Goal: Register for event/course

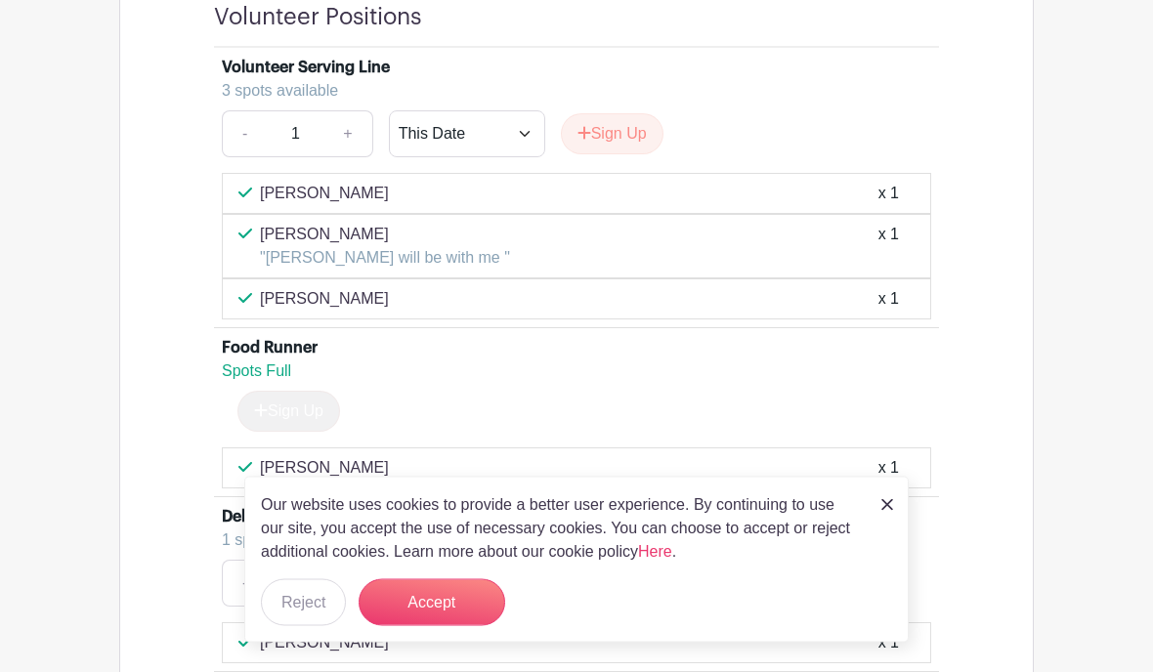
scroll to position [1547, 0]
click at [623, 143] on button "Sign Up" at bounding box center [612, 133] width 103 height 41
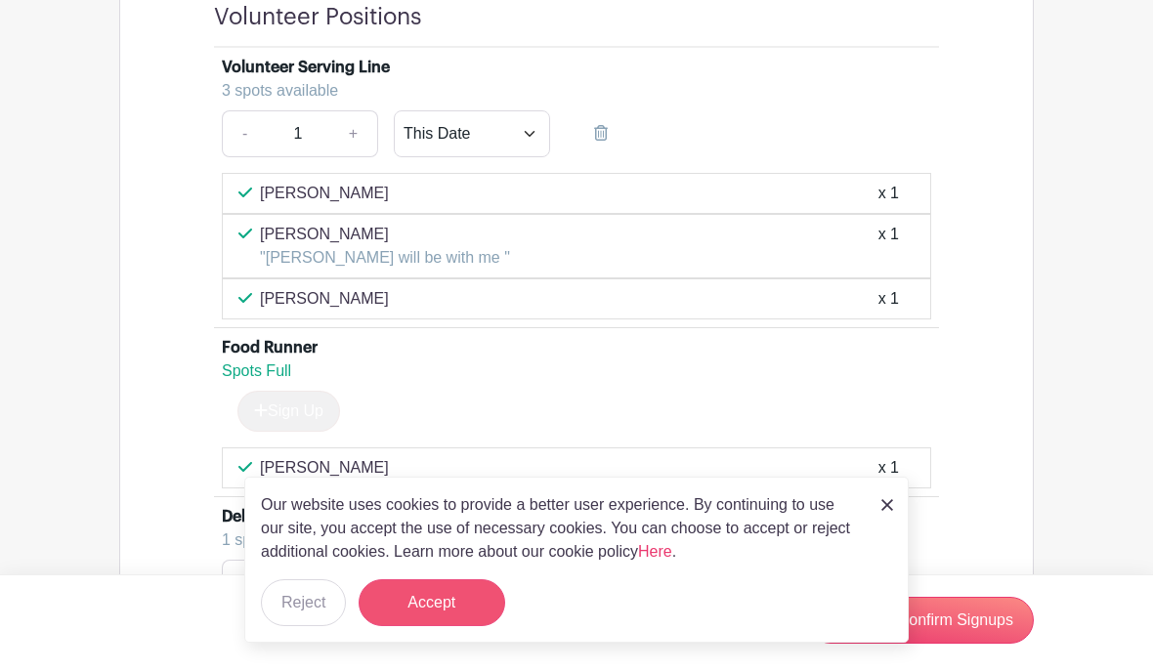
click at [433, 627] on button "Accept" at bounding box center [432, 603] width 147 height 47
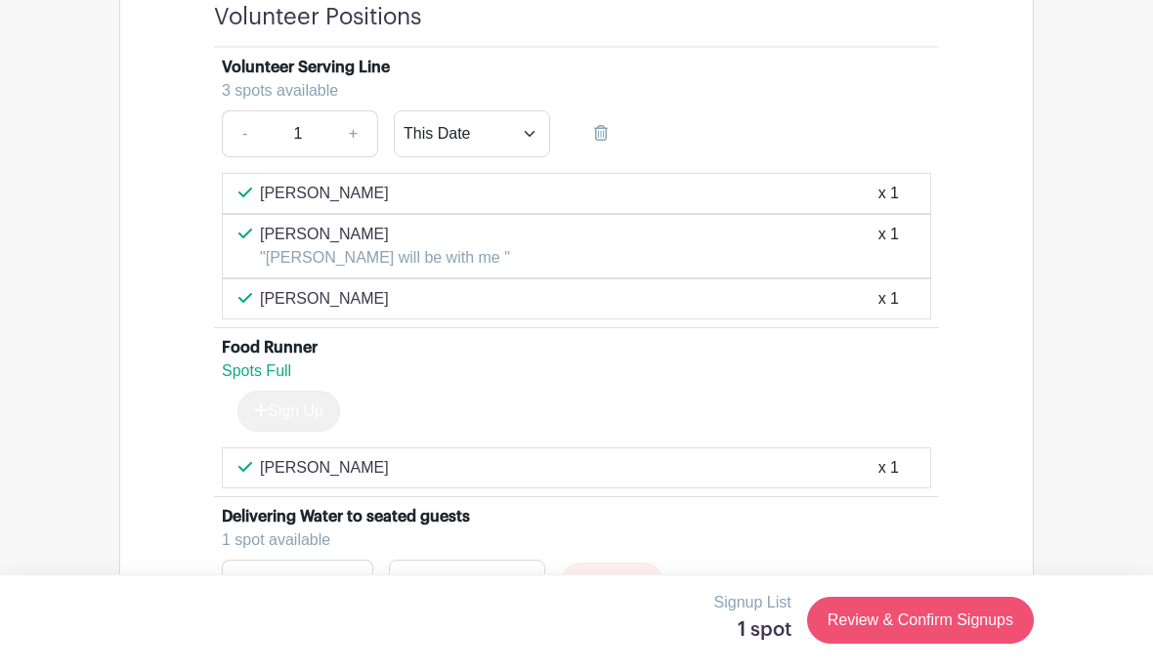
click at [906, 644] on link "Review & Confirm Signups" at bounding box center [920, 620] width 227 height 47
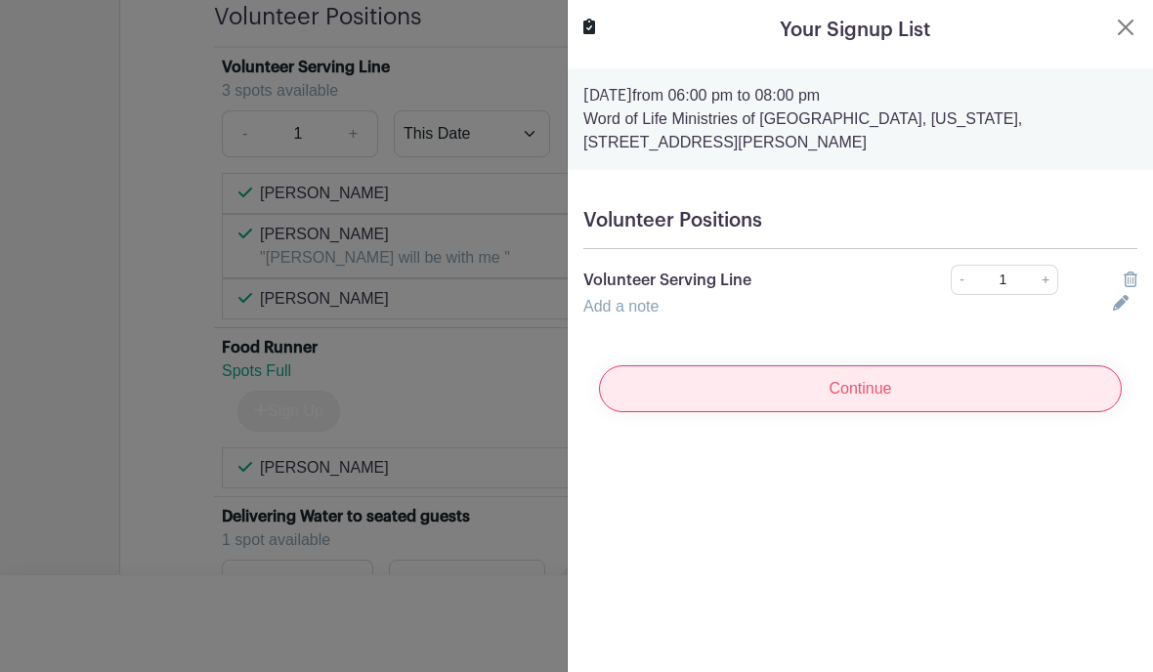
click at [953, 398] on input "Continue" at bounding box center [860, 389] width 523 height 47
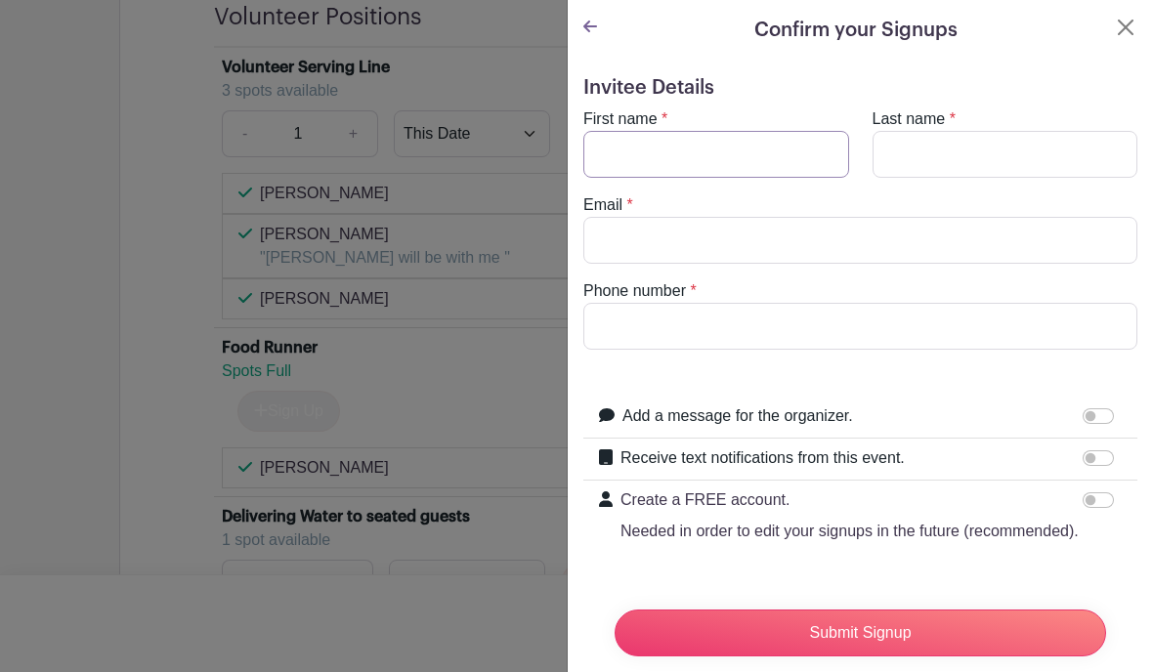
click at [723, 155] on input "First name" at bounding box center [717, 154] width 266 height 47
type input "Connie"
type input "Buckingham"
click at [650, 334] on input "Phone number" at bounding box center [861, 326] width 554 height 47
type input "479-883-5182"
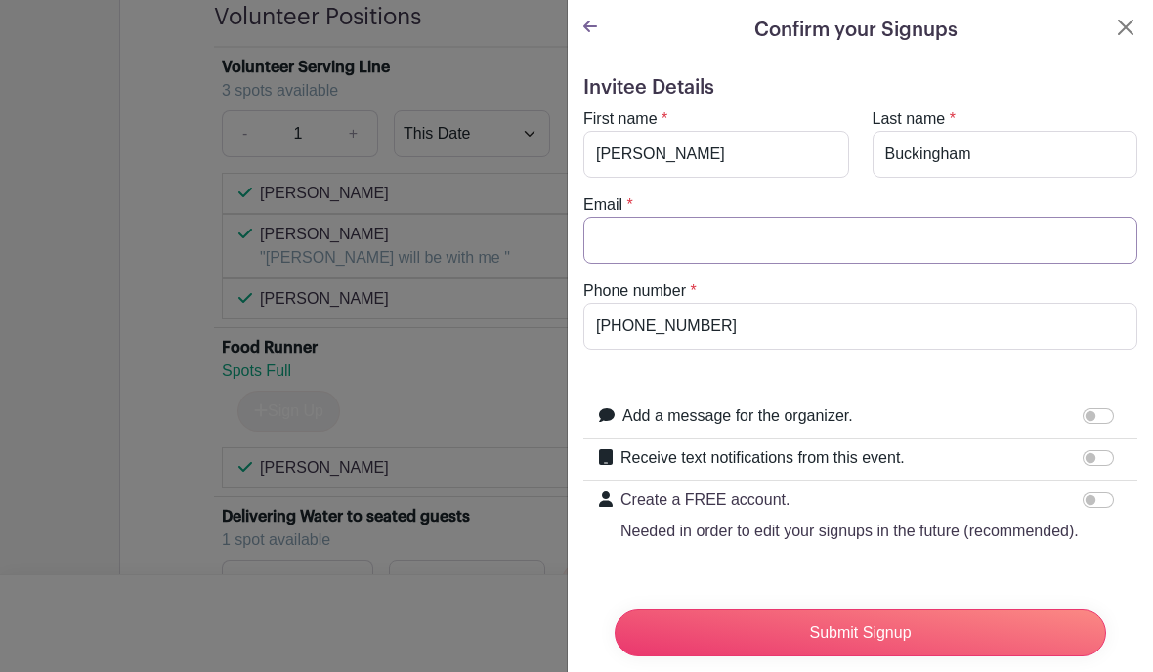
click at [1069, 232] on input "Email" at bounding box center [861, 240] width 554 height 47
type input "kathy@feedmysheepsquared.org"
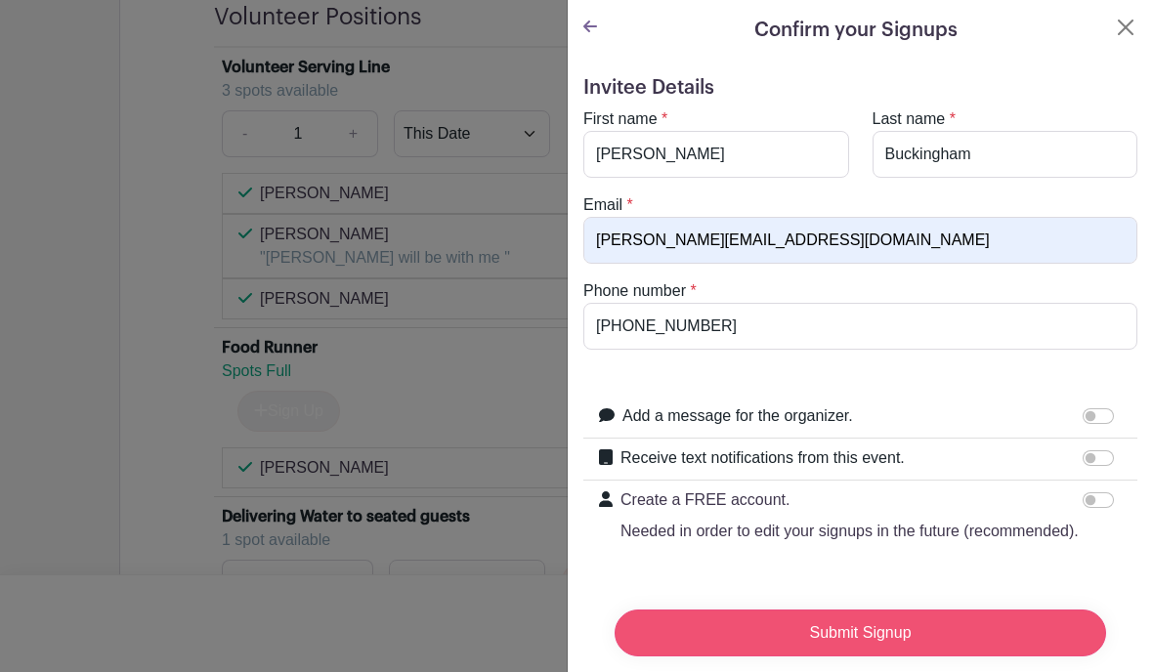
click at [970, 639] on input "Submit Signup" at bounding box center [861, 633] width 492 height 47
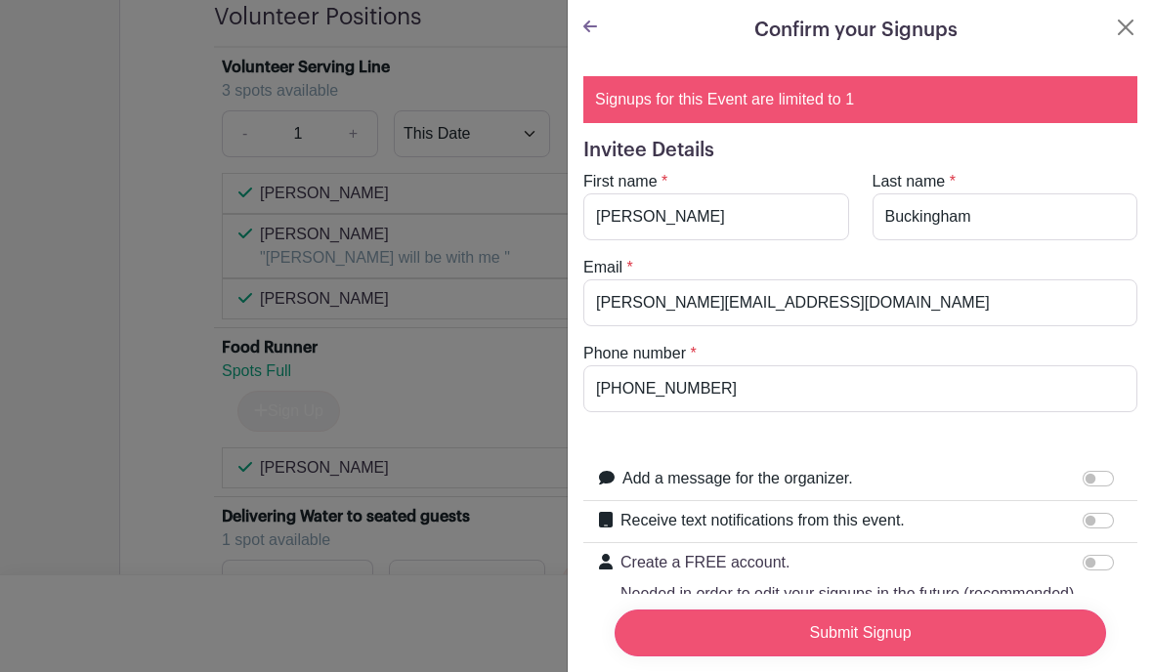
click at [959, 657] on input "Submit Signup" at bounding box center [861, 633] width 492 height 47
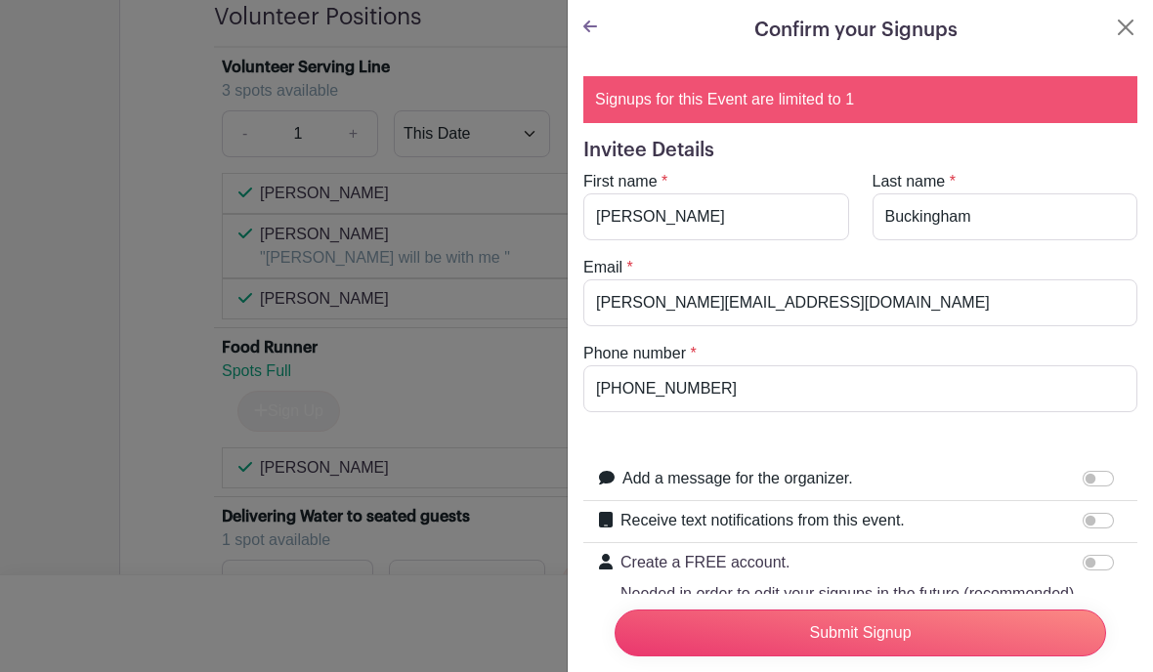
click at [1079, 572] on p "Create a FREE account." at bounding box center [850, 562] width 458 height 23
click at [1083, 571] on input "Create a FREE account. Needed in order to edit your signups in the future (reco…" at bounding box center [1098, 563] width 31 height 16
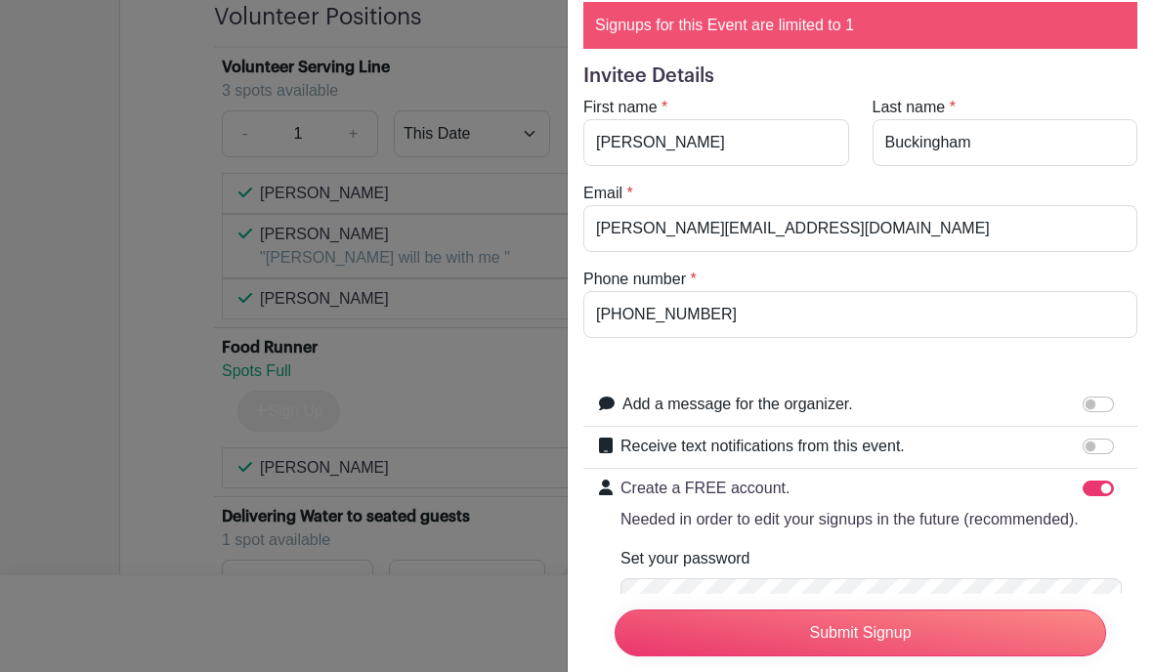
scroll to position [92, 0]
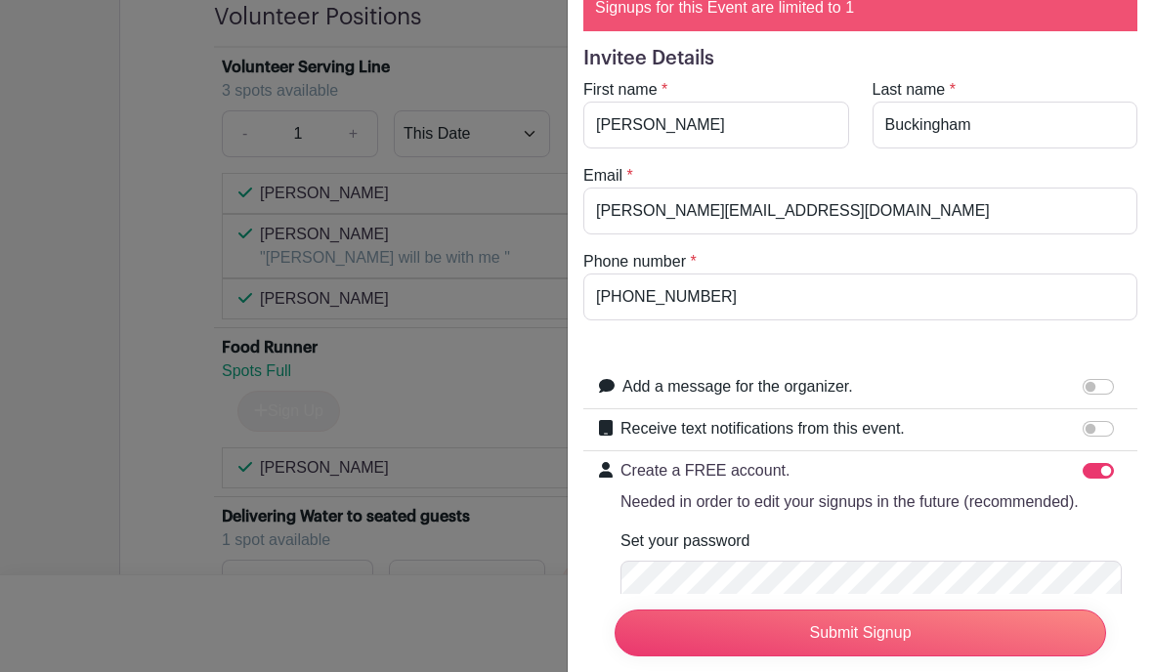
click at [1091, 472] on input "Create a FREE account. Needed in order to edit your signups in the future (reco…" at bounding box center [1098, 471] width 31 height 16
checkbox input "false"
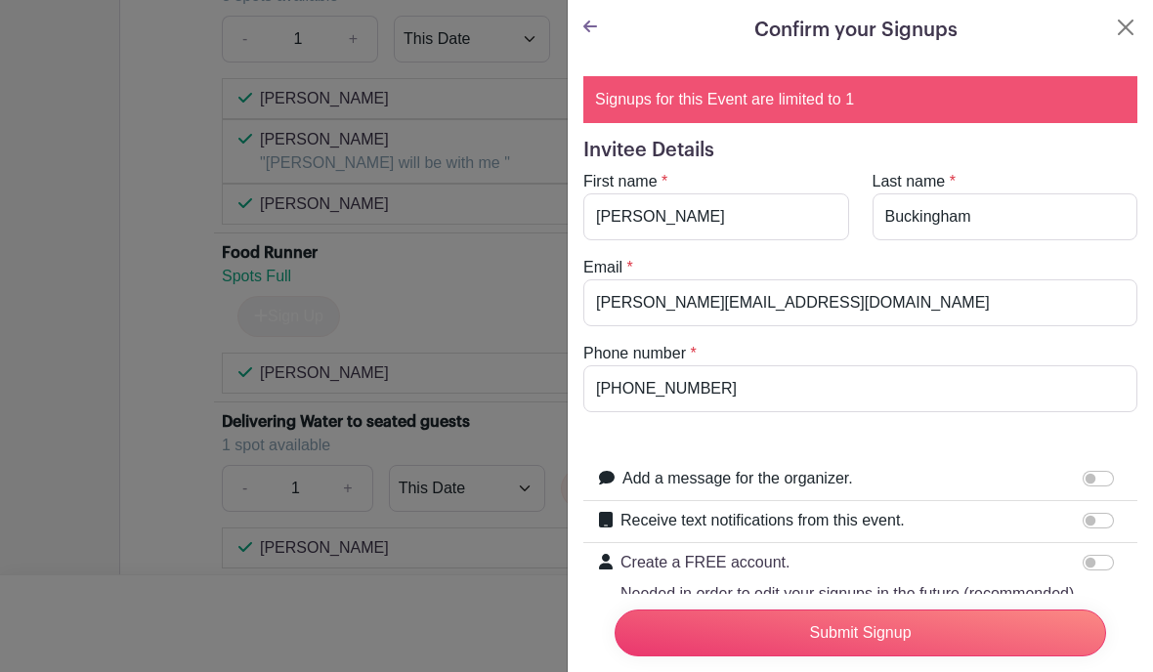
scroll to position [0, 0]
click at [1096, 479] on input "Add a message for the organizer." at bounding box center [1098, 479] width 31 height 16
checkbox input "true"
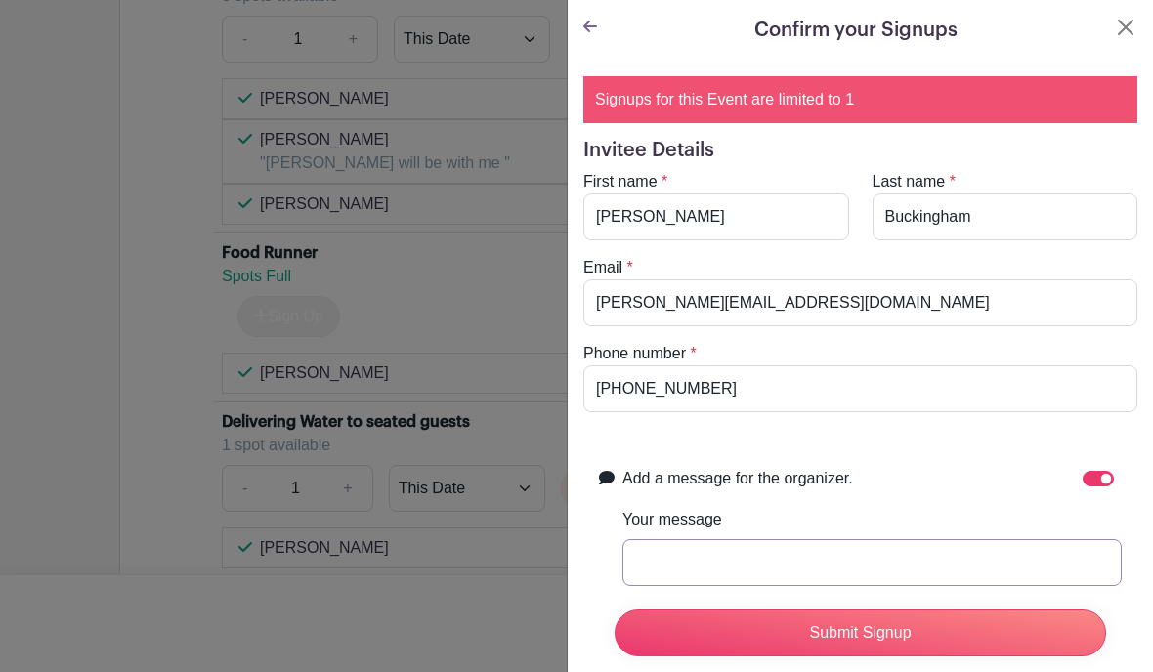
click at [982, 568] on input "Your message" at bounding box center [872, 563] width 499 height 47
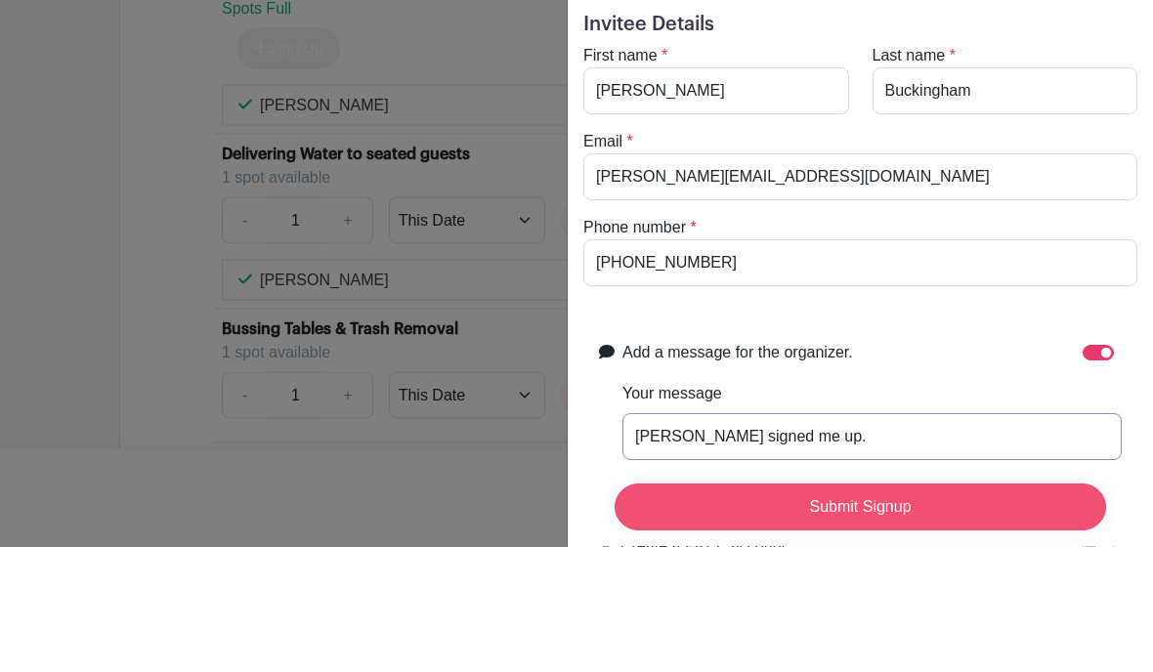
type input "Dan signed me up."
click at [1010, 610] on input "Submit Signup" at bounding box center [861, 633] width 492 height 47
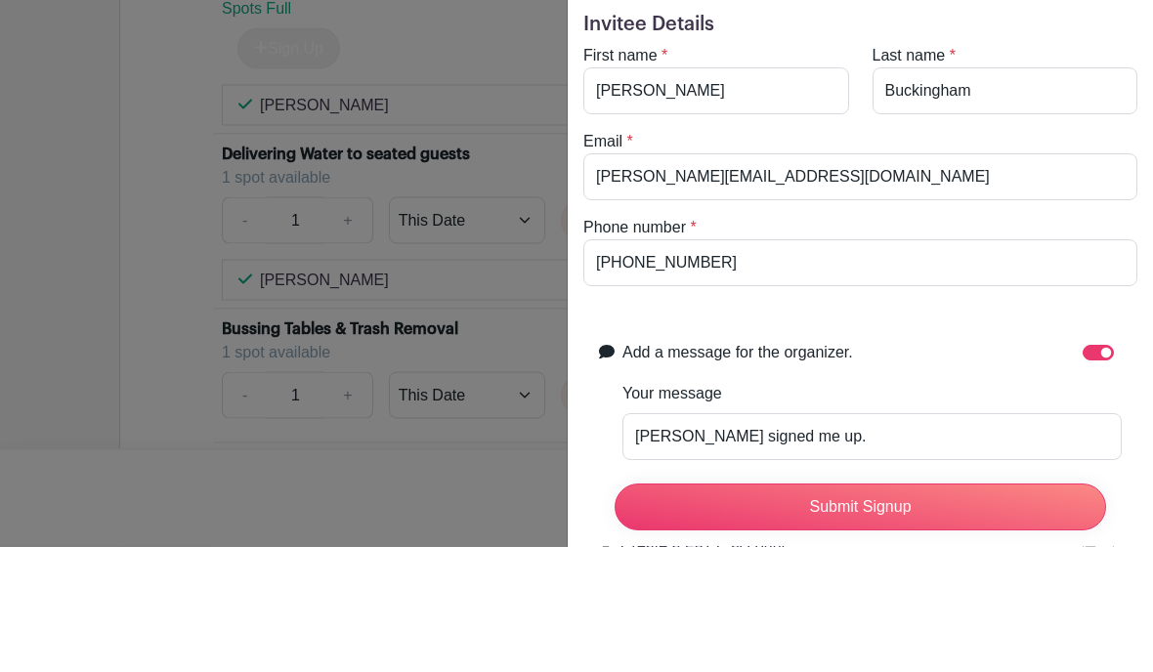
scroll to position [1911, 0]
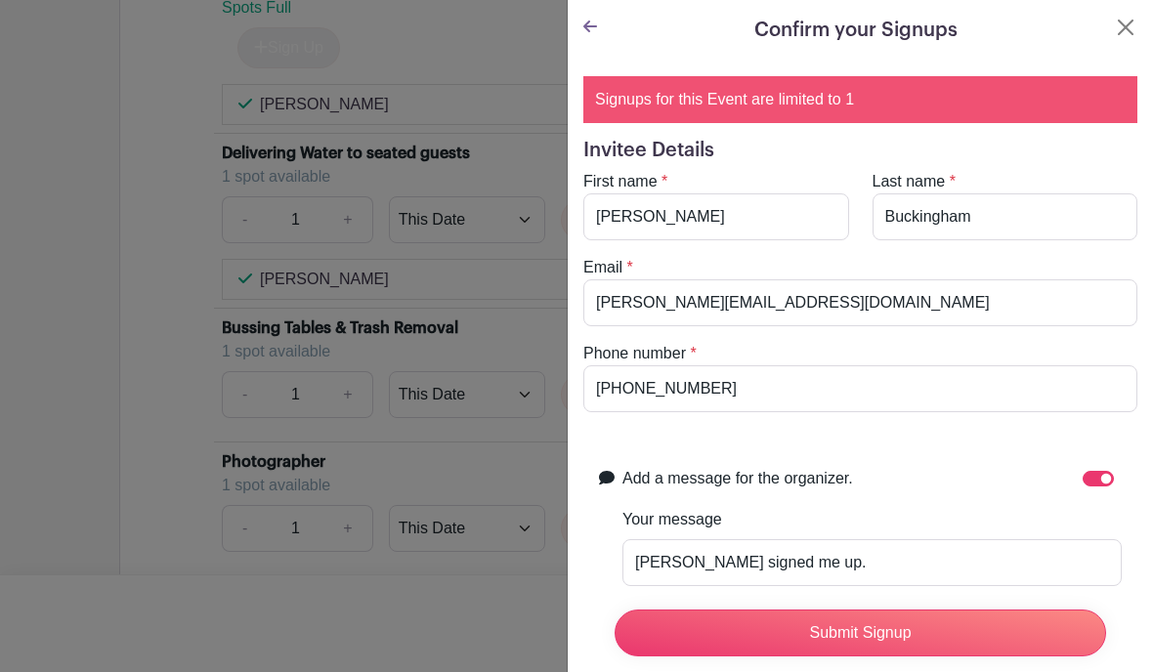
click at [596, 24] on icon at bounding box center [591, 27] width 14 height 16
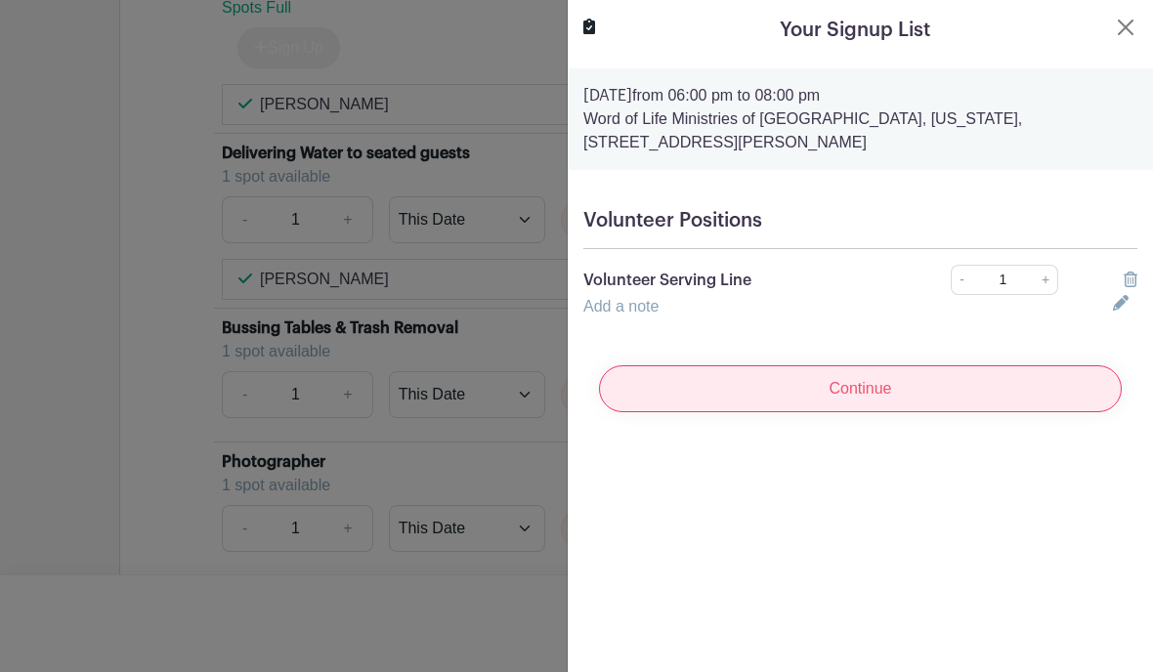
click at [1023, 388] on input "Continue" at bounding box center [860, 389] width 523 height 47
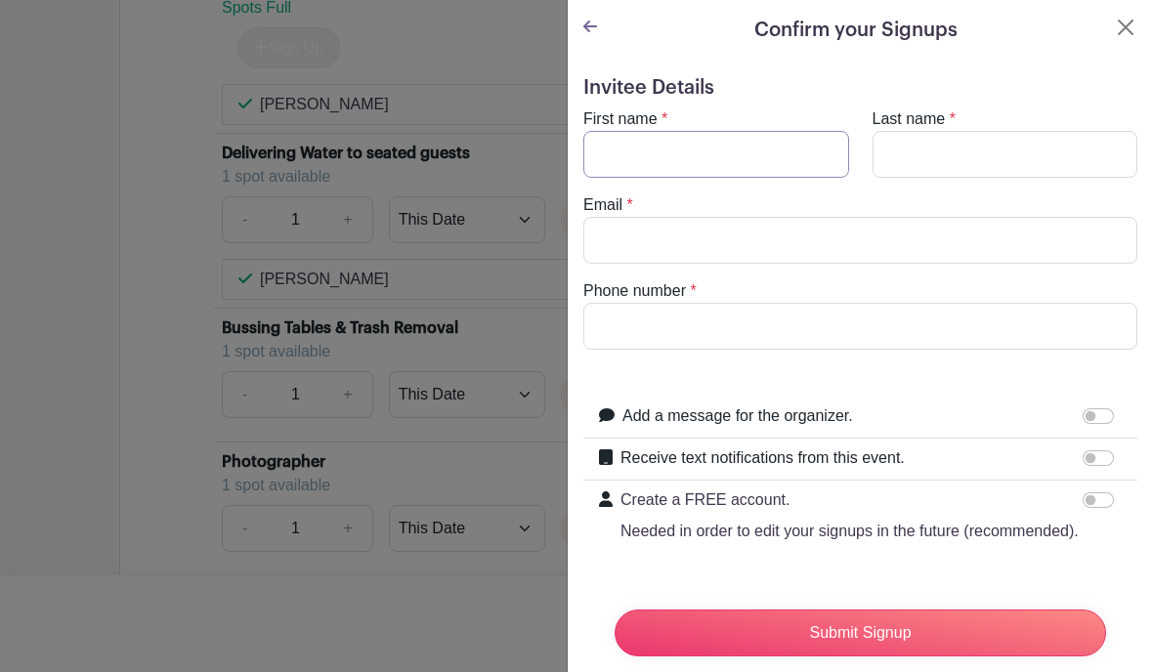
click at [644, 167] on input "First name" at bounding box center [717, 154] width 266 height 47
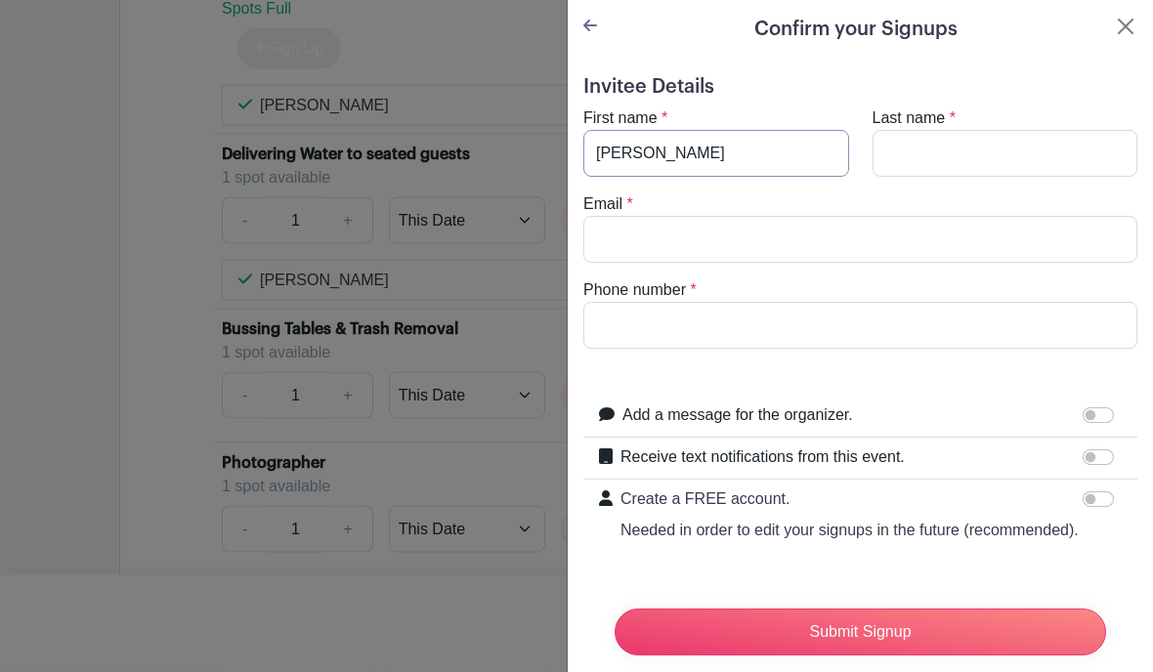
type input "Connie"
type input "Buckingham"
click at [625, 314] on input "Phone number" at bounding box center [861, 326] width 554 height 47
type input "479-883-5183"
click at [1018, 242] on input "Email" at bounding box center [861, 240] width 554 height 47
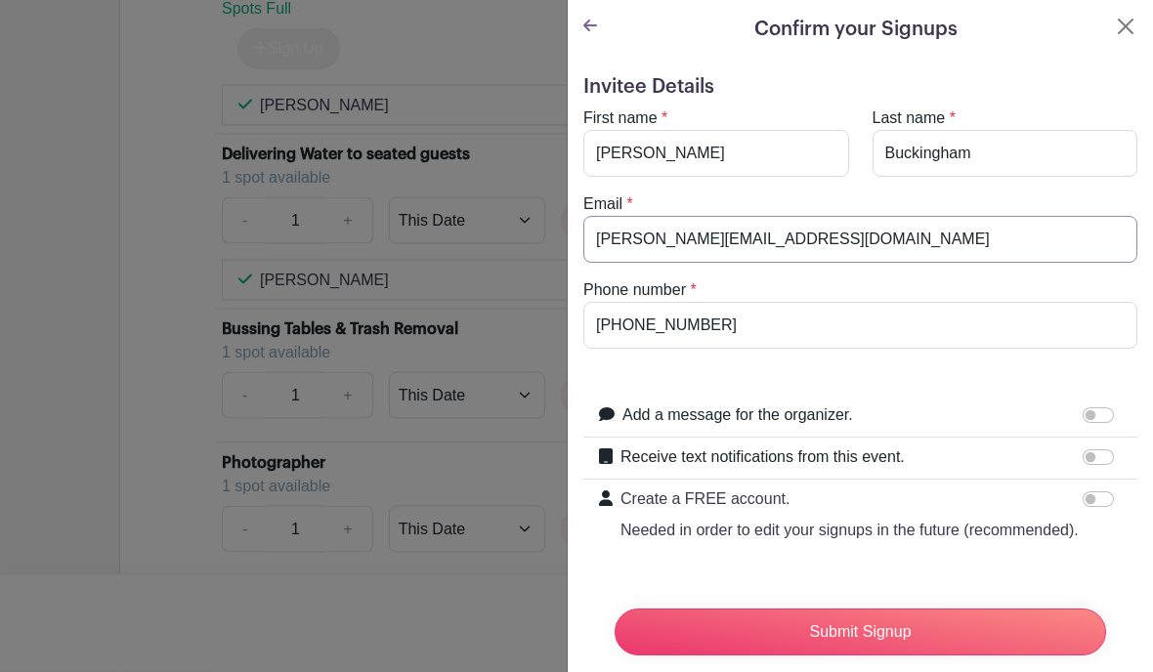
type input "connie@gmail.com"
click at [650, 334] on input "479-883-5183" at bounding box center [861, 326] width 554 height 47
click at [1017, 381] on form "Invitee Details First name * Connie Last name * Buckingham Email * connie@gmail…" at bounding box center [861, 376] width 554 height 600
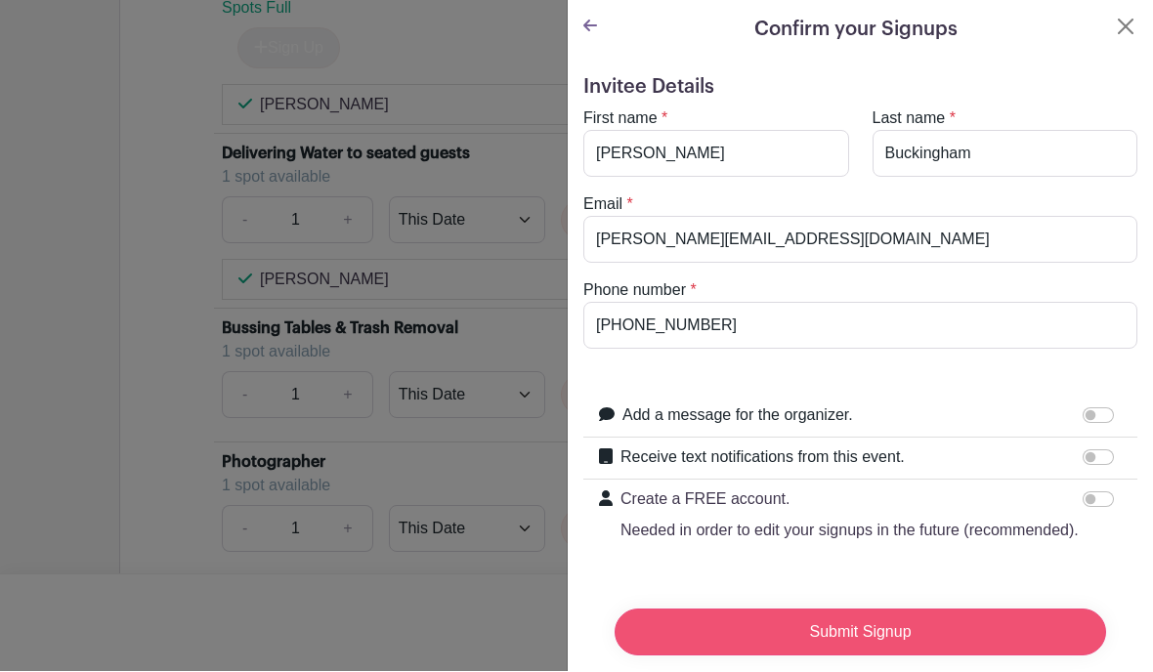
click at [993, 636] on input "Submit Signup" at bounding box center [861, 633] width 492 height 47
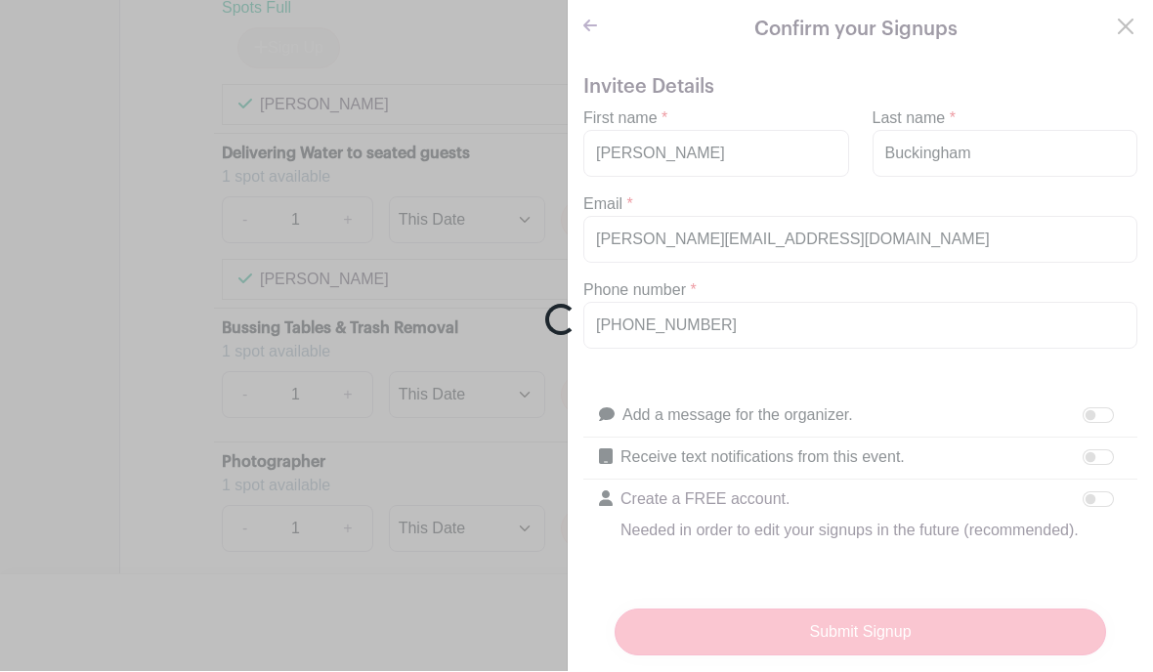
scroll to position [1911, 0]
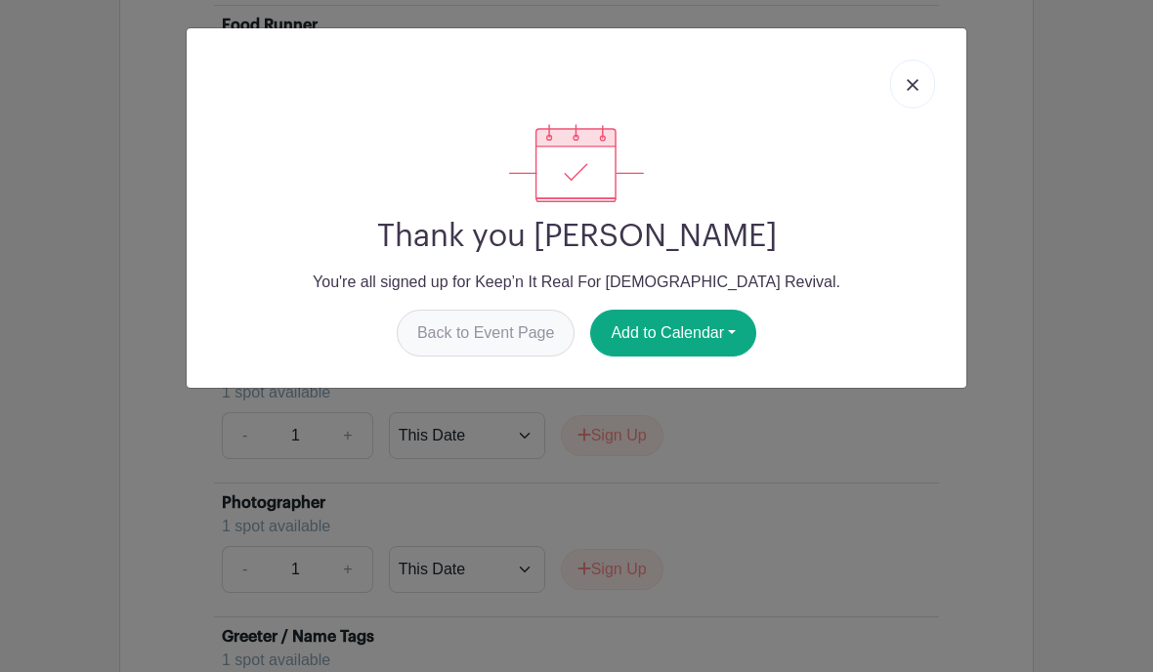
click at [492, 337] on link "Back to Event Page" at bounding box center [486, 333] width 179 height 47
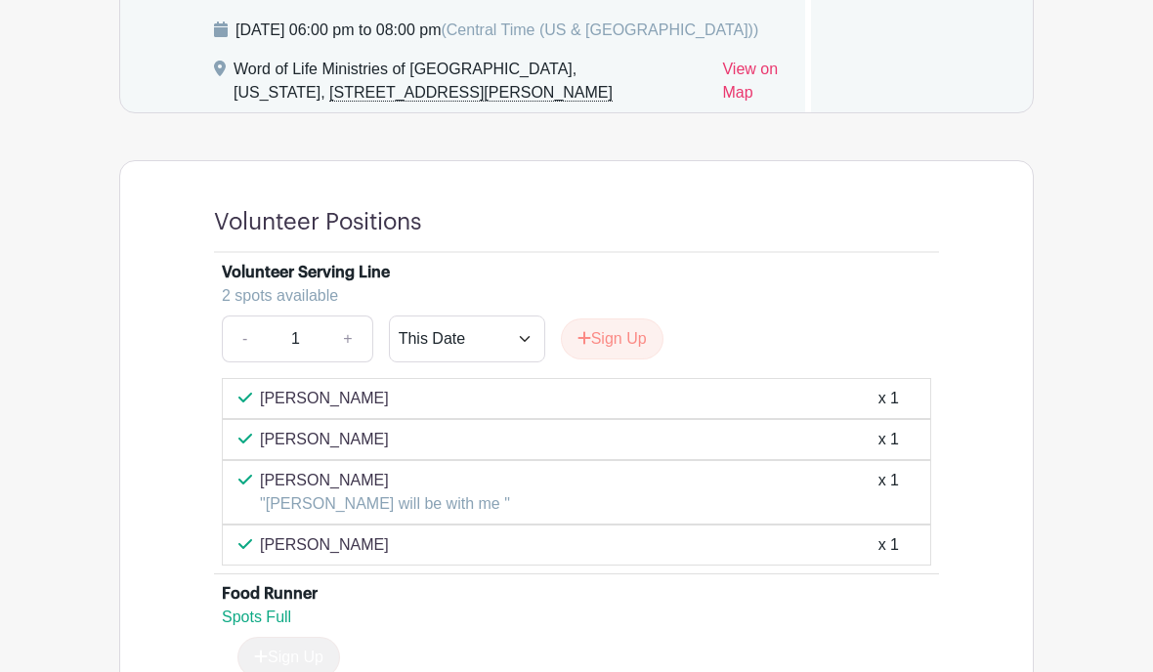
scroll to position [1347, 0]
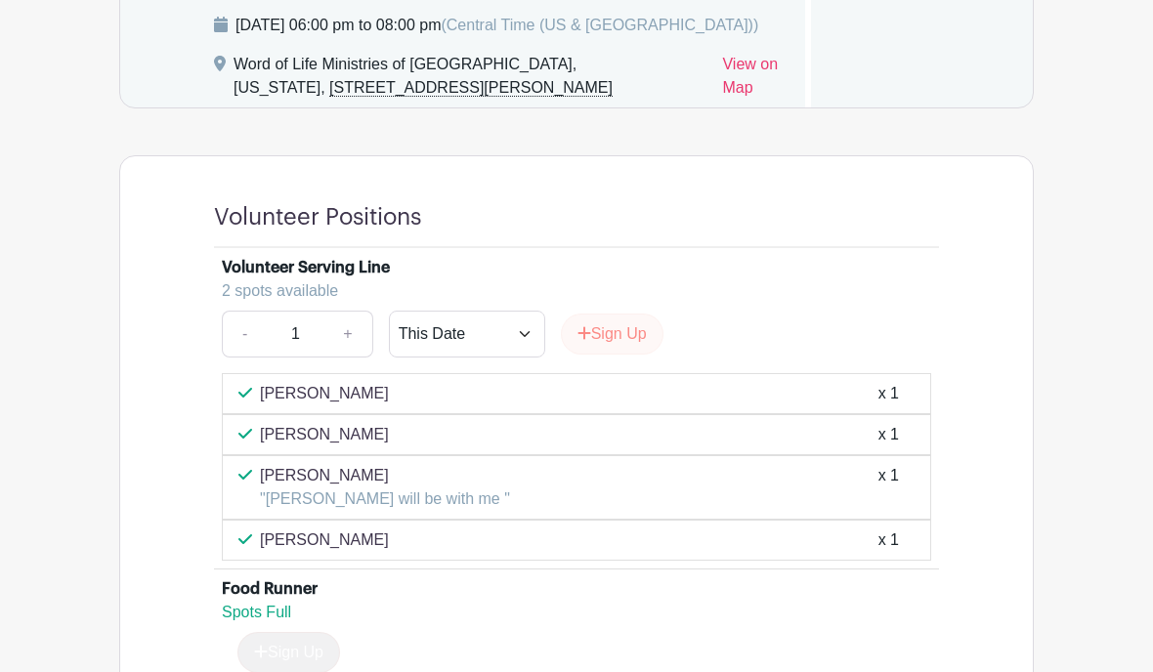
click at [622, 342] on button "Sign Up" at bounding box center [612, 334] width 103 height 41
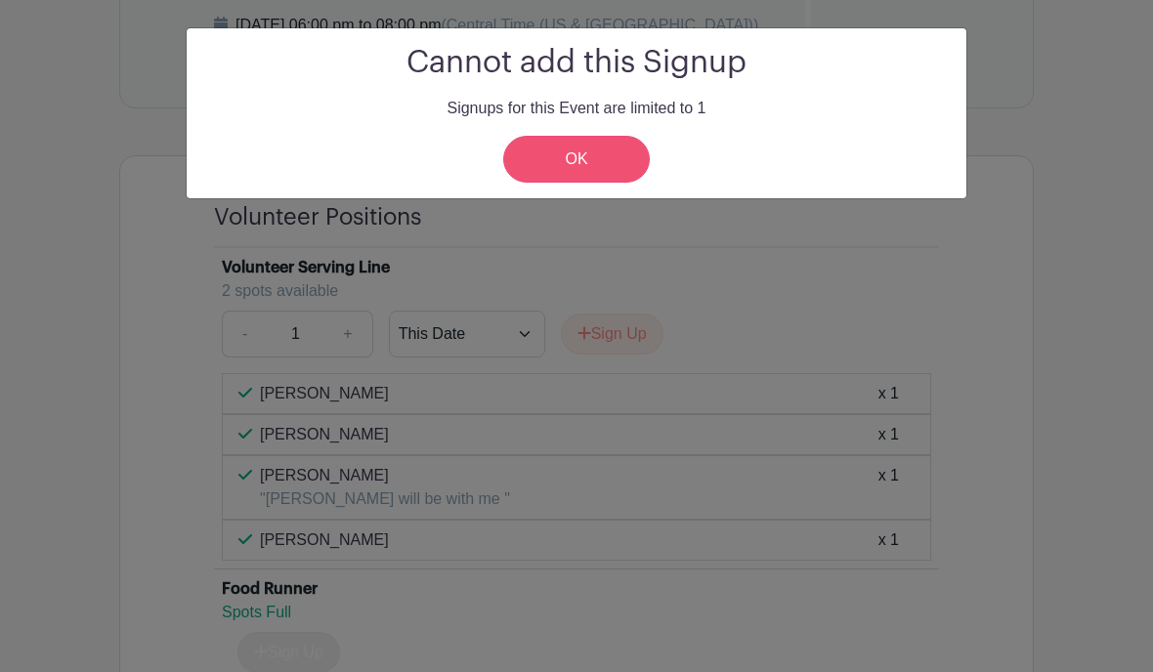
click at [588, 161] on link "OK" at bounding box center [576, 159] width 147 height 47
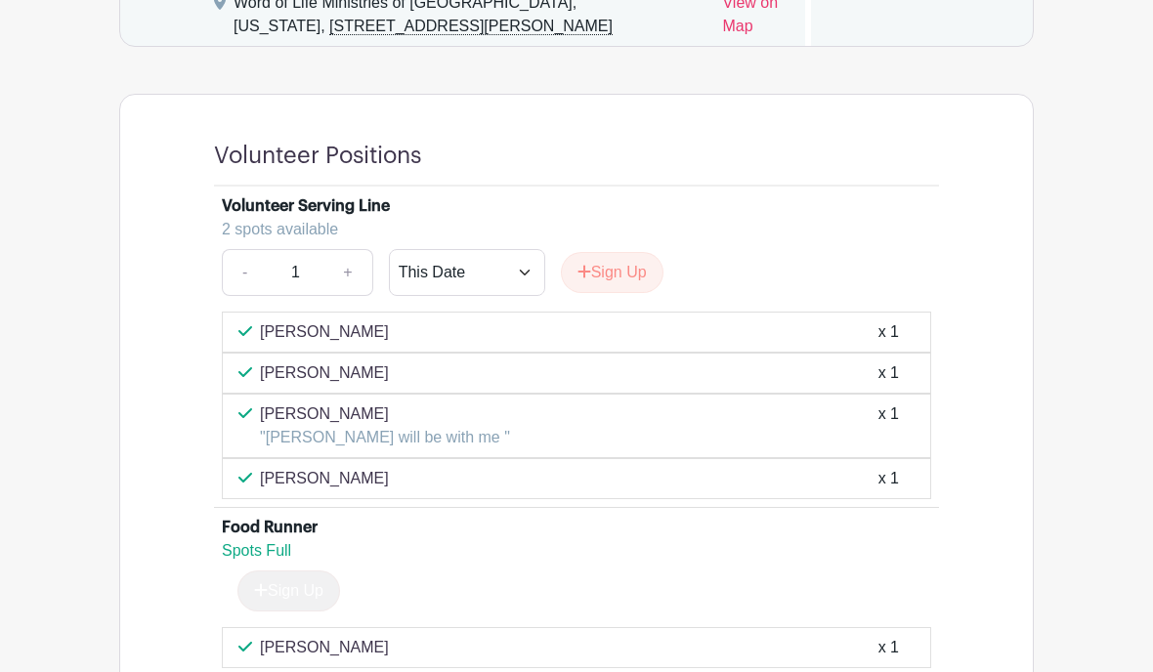
scroll to position [1424, 0]
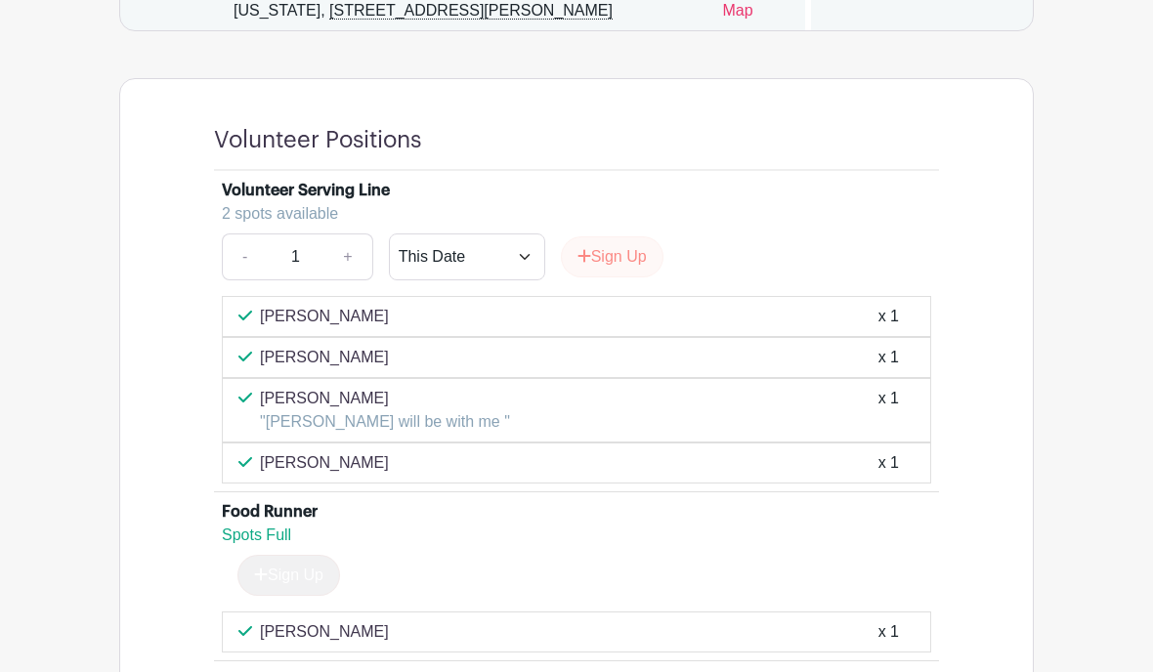
click at [631, 259] on button "Sign Up" at bounding box center [612, 257] width 103 height 41
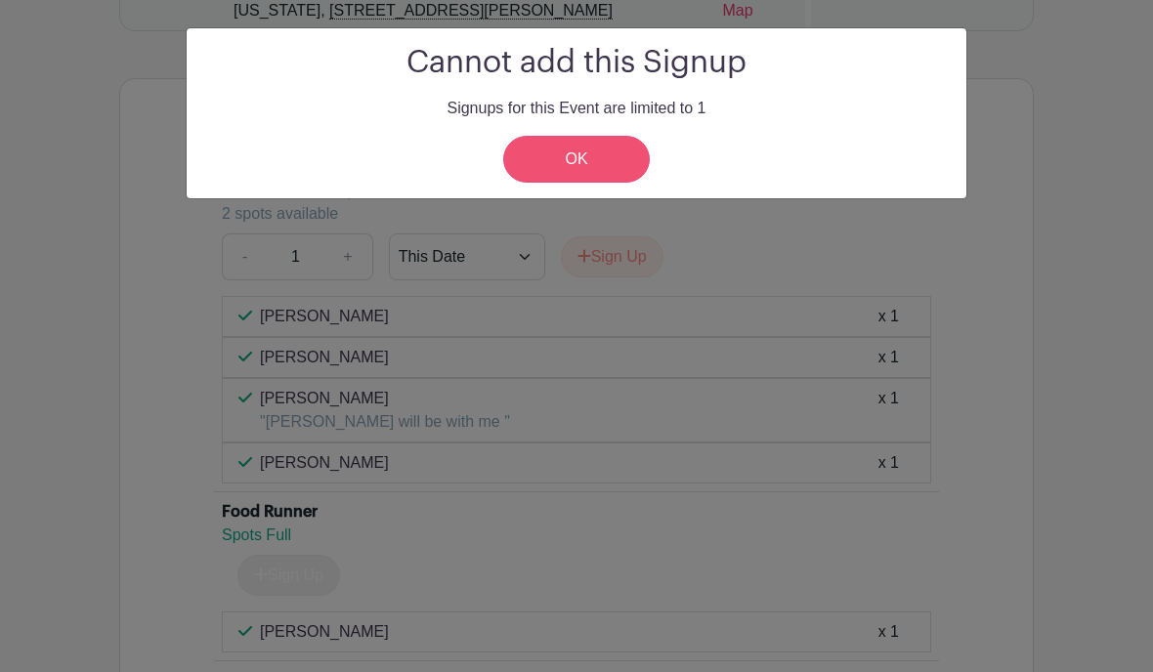
click at [570, 151] on link "OK" at bounding box center [576, 159] width 147 height 47
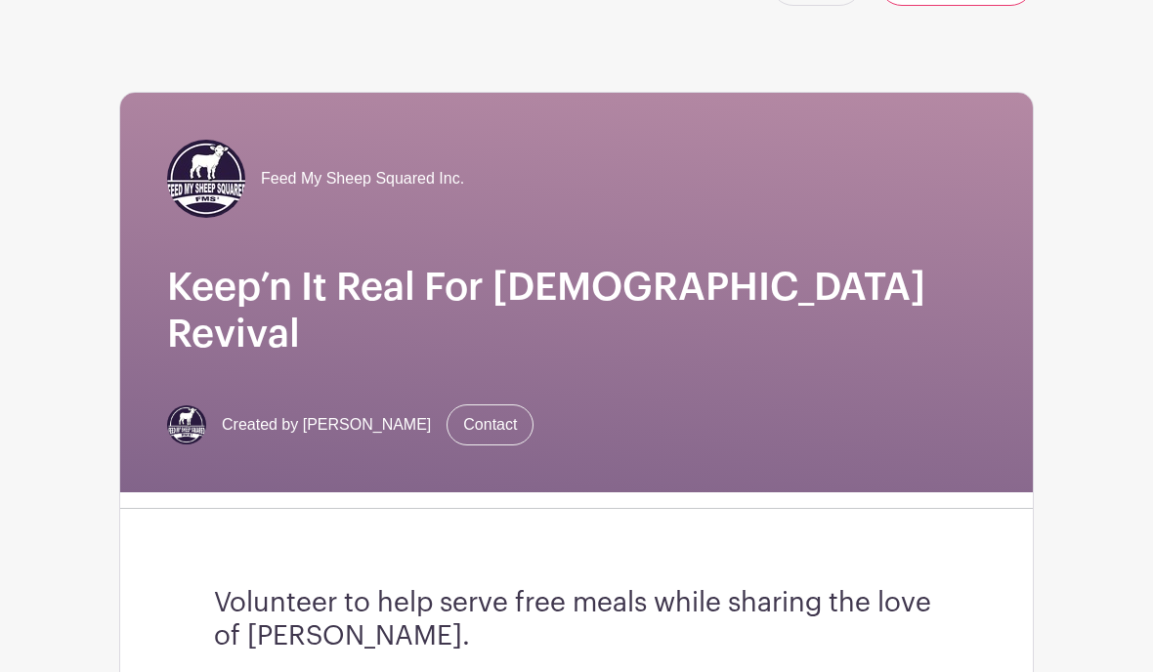
scroll to position [0, 0]
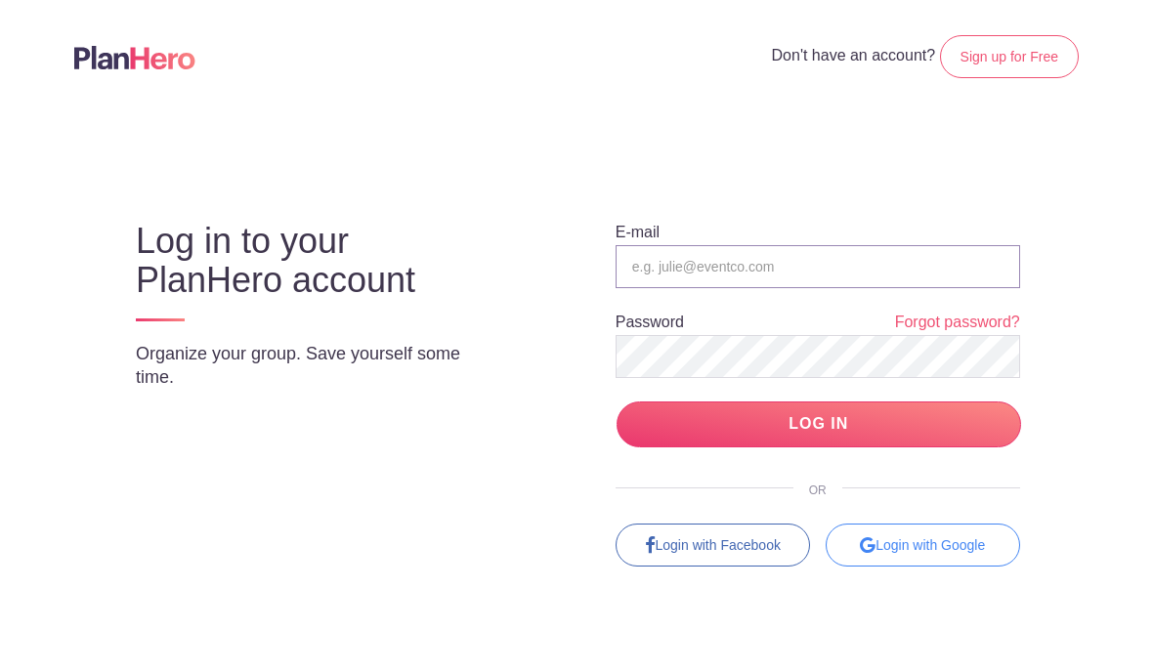
click at [664, 272] on input "email" at bounding box center [818, 266] width 405 height 43
type input "[PERSON_NAME][EMAIL_ADDRESS][DOMAIN_NAME]"
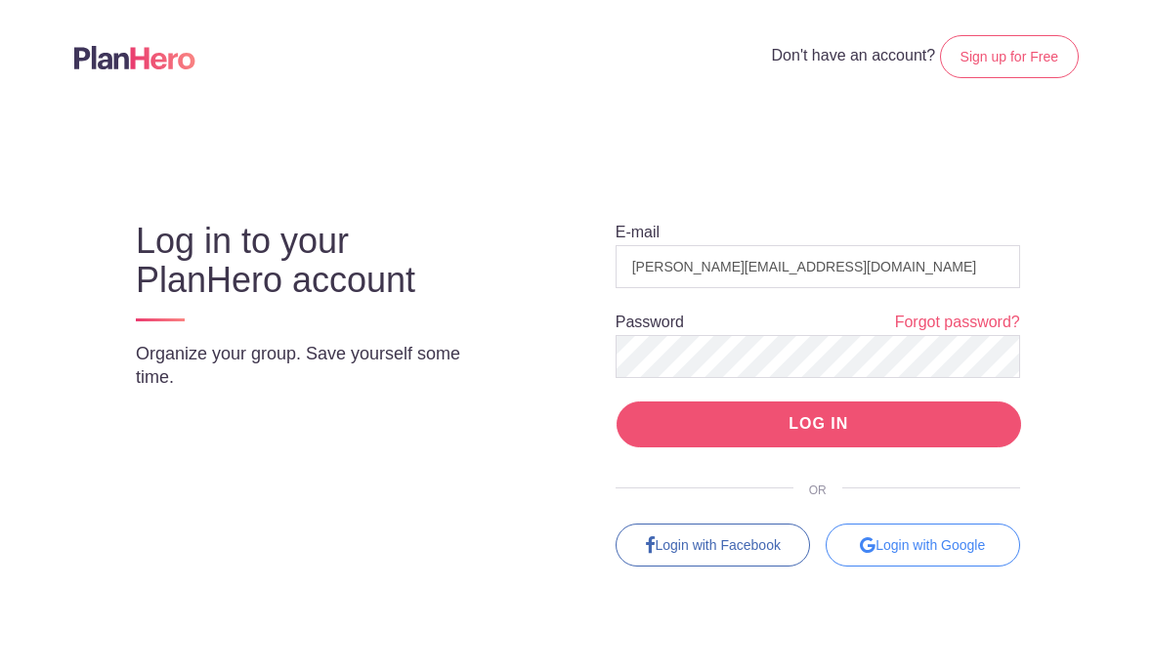
click at [714, 444] on input "LOG IN" at bounding box center [819, 425] width 405 height 46
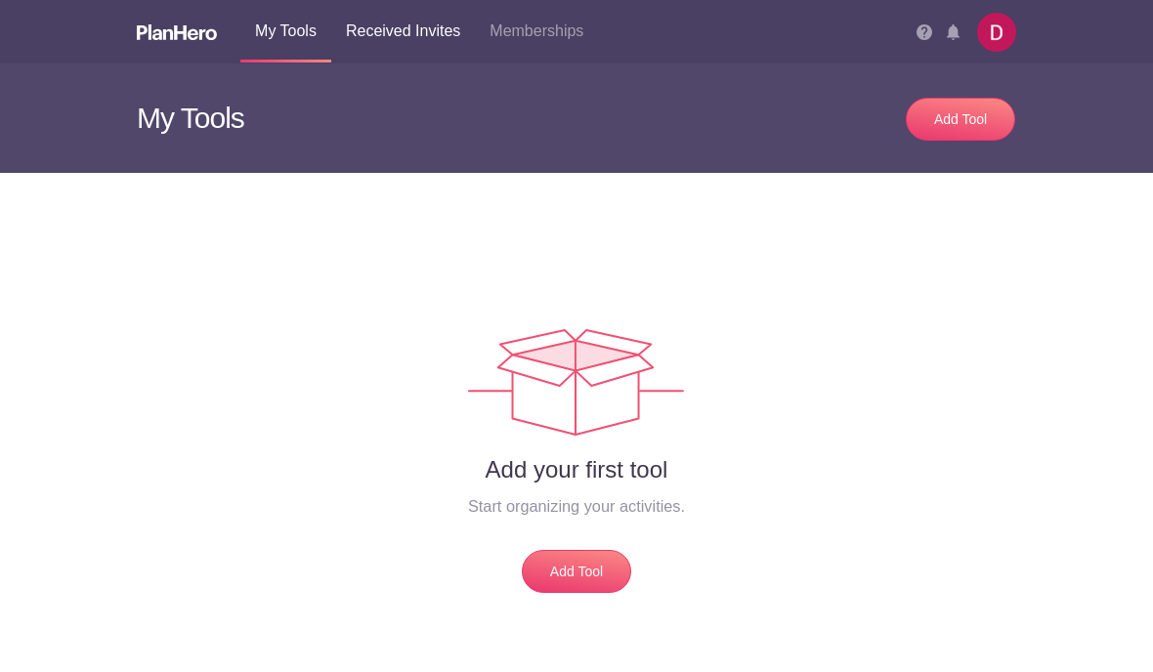
click at [390, 26] on link "Received Invites" at bounding box center [403, 31] width 144 height 63
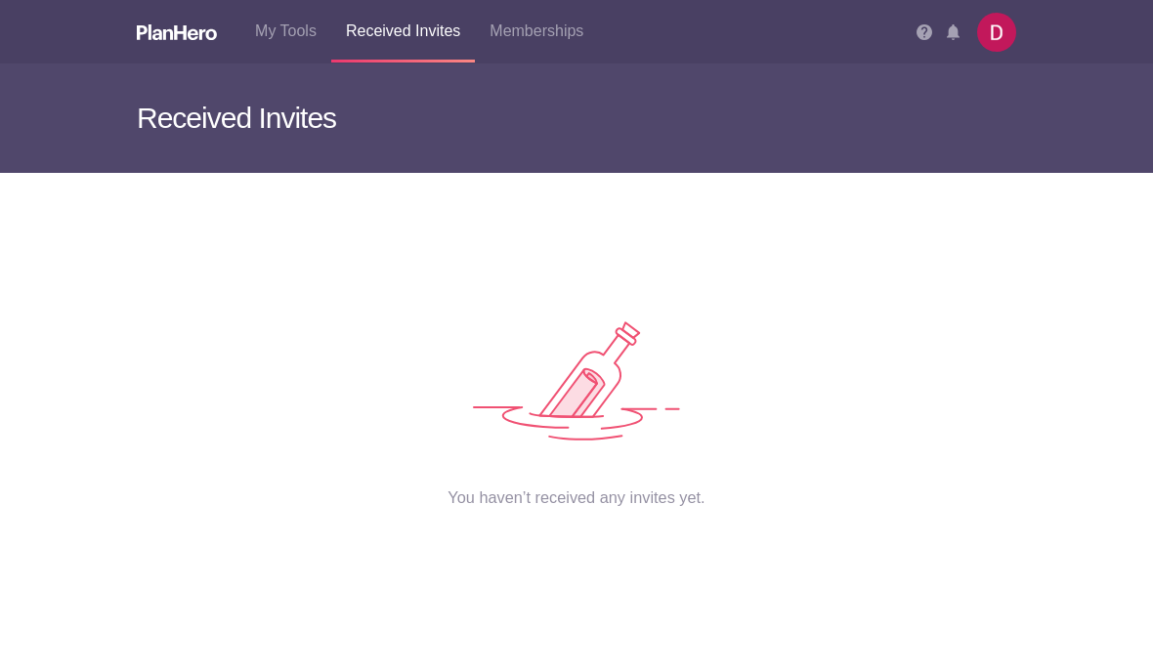
click at [1010, 30] on img at bounding box center [996, 32] width 39 height 39
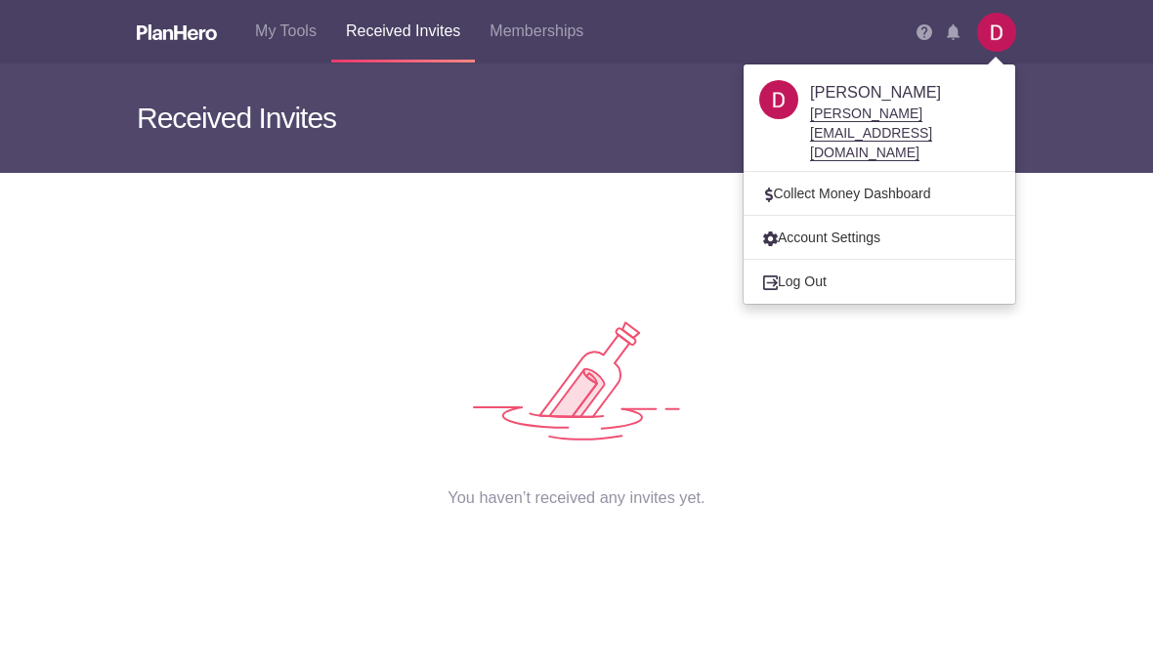
click at [108, 333] on div "You haven’t received any invites yet." at bounding box center [576, 346] width 936 height 346
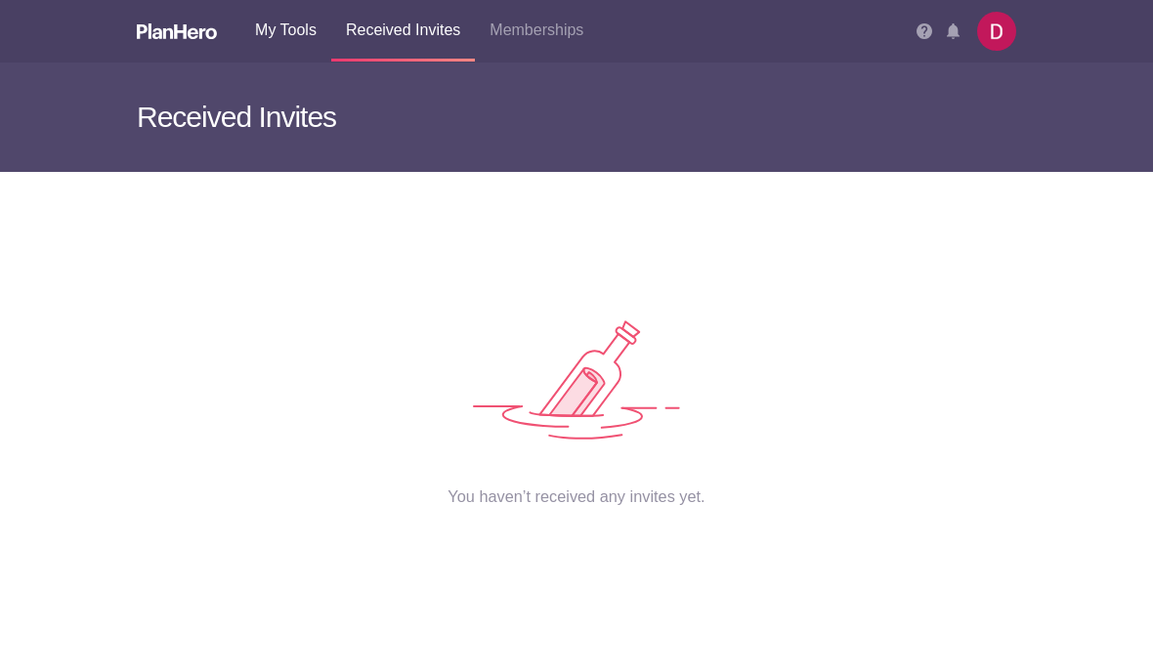
click at [284, 41] on link "My Tools" at bounding box center [285, 31] width 91 height 63
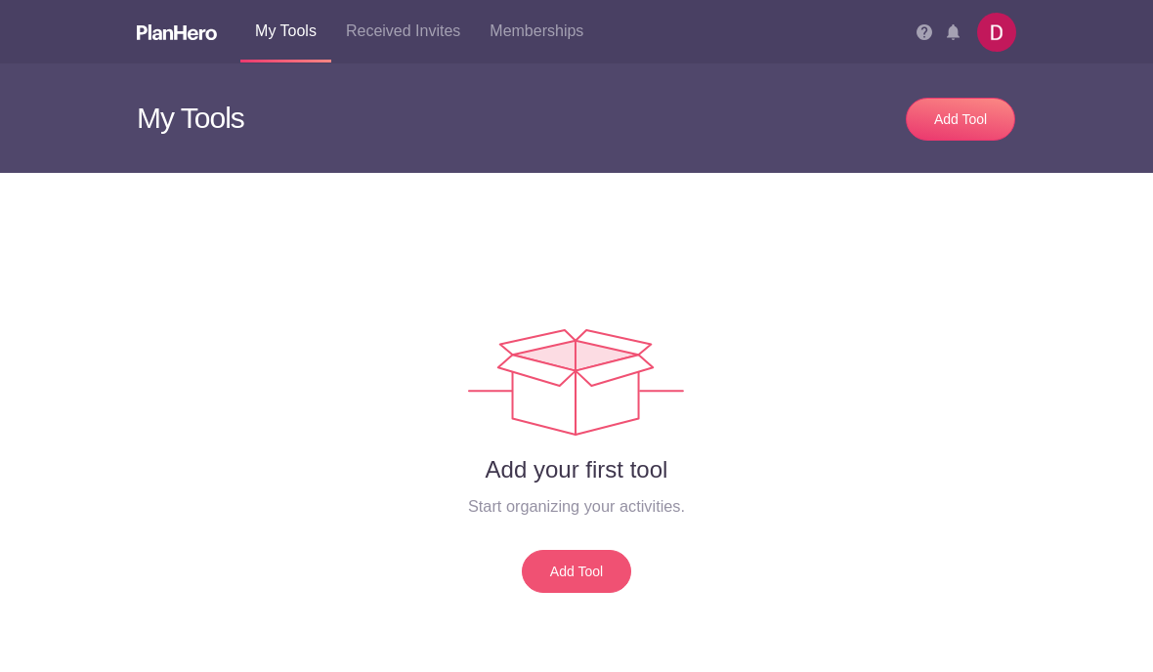
click at [571, 568] on link "Add Tool" at bounding box center [576, 571] width 109 height 43
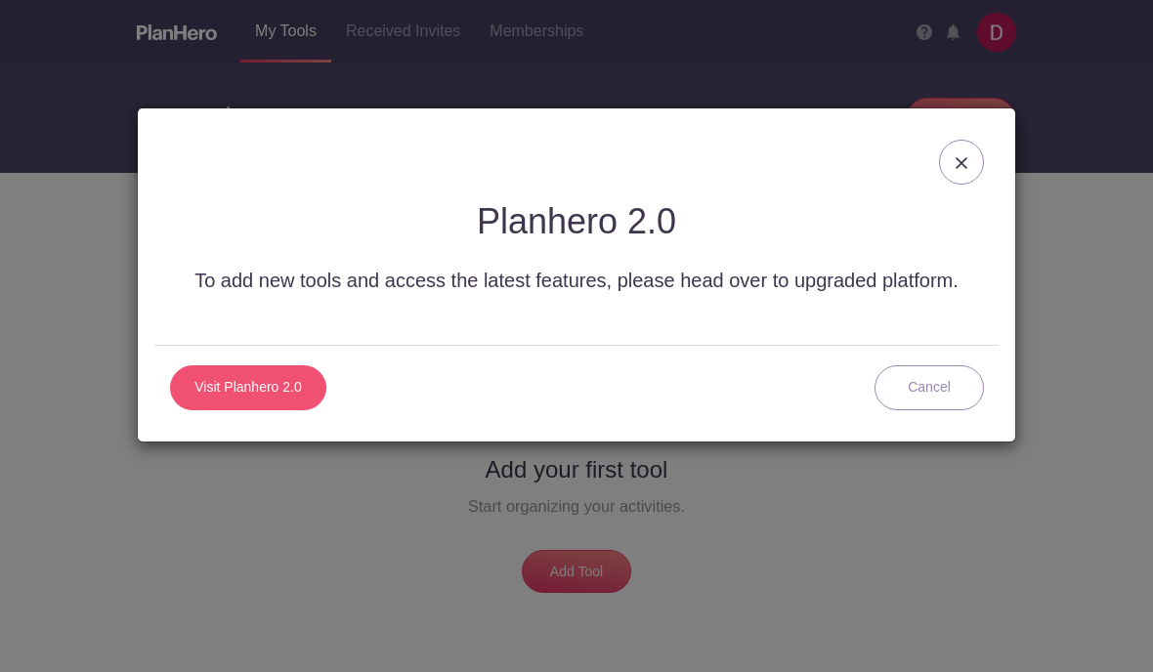
click at [252, 390] on link "Visit Planhero 2.0" at bounding box center [248, 388] width 156 height 45
click at [250, 387] on link "Visit Planhero 2.0" at bounding box center [248, 388] width 156 height 45
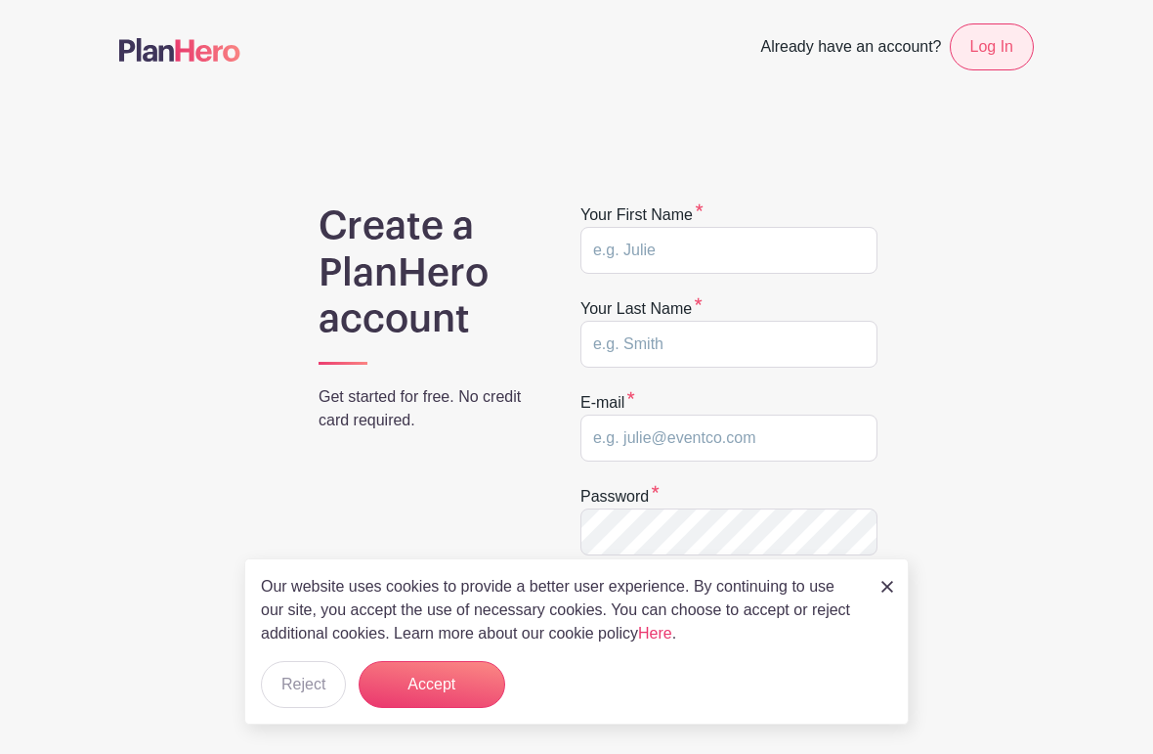
click at [993, 37] on link "Log In" at bounding box center [992, 46] width 84 height 47
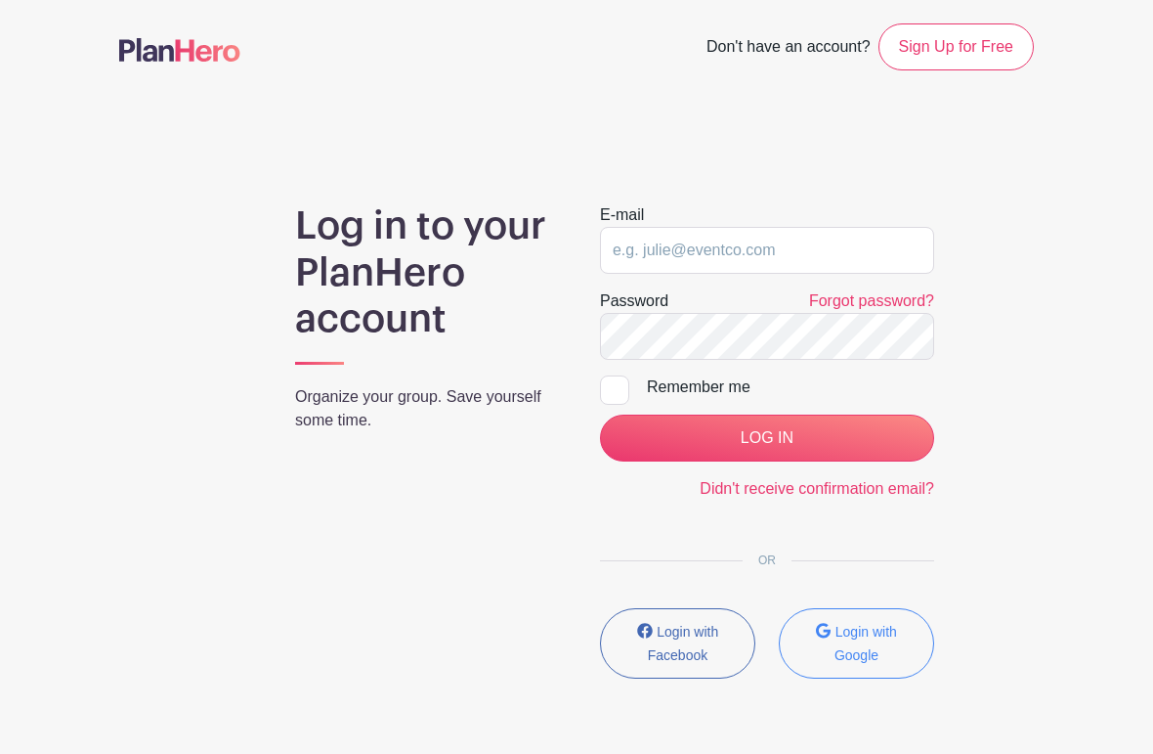
click at [627, 251] on input "email" at bounding box center [767, 250] width 334 height 47
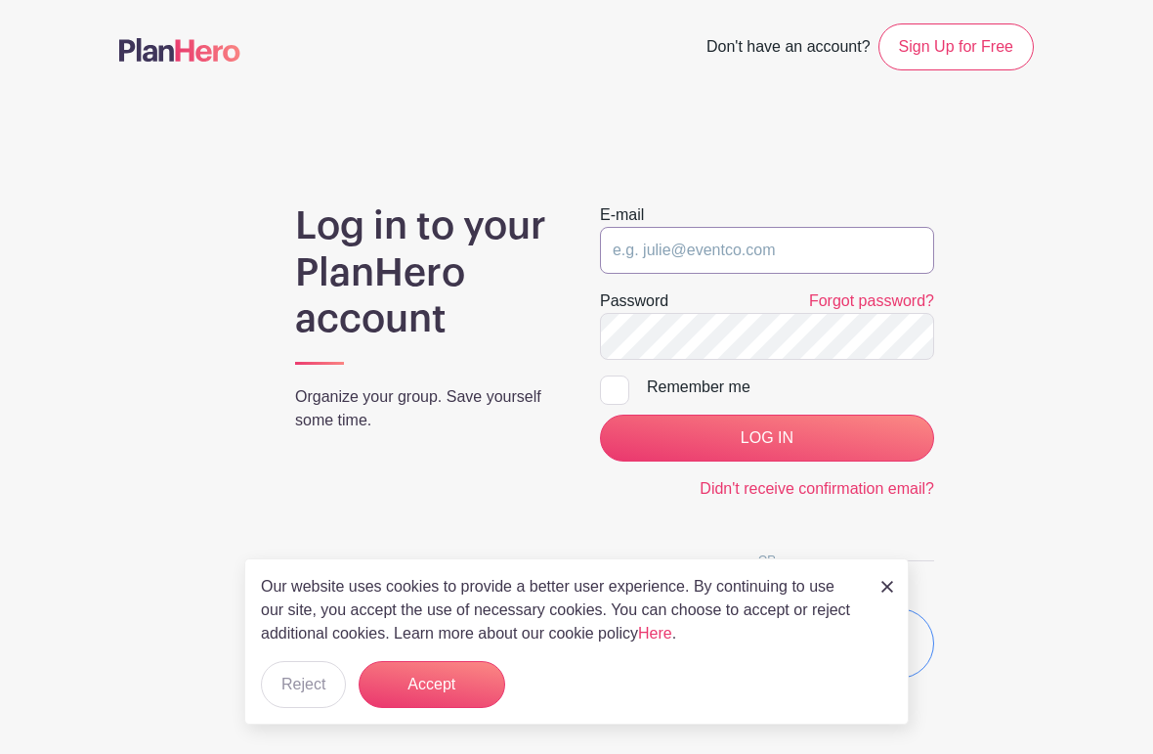
type input "dan@feedmysheepsquared.org"
click at [624, 400] on div at bounding box center [614, 389] width 29 height 29
click at [613, 388] on input "Remember me" at bounding box center [606, 381] width 13 height 13
checkbox input "true"
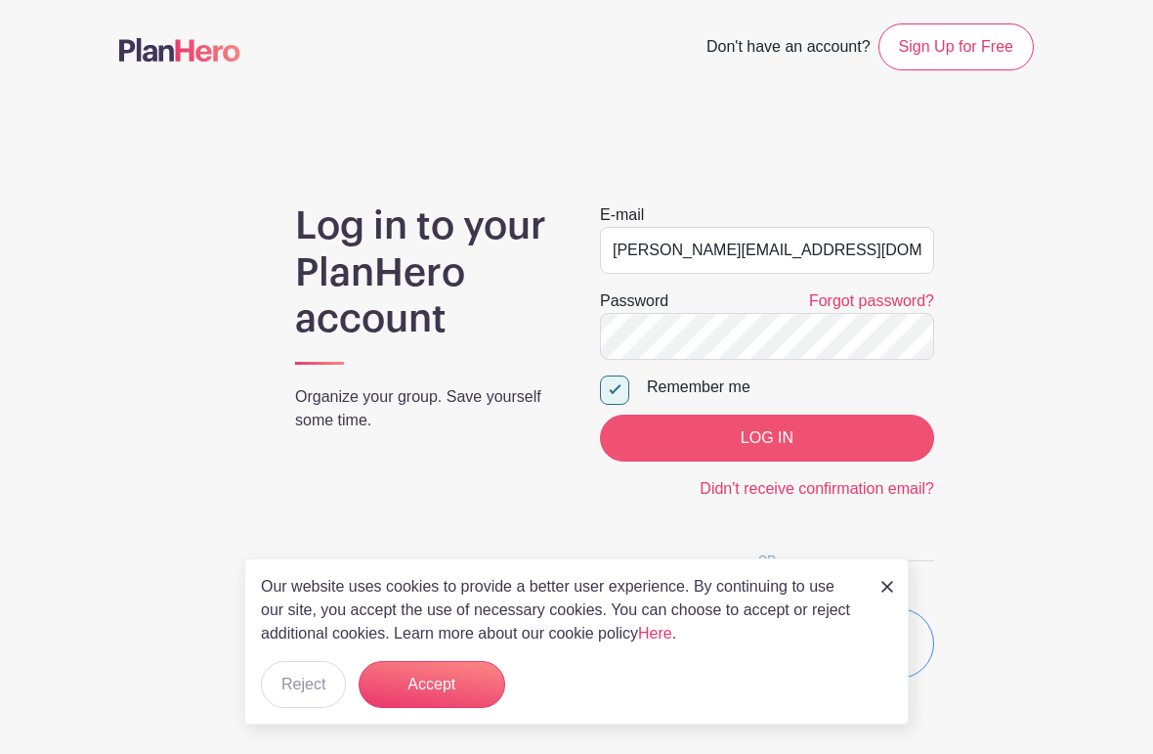
click at [683, 447] on input "LOG IN" at bounding box center [767, 437] width 334 height 47
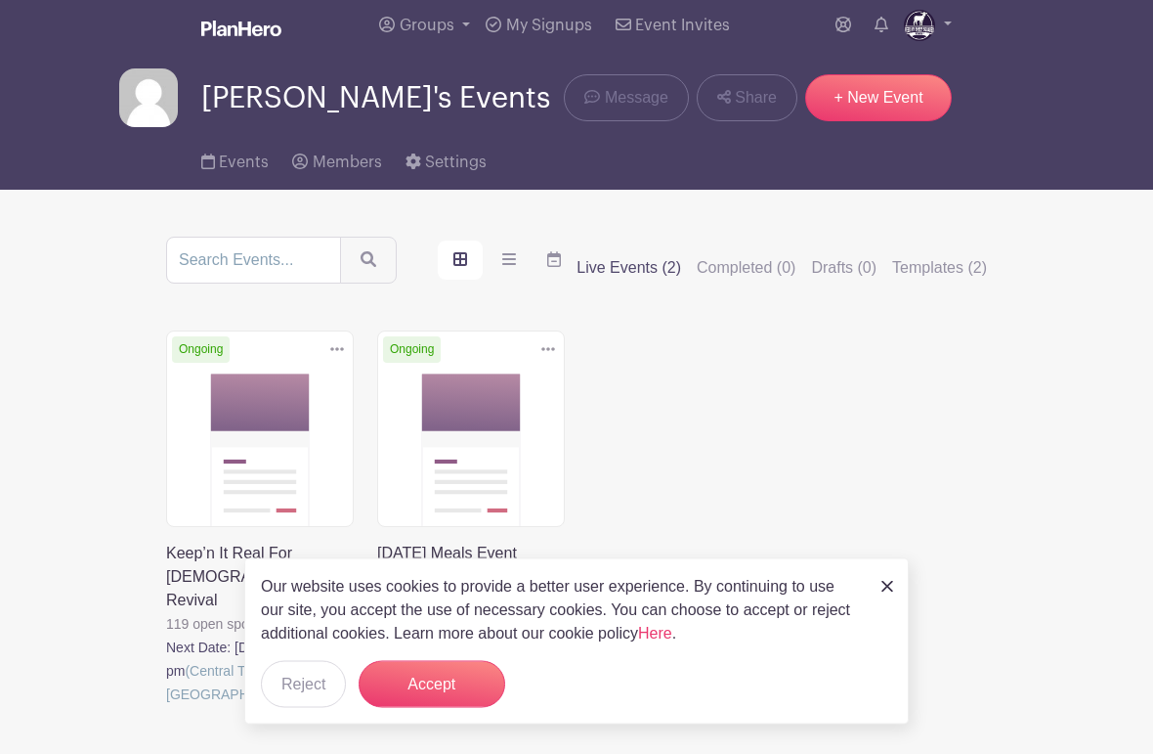
scroll to position [12, 0]
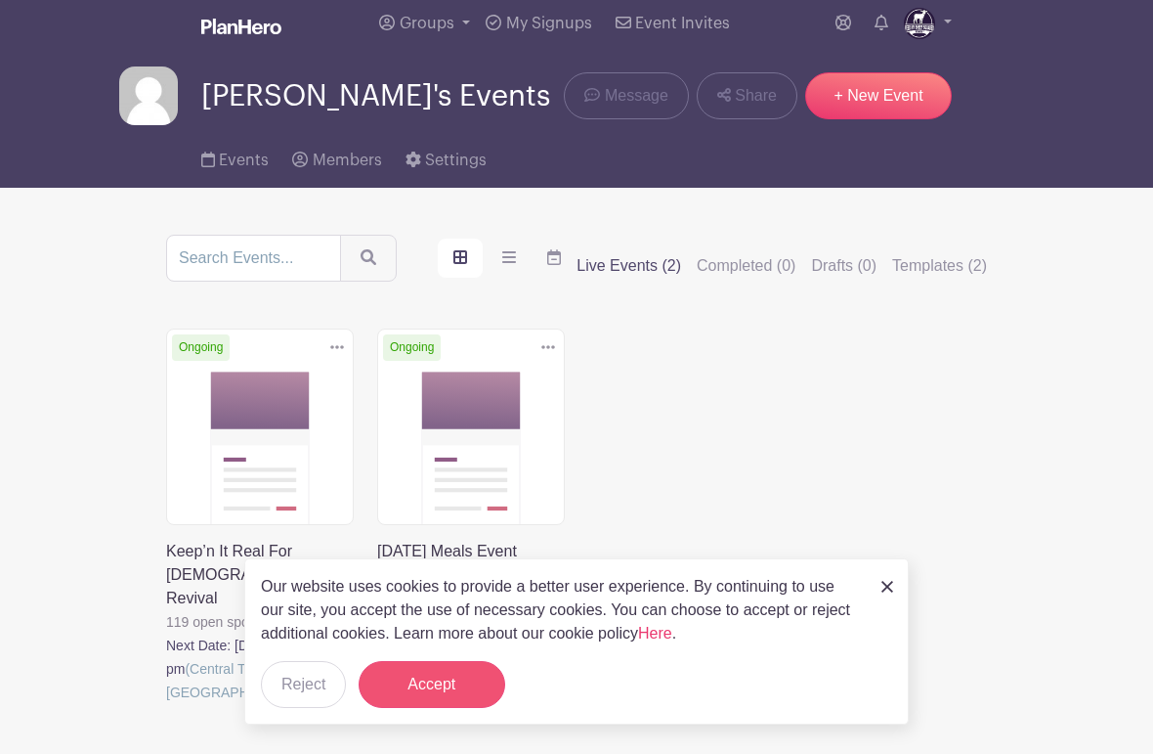
click at [448, 689] on button "Accept" at bounding box center [432, 684] width 147 height 47
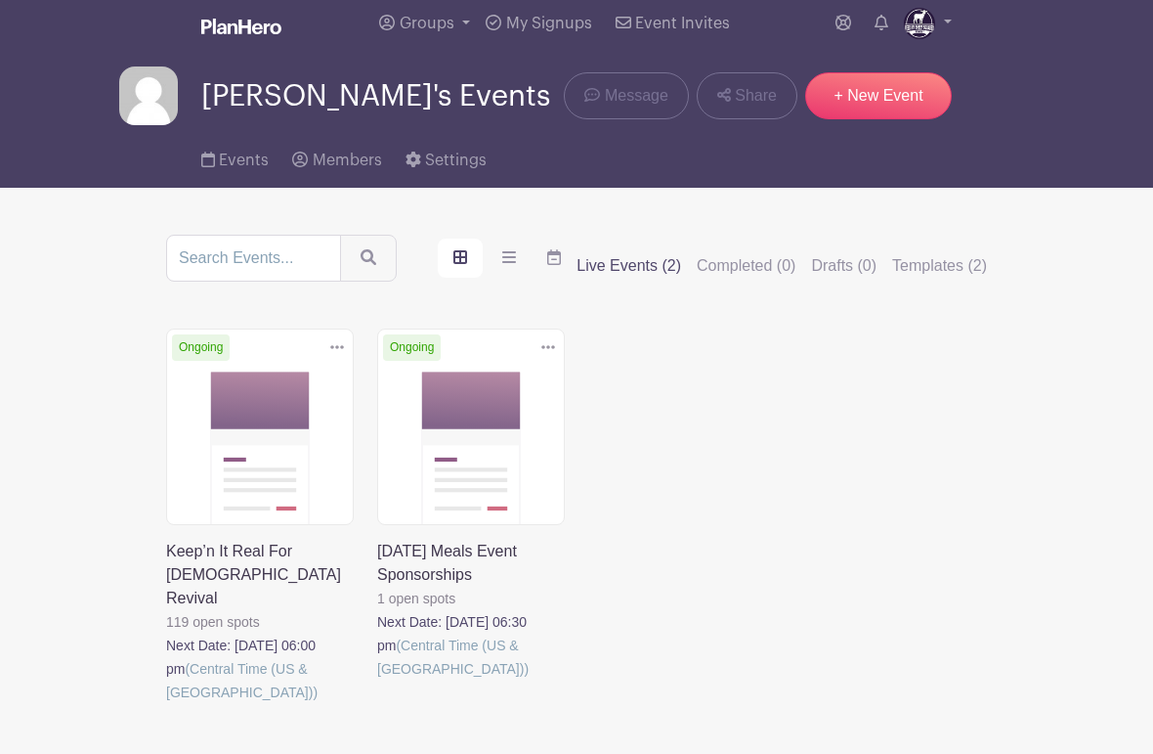
click at [377, 680] on link at bounding box center [377, 680] width 0 height 0
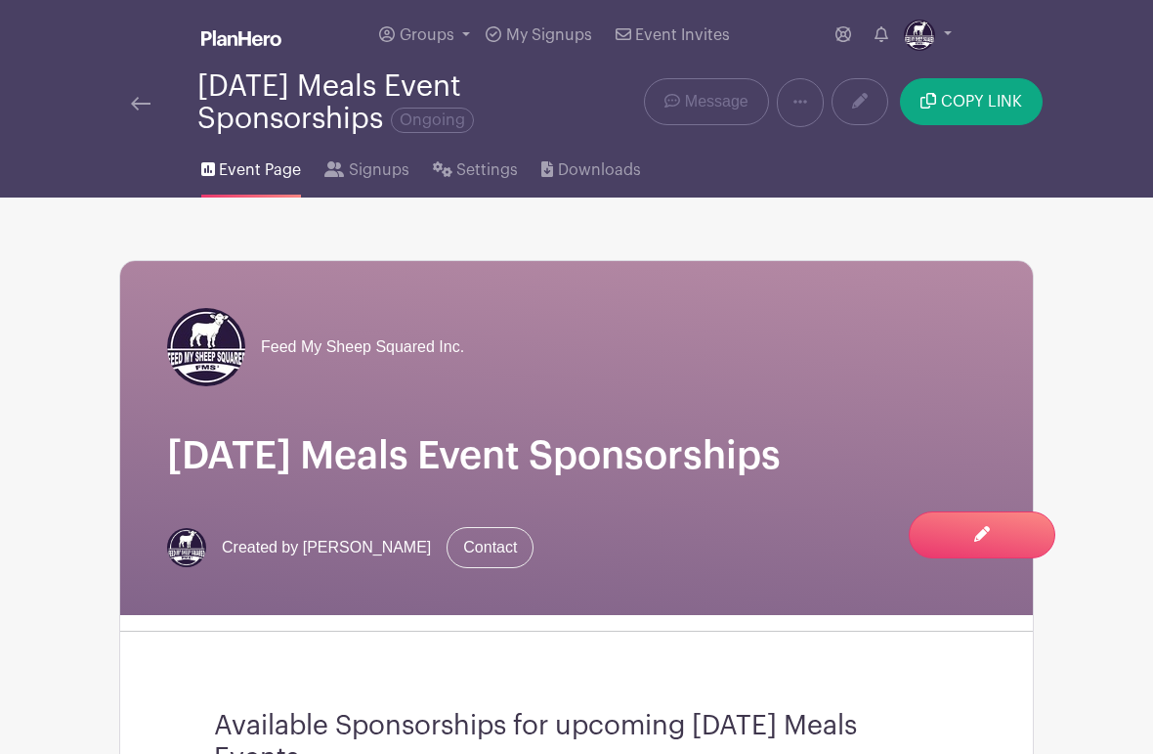
click at [137, 92] on link at bounding box center [141, 102] width 20 height 23
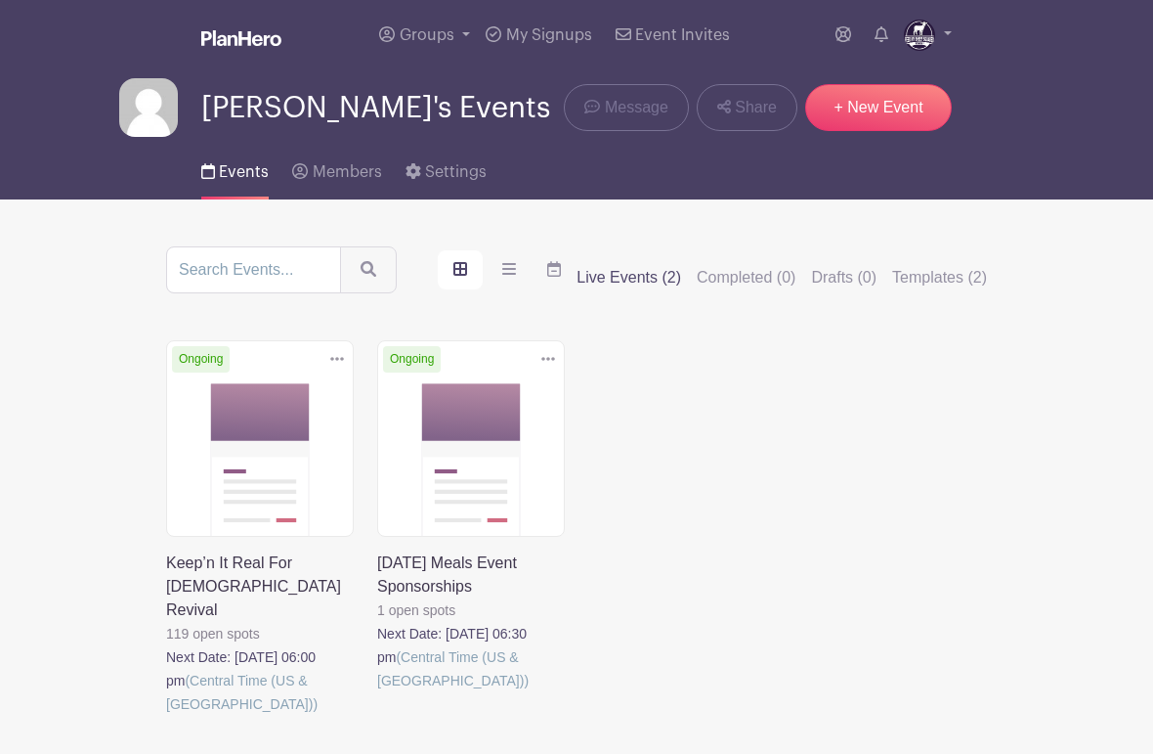
click at [166, 715] on link at bounding box center [166, 715] width 0 height 0
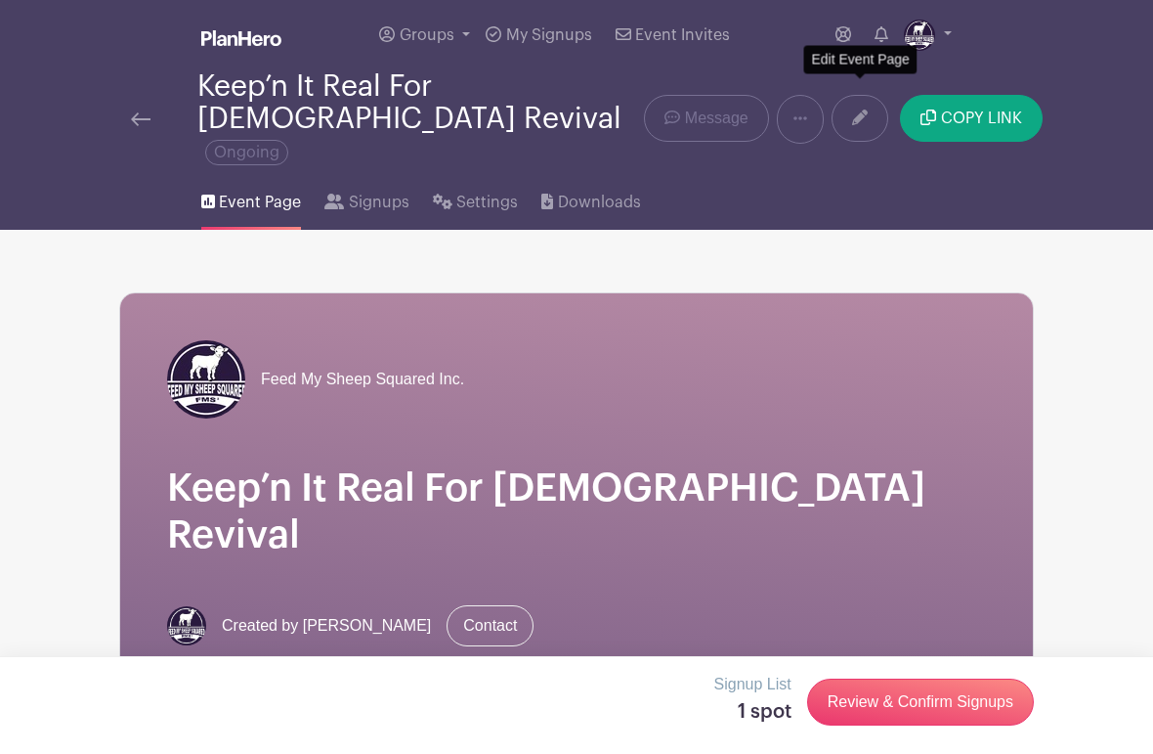
click at [864, 109] on icon at bounding box center [860, 117] width 16 height 16
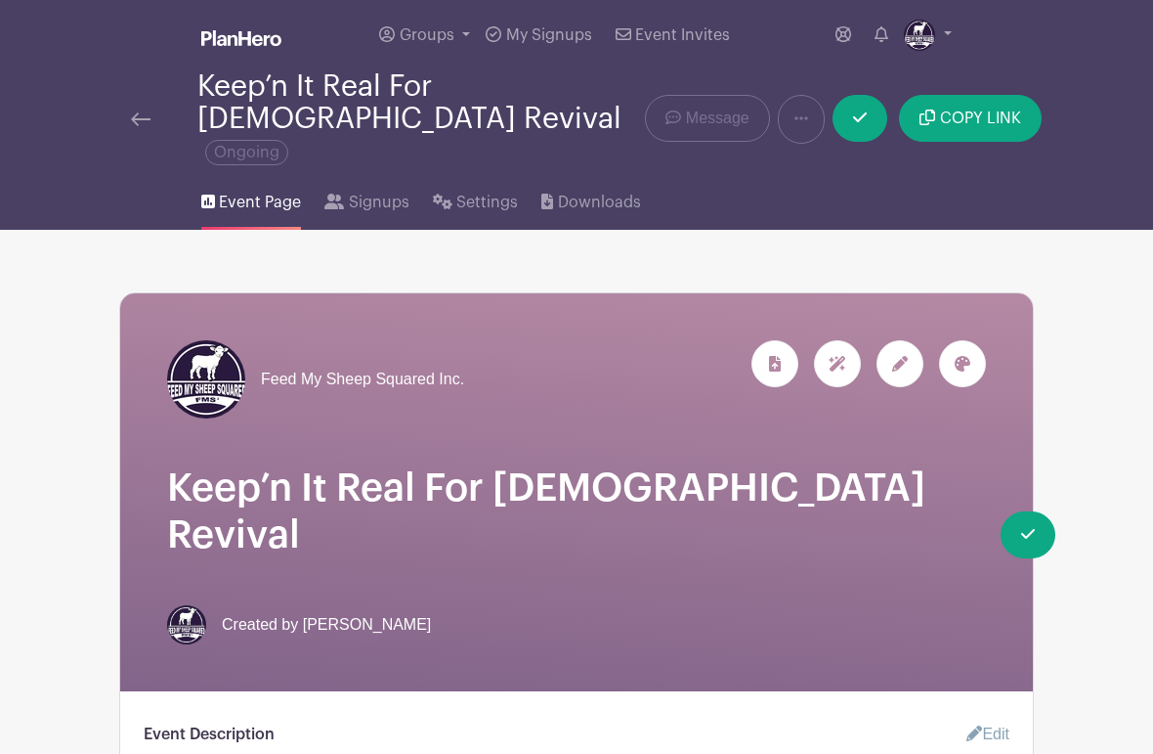
click at [907, 356] on icon at bounding box center [900, 364] width 16 height 16
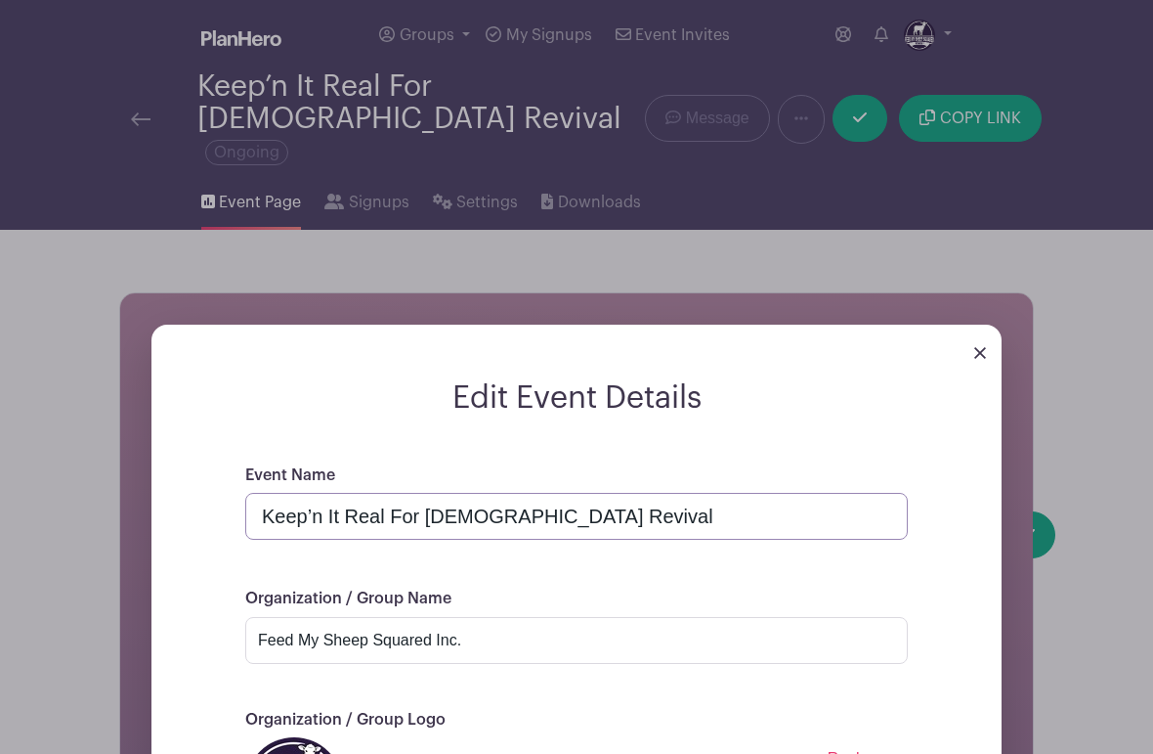
click at [567, 493] on input "Keep’n It Real For Jesus Revival" at bounding box center [576, 516] width 663 height 47
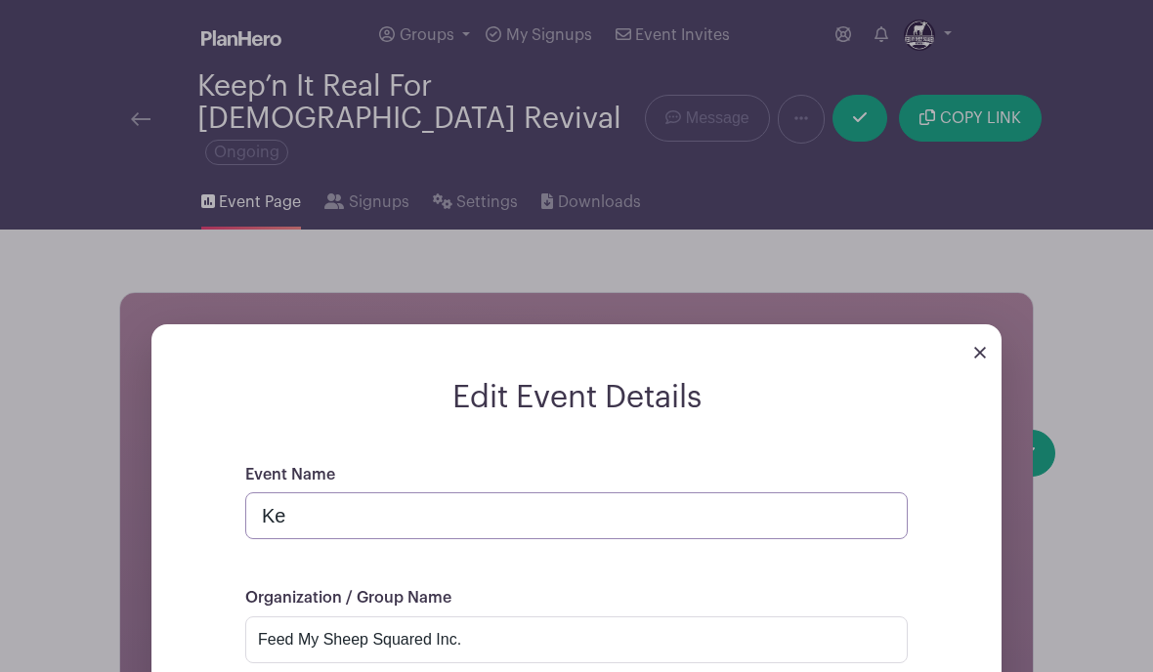
type input "K"
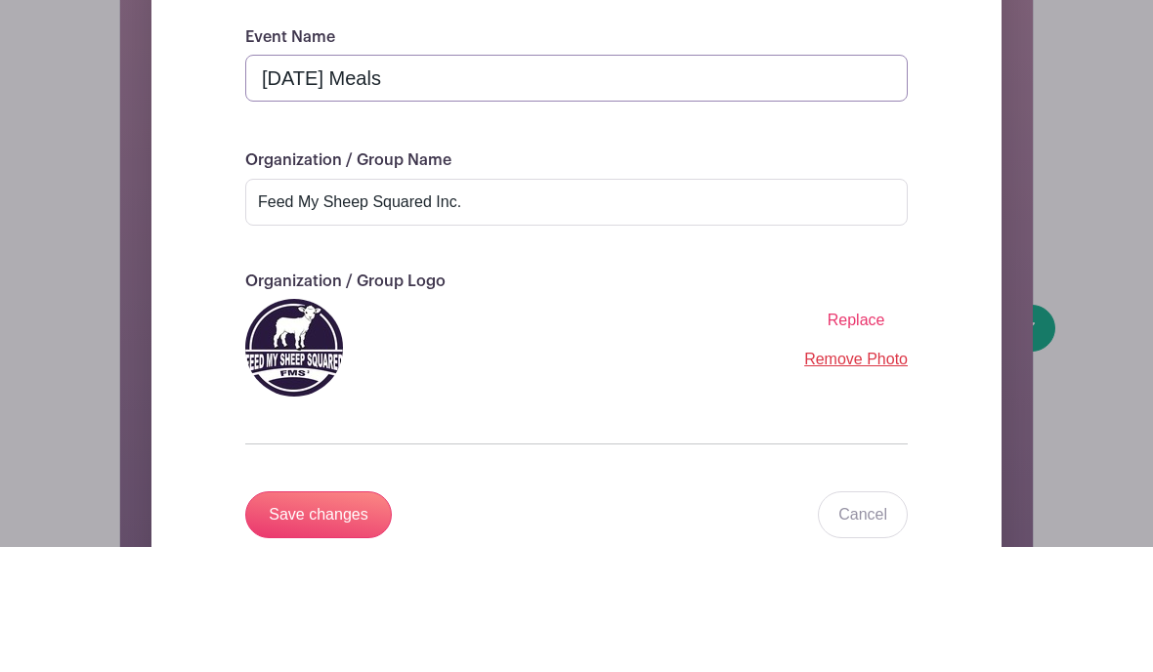
scroll to position [323, 0]
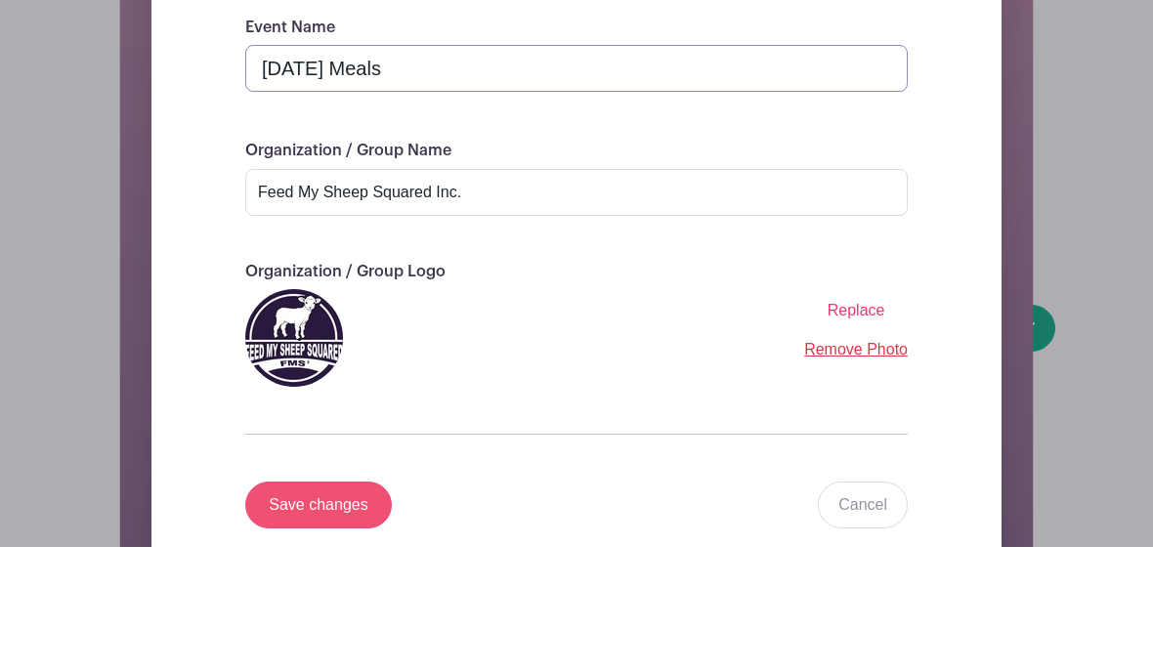
type input "Monday Meals"
click at [309, 607] on input "Save changes" at bounding box center [318, 630] width 147 height 47
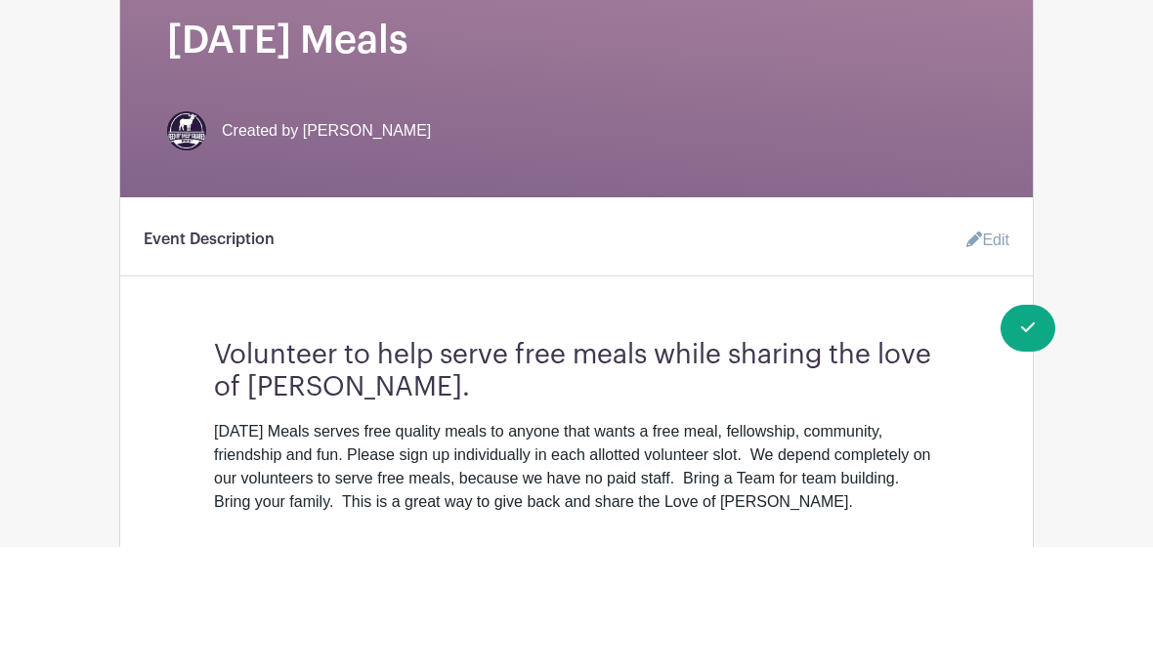
scroll to position [448, 0]
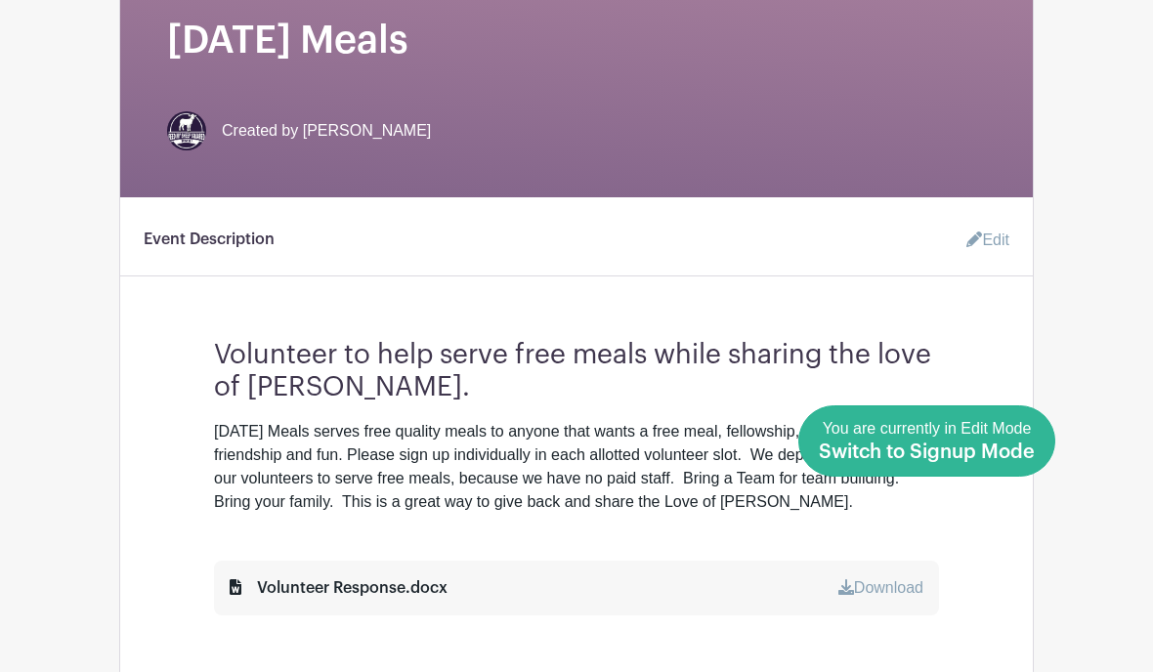
click at [1026, 462] on span "Switch to Signup Mode" at bounding box center [927, 453] width 216 height 20
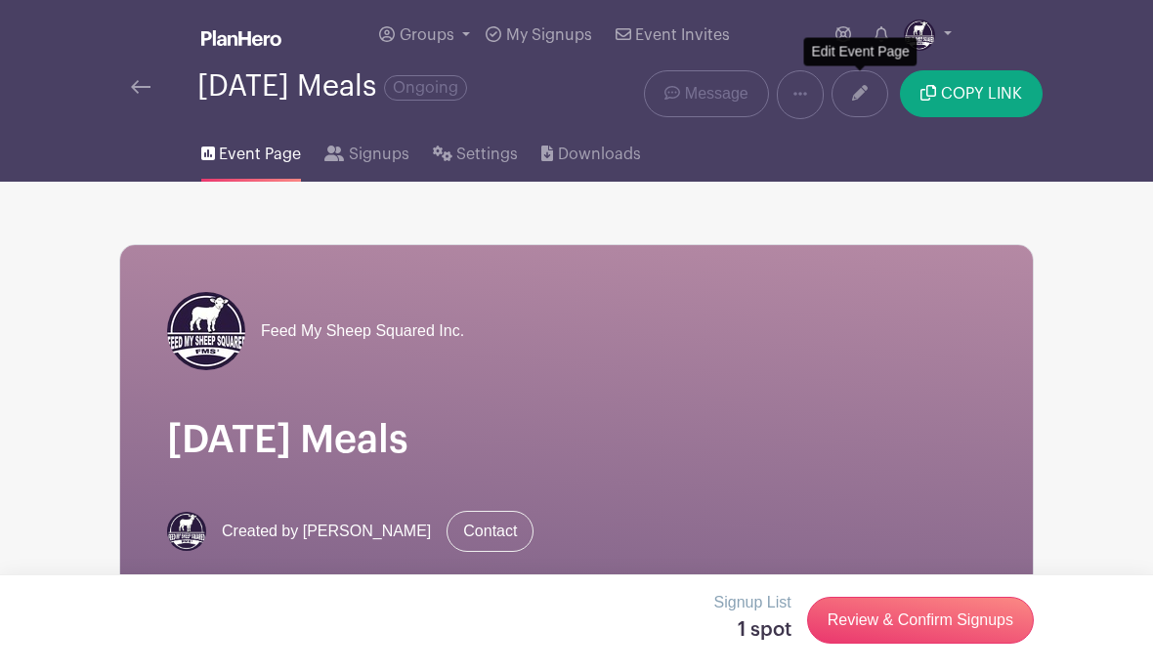
click at [861, 96] on icon at bounding box center [860, 93] width 16 height 16
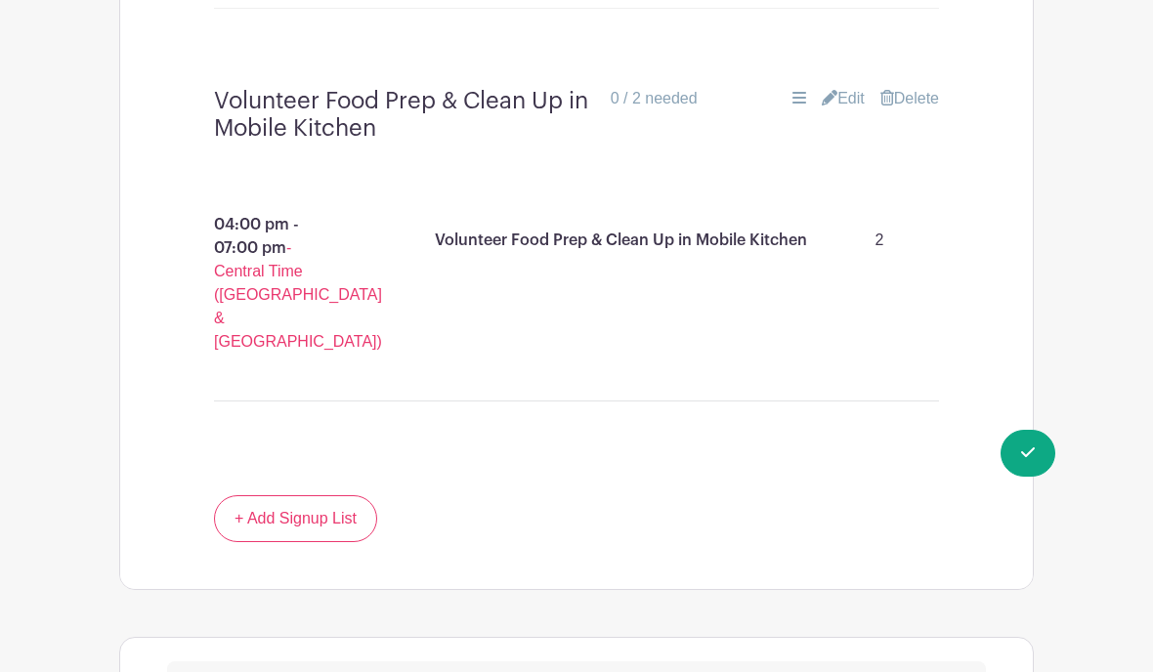
scroll to position [2084, 0]
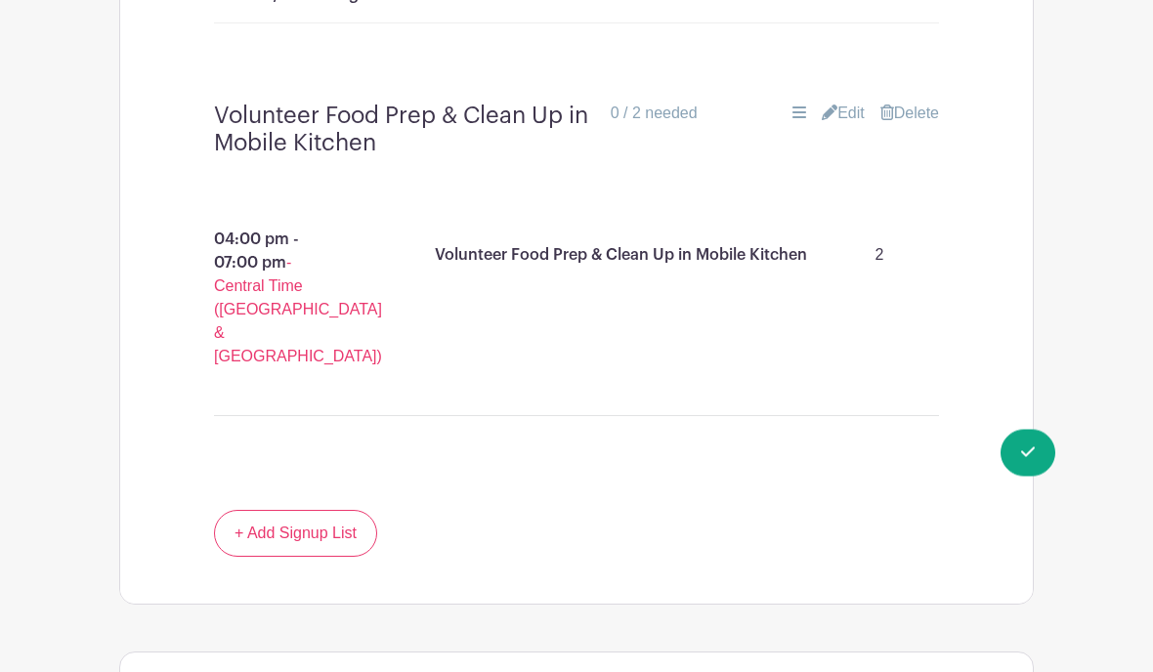
click at [828, 121] on icon at bounding box center [830, 114] width 16 height 16
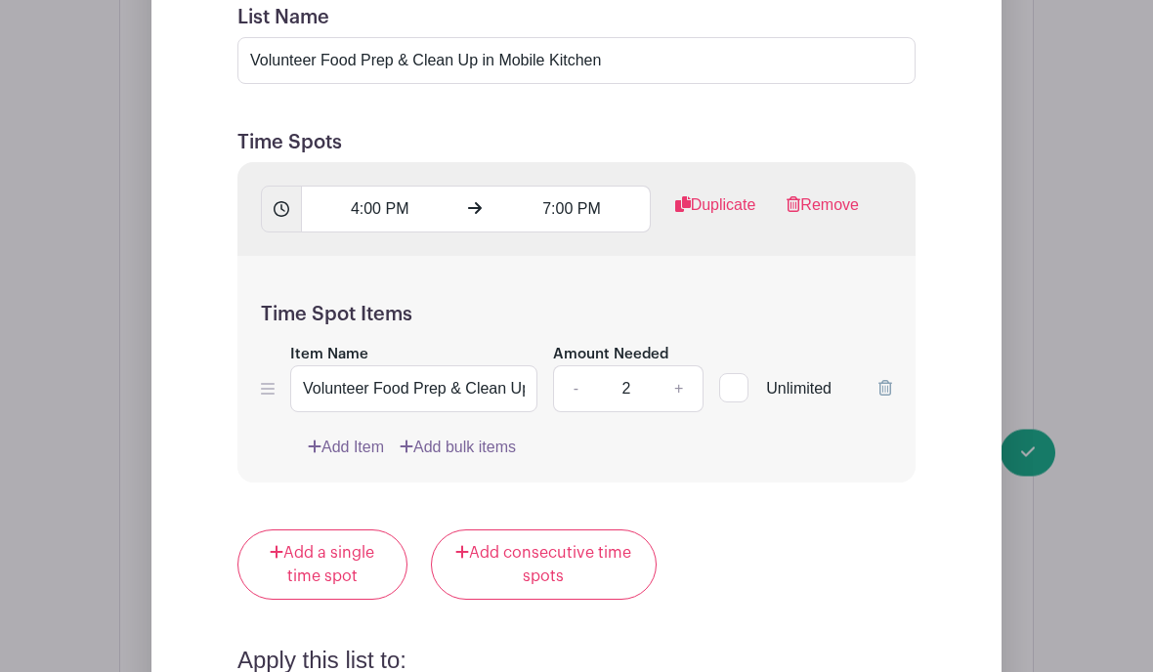
scroll to position [2428, 0]
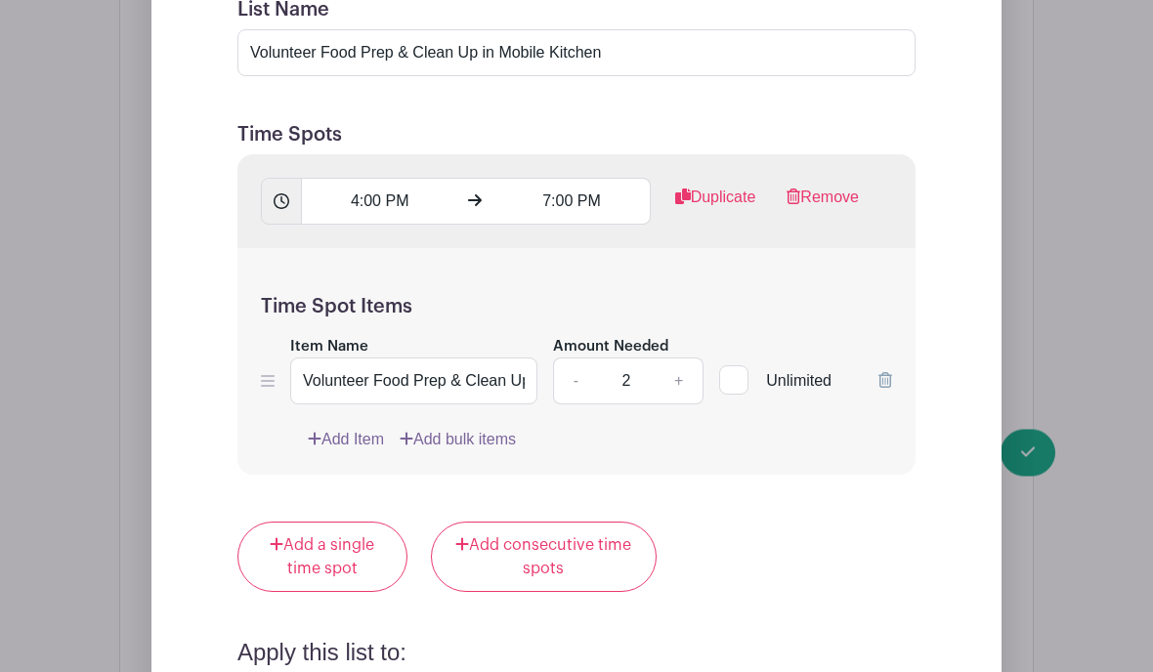
click at [677, 406] on link "+" at bounding box center [679, 382] width 49 height 47
type input "3"
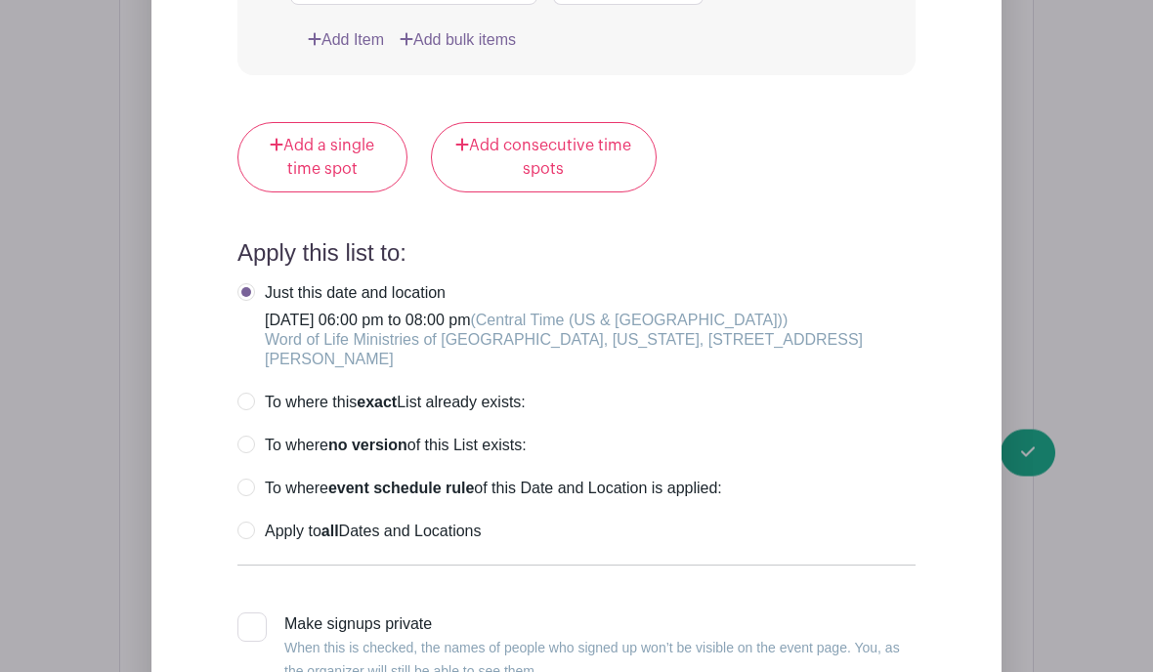
scroll to position [2831, 0]
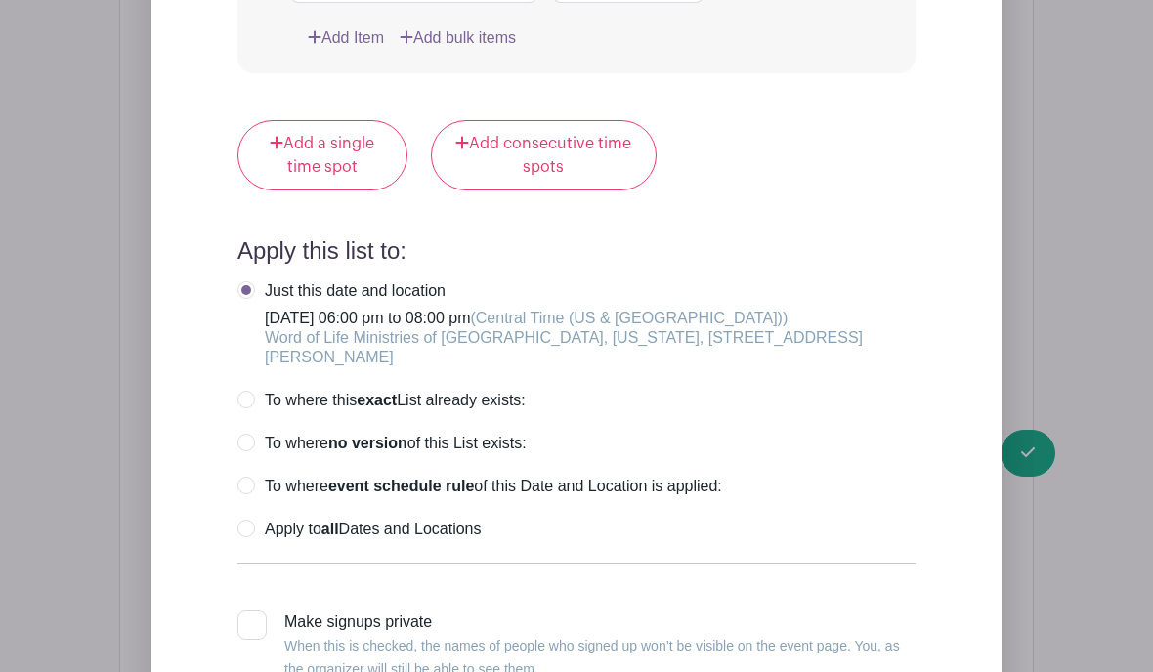
click at [242, 540] on label "Apply to all Dates and Locations" at bounding box center [359, 530] width 243 height 20
radio input "true"
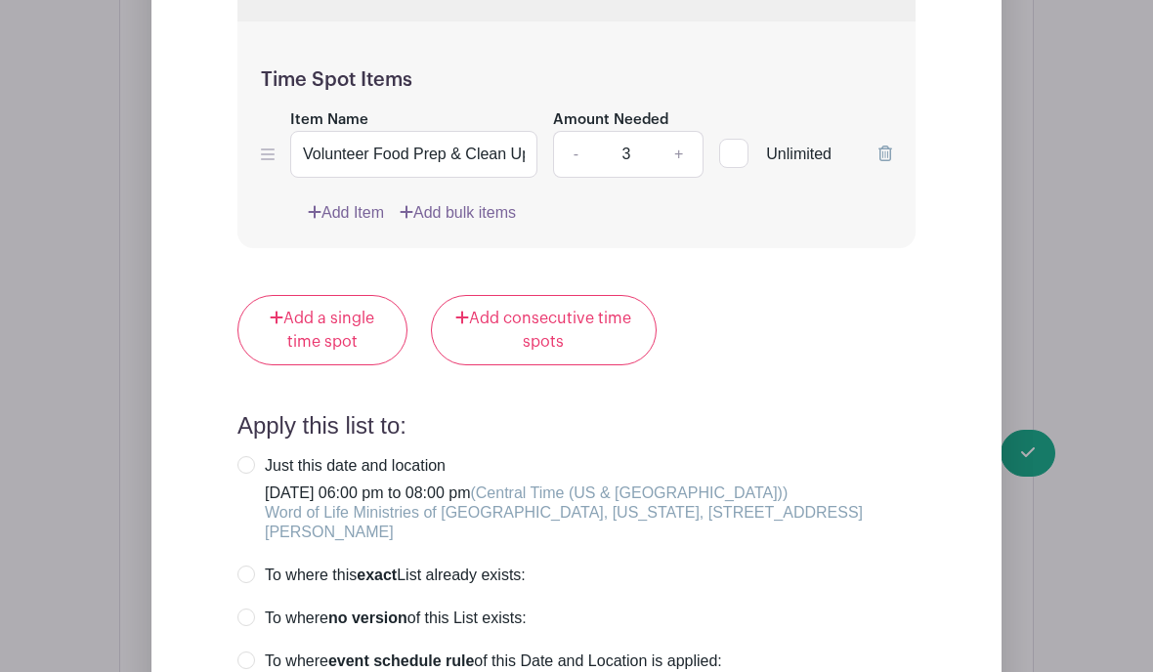
scroll to position [2655, 0]
click at [1014, 446] on div "Edit List with Time Spots List Name Volunteer Food Prep & Clean Up in Mobile Ki…" at bounding box center [576, 304] width 913 height 1577
click at [1033, 446] on div "Edit List with Time Spots List Name Volunteer Food Prep & Clean Up in Mobile Ki…" at bounding box center [576, 304] width 913 height 1577
click at [1032, 444] on div "Edit List with Time Spots List Name Volunteer Food Prep & Clean Up in Mobile Ki…" at bounding box center [576, 304] width 913 height 1577
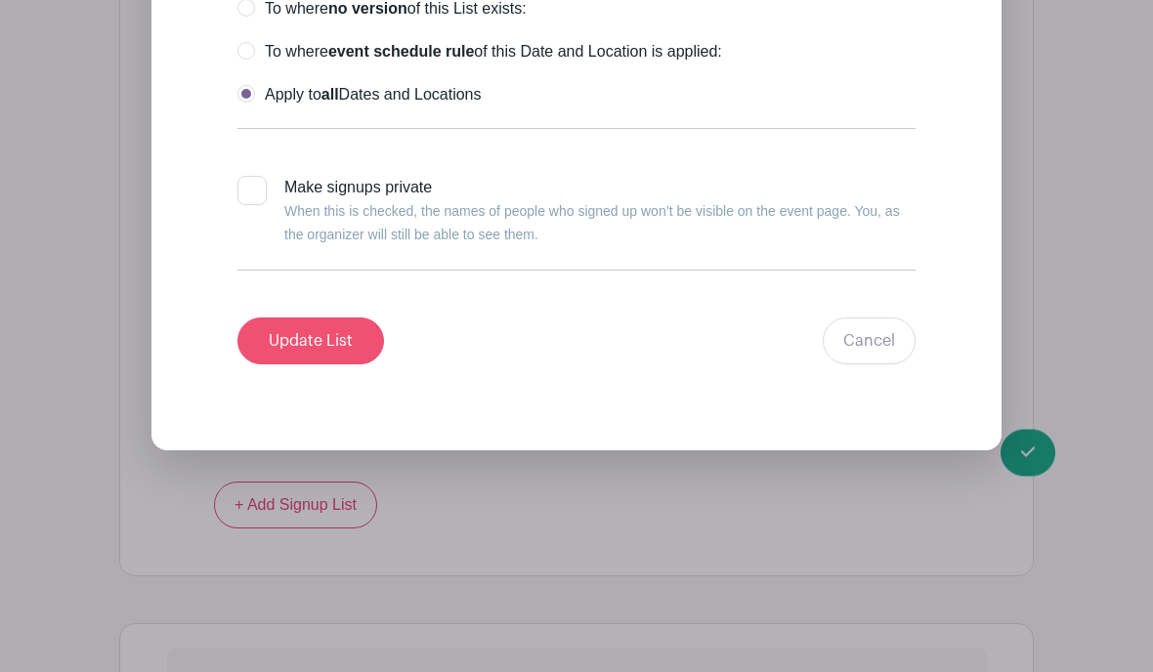
click at [299, 366] on input "Update List" at bounding box center [311, 342] width 147 height 47
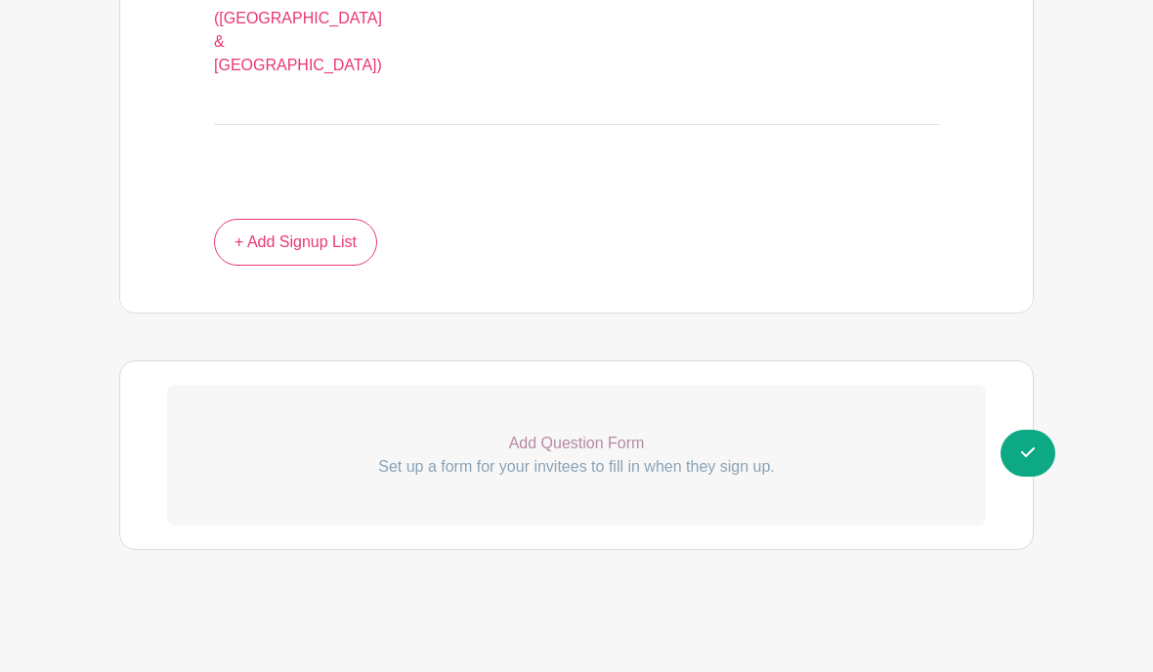
scroll to position [2301, 0]
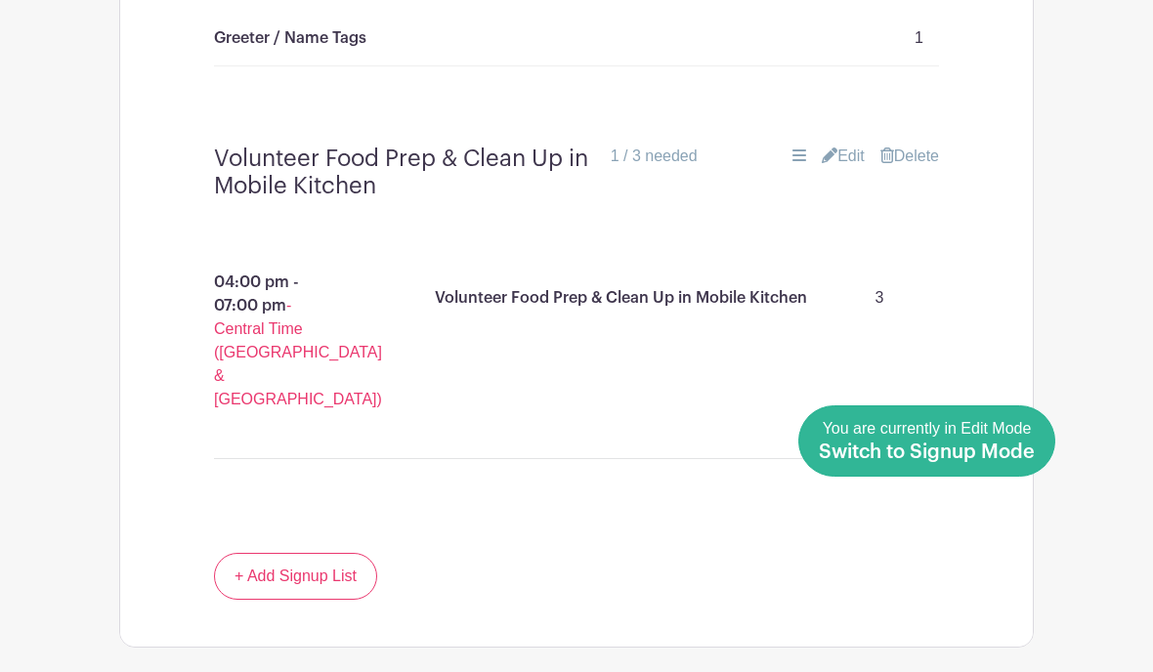
click at [1040, 451] on link "Done Editing You are currently in Edit Mode Switch to Signup Mode" at bounding box center [927, 441] width 257 height 71
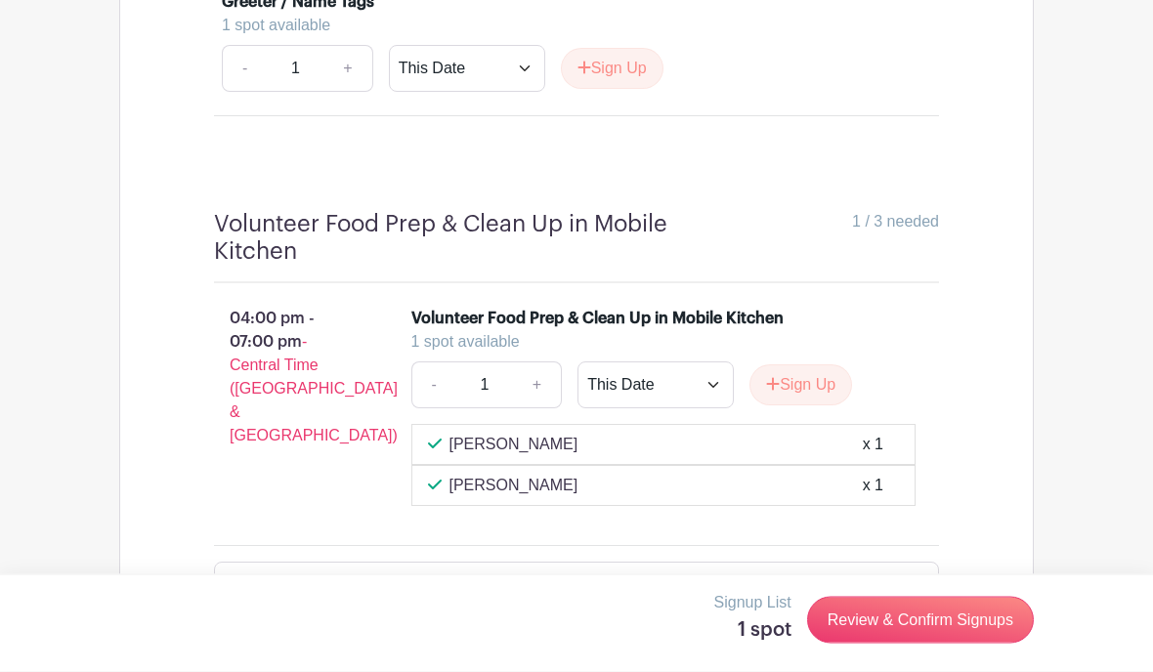
scroll to position [2700, 0]
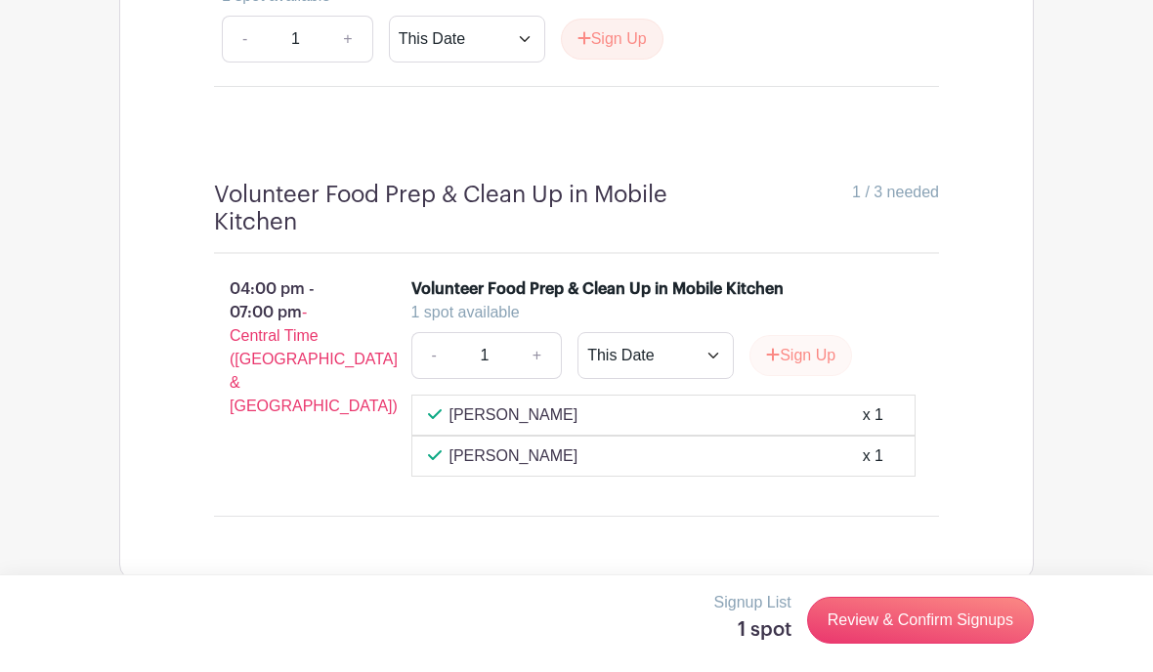
click at [799, 376] on button "Sign Up" at bounding box center [801, 355] width 103 height 41
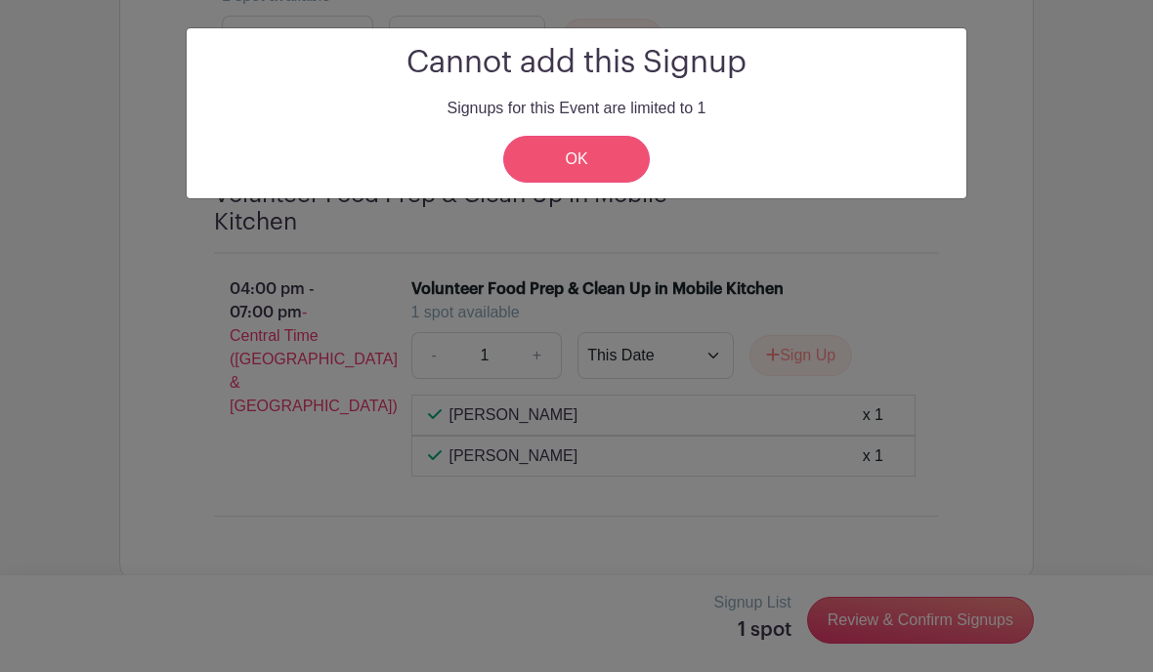
click at [587, 160] on link "OK" at bounding box center [576, 159] width 147 height 47
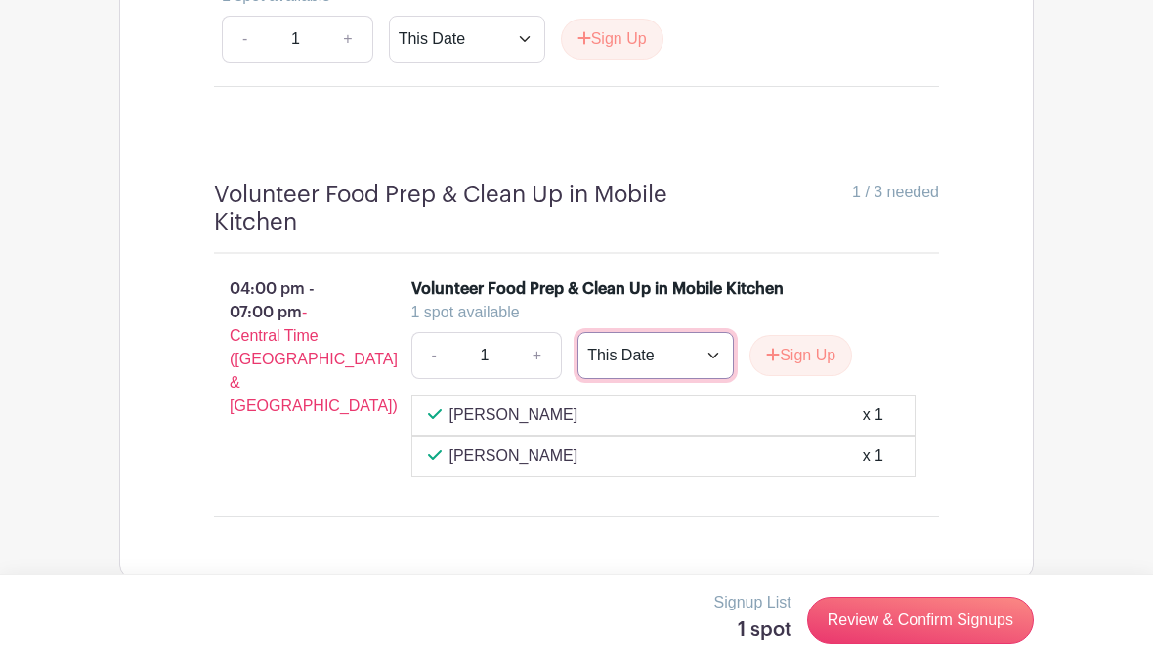
click at [641, 379] on select "This Date Select Dates" at bounding box center [656, 355] width 156 height 47
click at [796, 376] on button "Sign Up" at bounding box center [801, 355] width 103 height 41
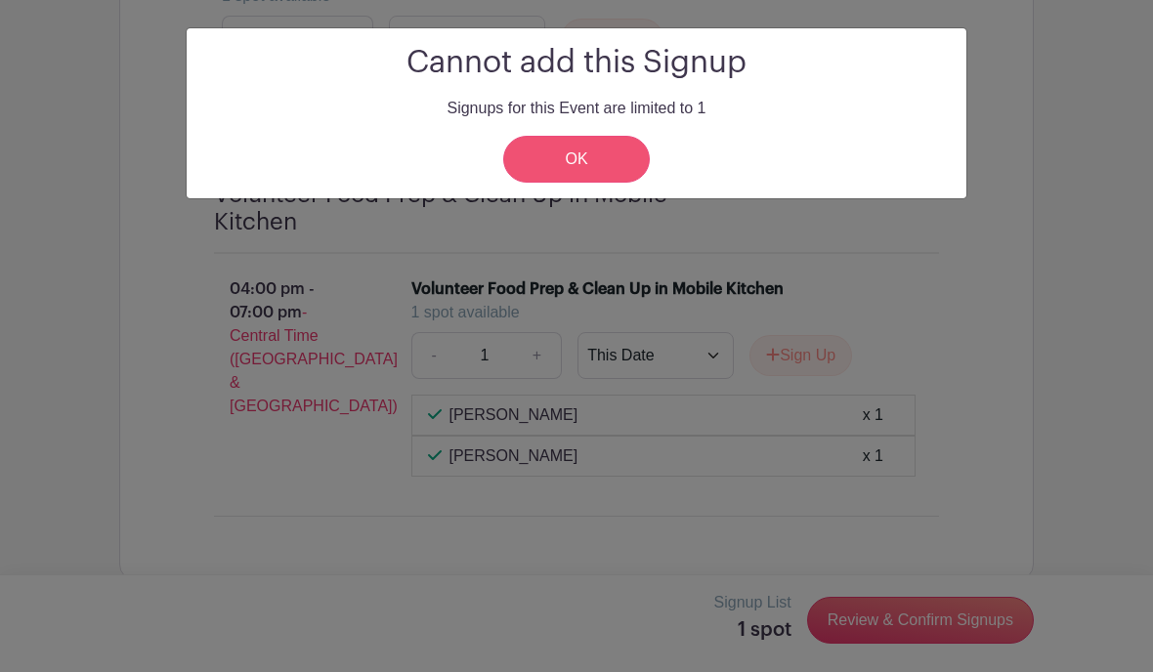
click at [595, 174] on link "OK" at bounding box center [576, 159] width 147 height 47
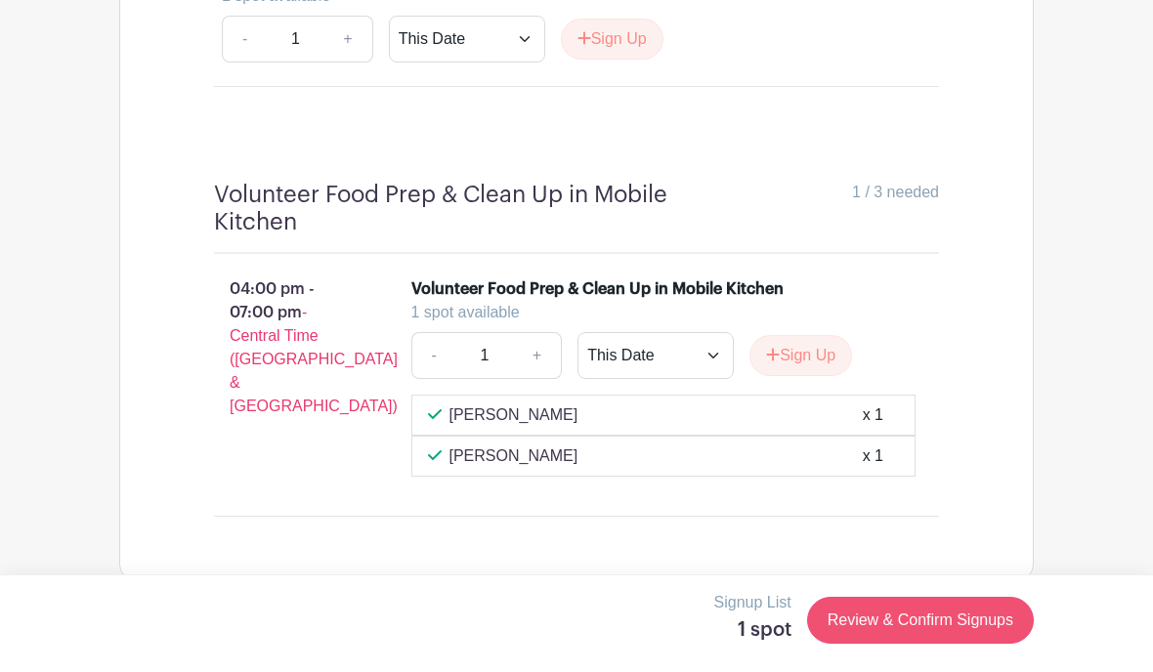
click at [925, 644] on link "Review & Confirm Signups" at bounding box center [920, 620] width 227 height 47
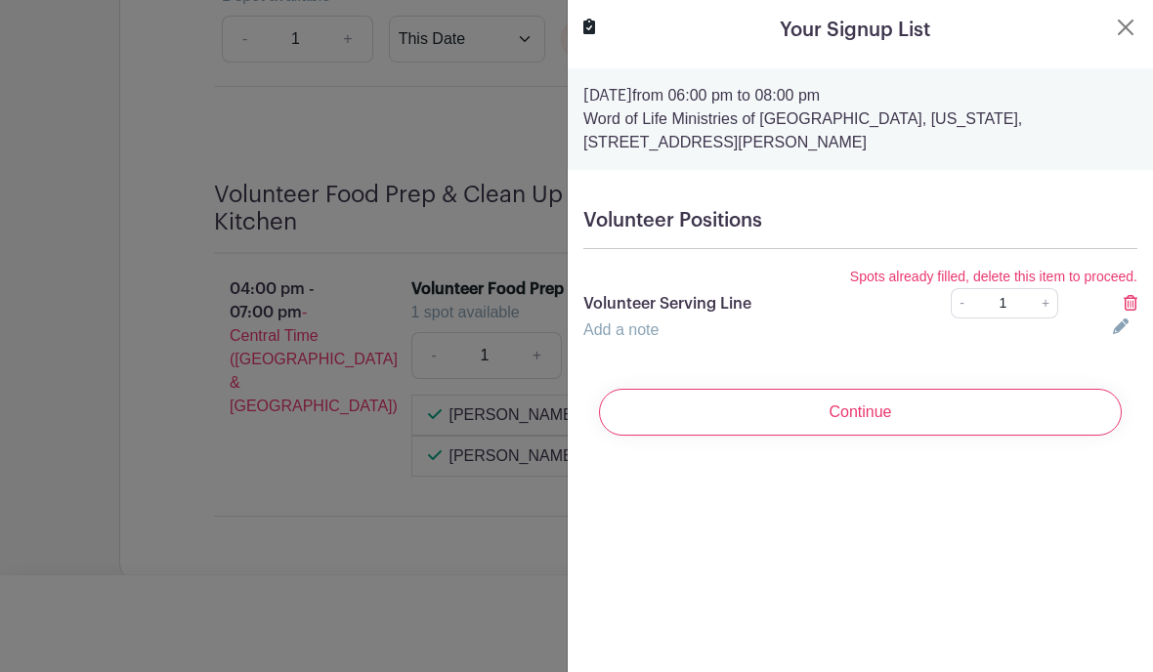
scroll to position [2782, 0]
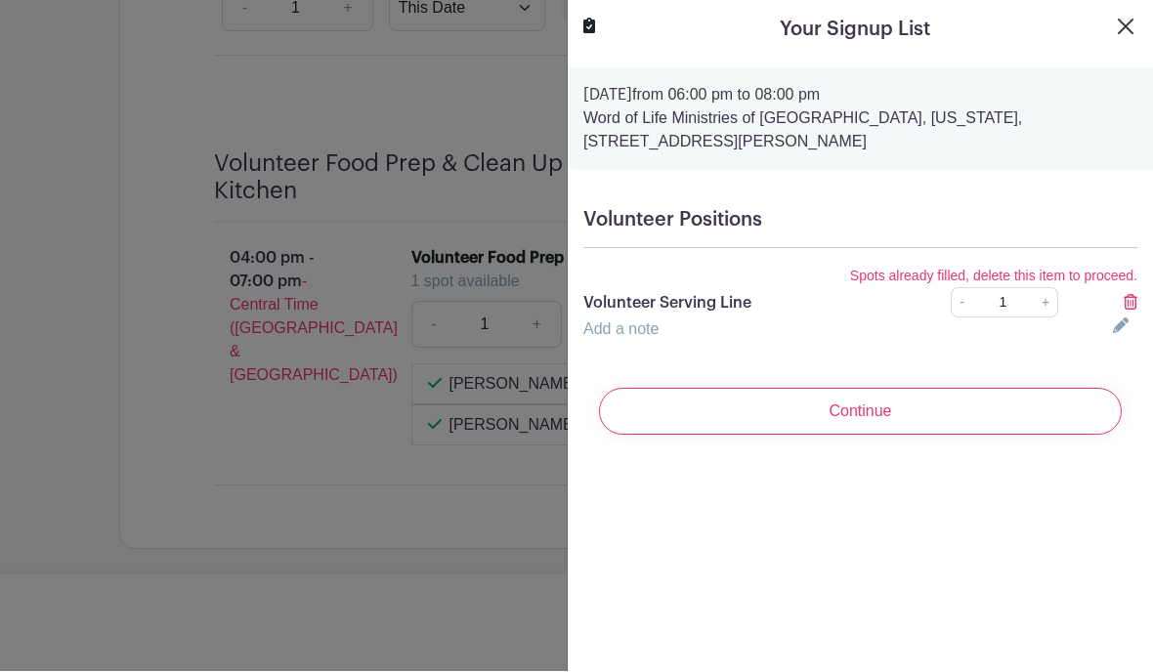
click at [1132, 22] on button "Close" at bounding box center [1125, 27] width 23 height 23
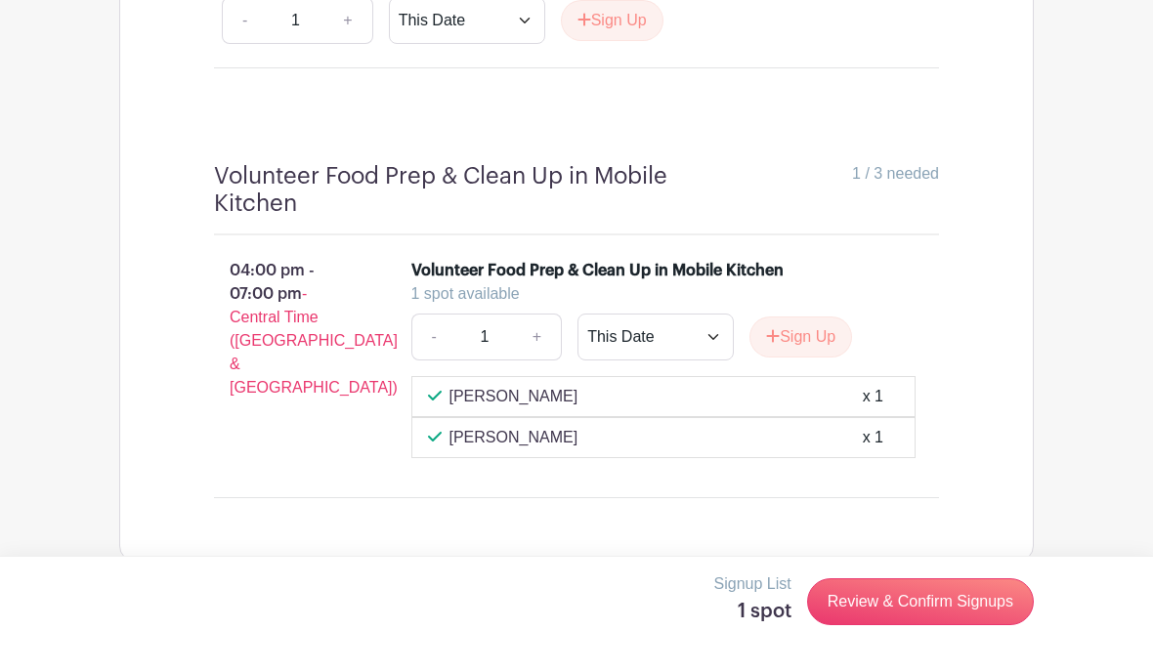
scroll to position [2700, 0]
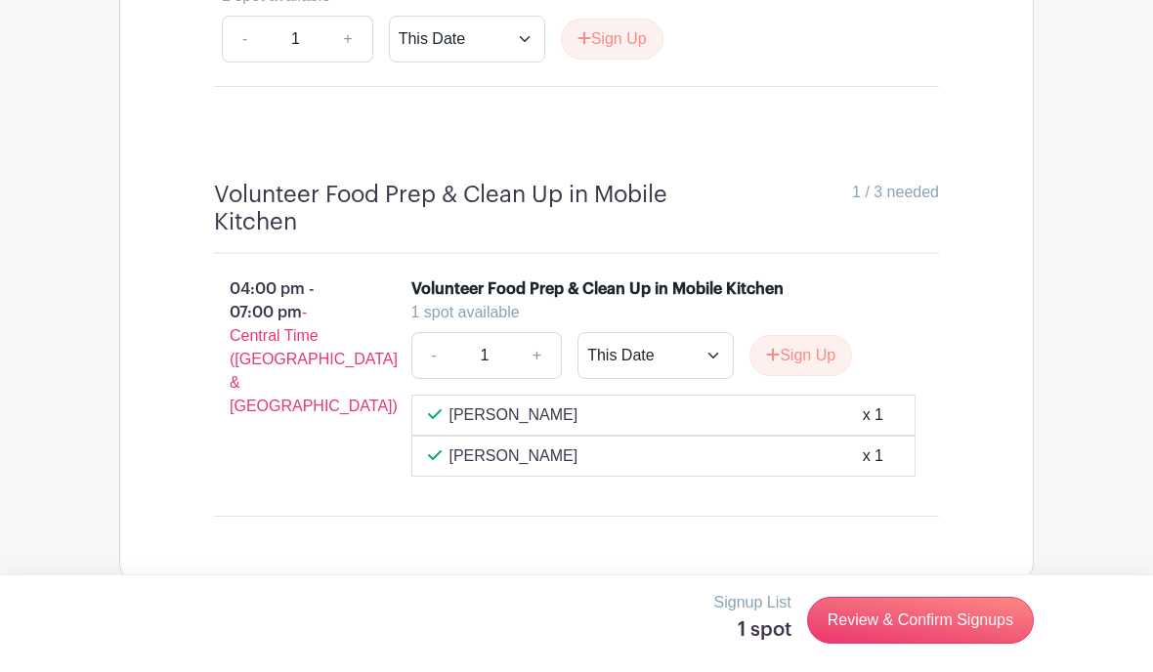
click at [278, 485] on div "04:00 pm - 07:00 pm - Central Time (US & Canada)" at bounding box center [281, 377] width 197 height 215
click at [526, 301] on div "Volunteer Food Prep & Clean Up in Mobile Kitchen" at bounding box center [597, 289] width 372 height 23
click at [625, 301] on div "Volunteer Food Prep & Clean Up in Mobile Kitchen" at bounding box center [597, 289] width 372 height 23
click at [931, 644] on link "Review & Confirm Signups" at bounding box center [920, 620] width 227 height 47
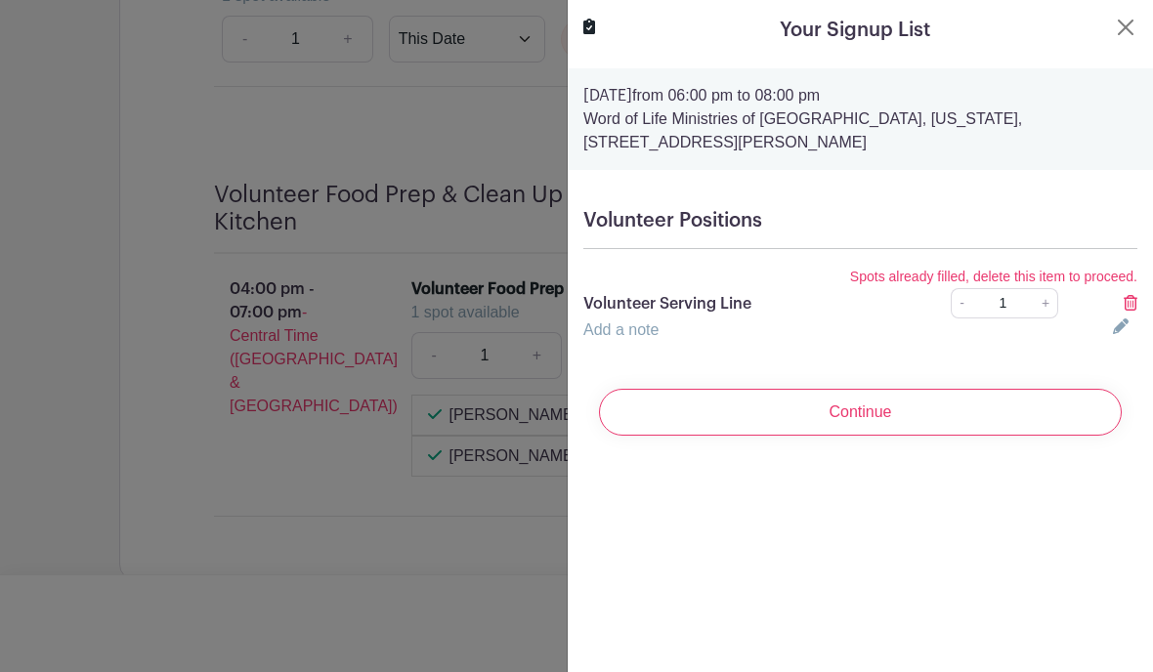
click at [589, 24] on icon at bounding box center [590, 27] width 12 height 16
click at [1123, 29] on button "Close" at bounding box center [1125, 27] width 23 height 23
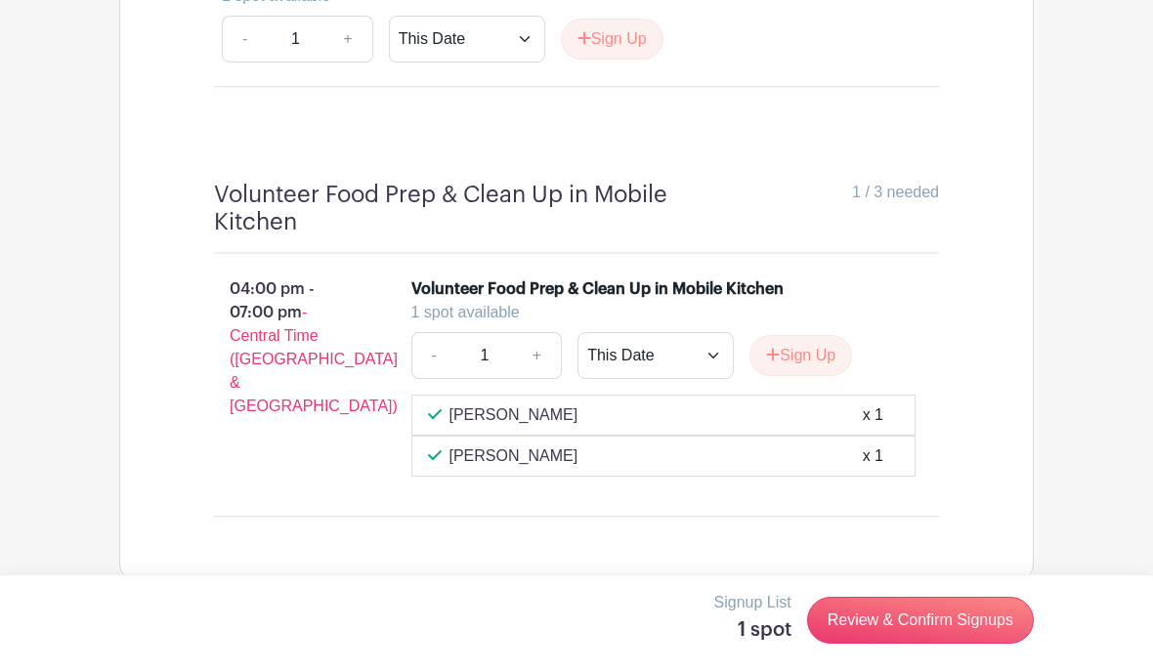
scroll to position [2782, 0]
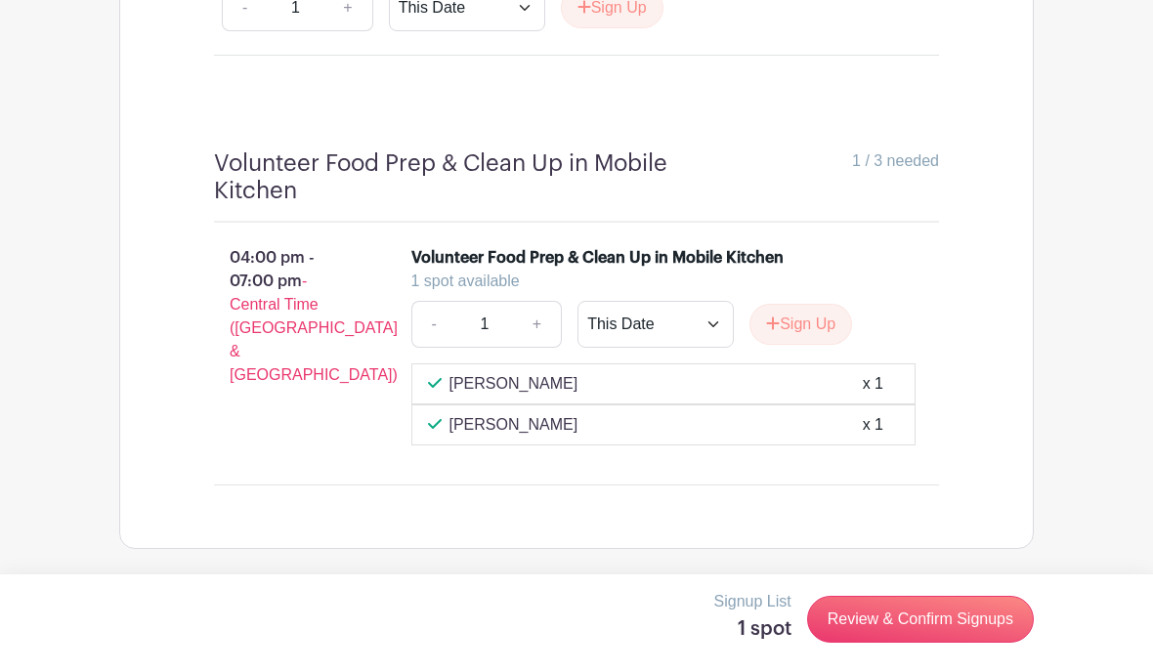
click at [277, 260] on p "04:00 pm - 07:00 pm - Central Time (US & Canada)" at bounding box center [281, 317] width 197 height 156
click at [282, 165] on h4 "Volunteer Food Prep & Clean Up in Mobile Kitchen" at bounding box center [483, 179] width 538 height 56
click at [905, 173] on span "1 / 3 needed" at bounding box center [895, 162] width 87 height 23
click at [892, 172] on span "1 / 3 needed" at bounding box center [895, 162] width 87 height 23
click at [876, 167] on span "1 / 3 needed" at bounding box center [895, 162] width 87 height 23
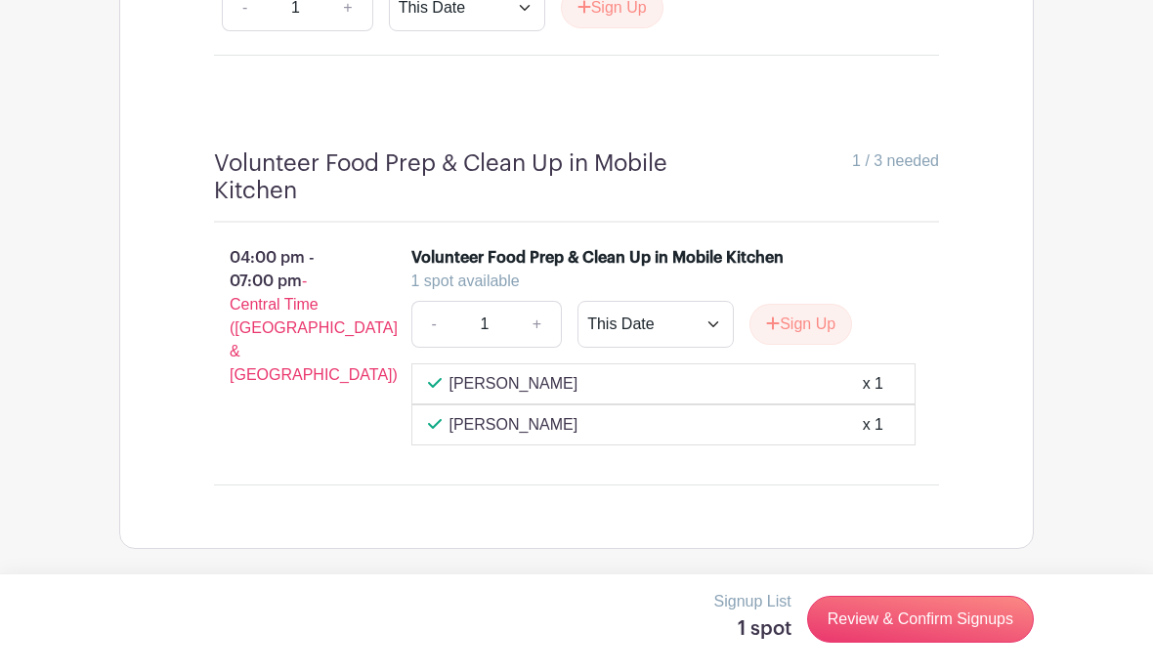
click at [881, 166] on span "1 / 3 needed" at bounding box center [895, 162] width 87 height 23
click at [887, 174] on span "1 / 3 needed" at bounding box center [895, 162] width 87 height 23
click at [876, 172] on span "1 / 3 needed" at bounding box center [895, 162] width 87 height 23
click at [892, 192] on div "1 / 3 needed" at bounding box center [846, 179] width 188 height 56
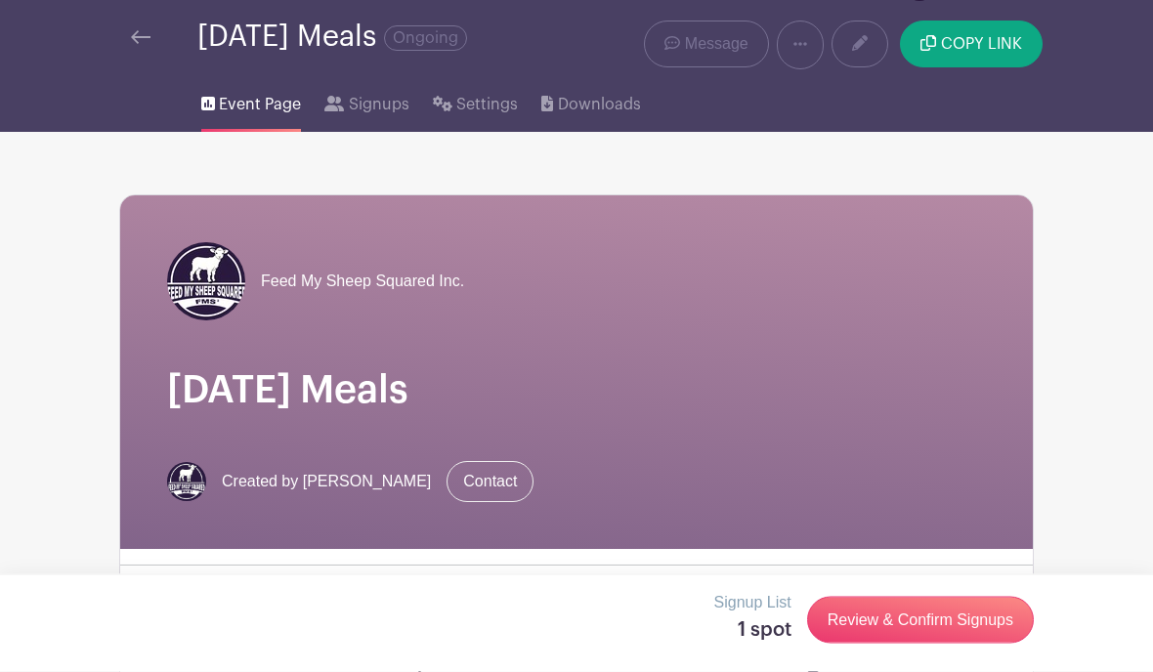
scroll to position [0, 0]
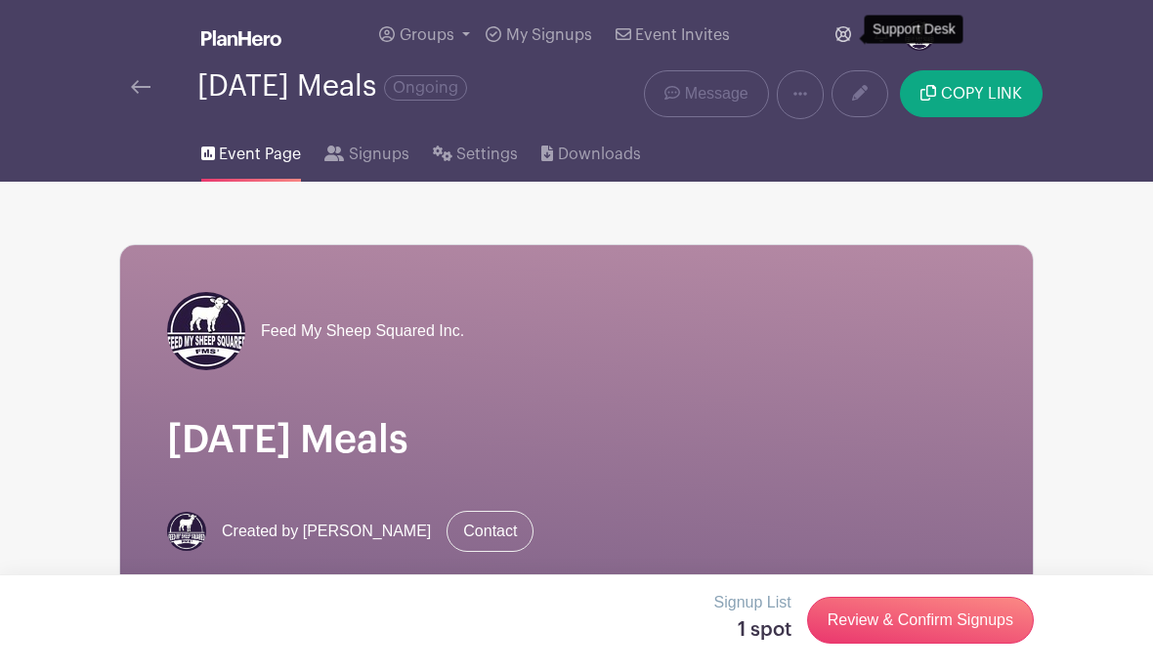
click at [844, 34] on icon at bounding box center [844, 34] width 16 height 16
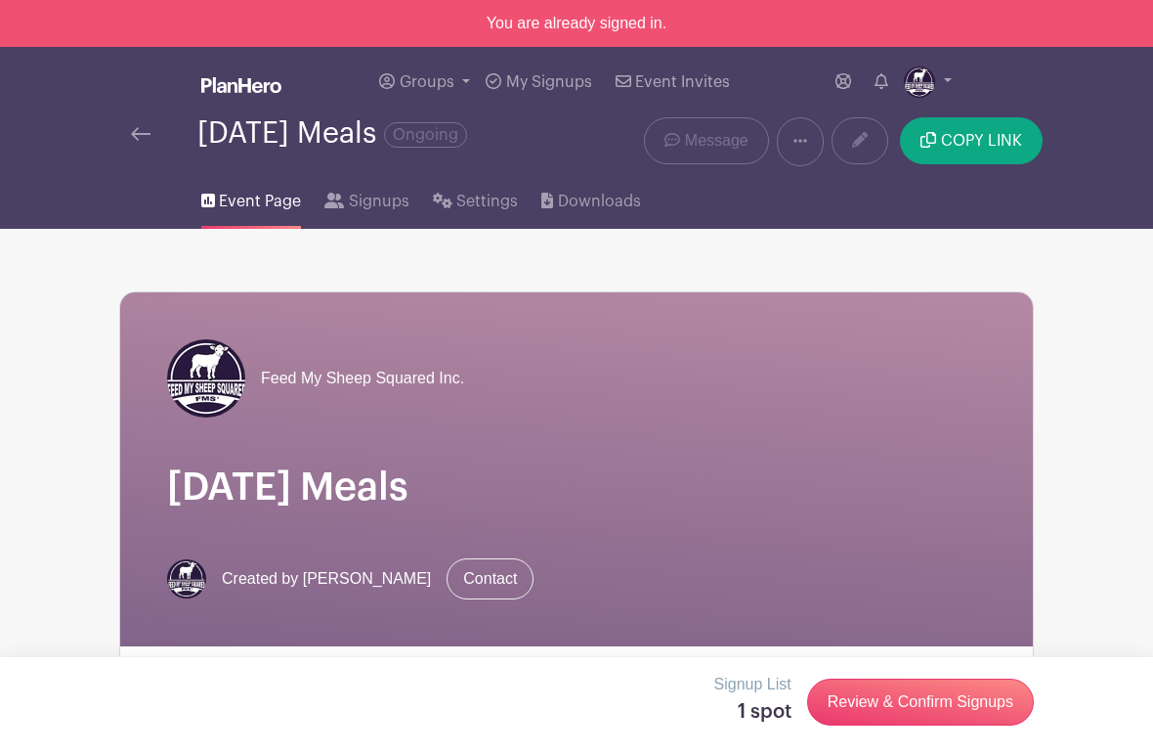
click at [804, 146] on icon at bounding box center [801, 141] width 14 height 16
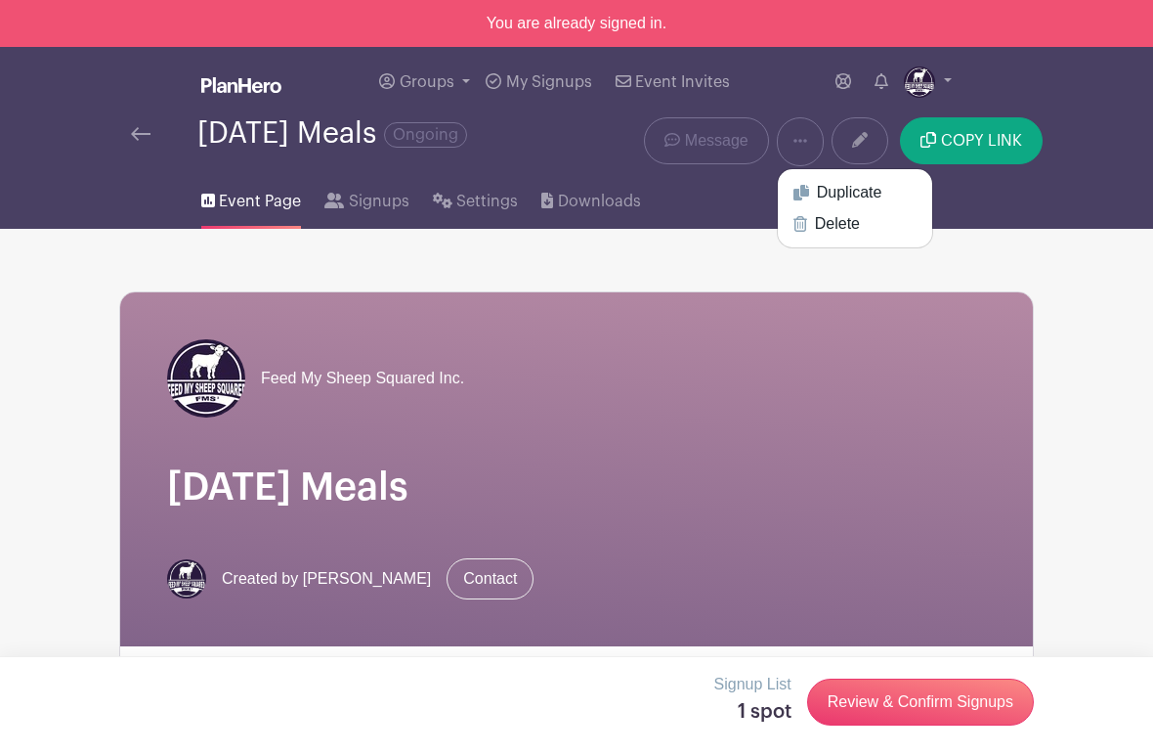
click at [874, 135] on link at bounding box center [860, 140] width 57 height 47
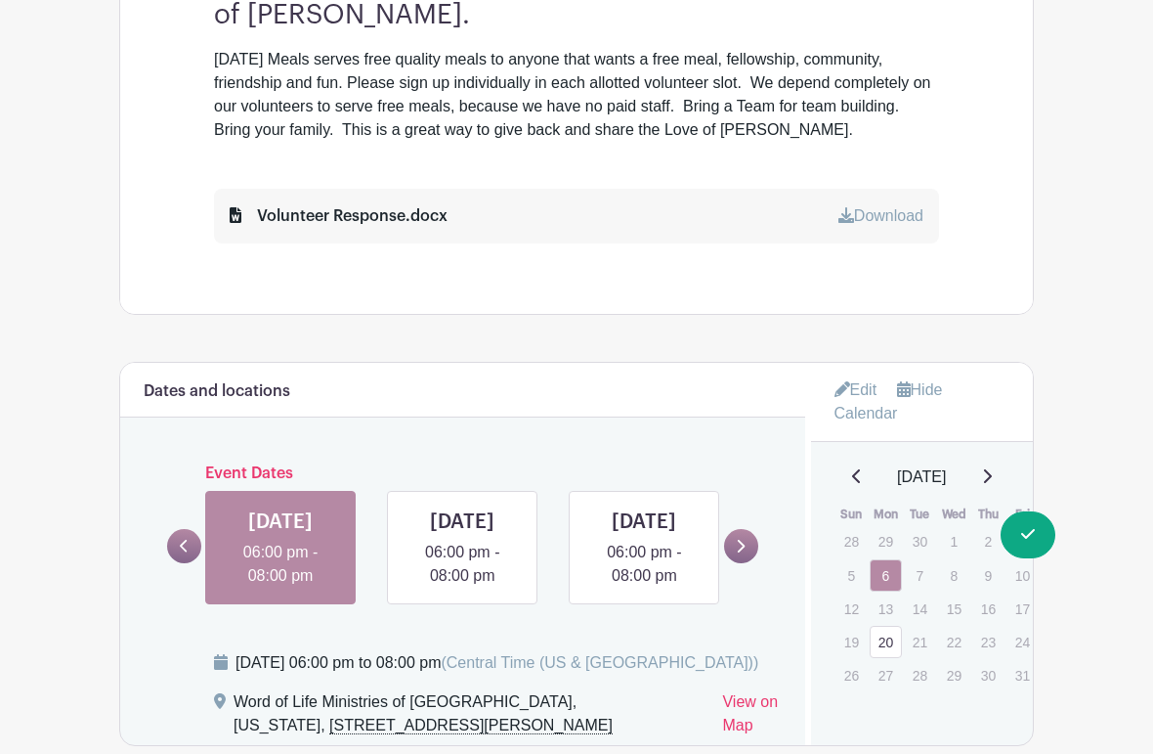
scroll to position [764, 0]
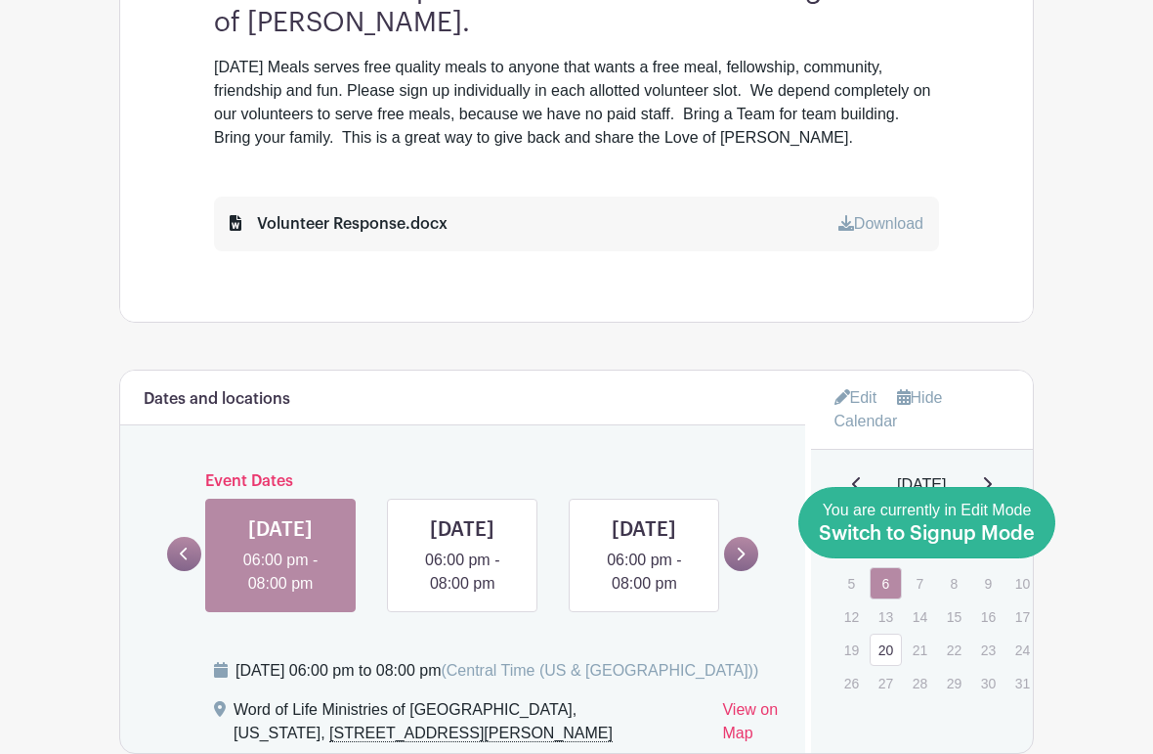
click at [1034, 528] on span "Switch to Signup Mode" at bounding box center [927, 534] width 216 height 20
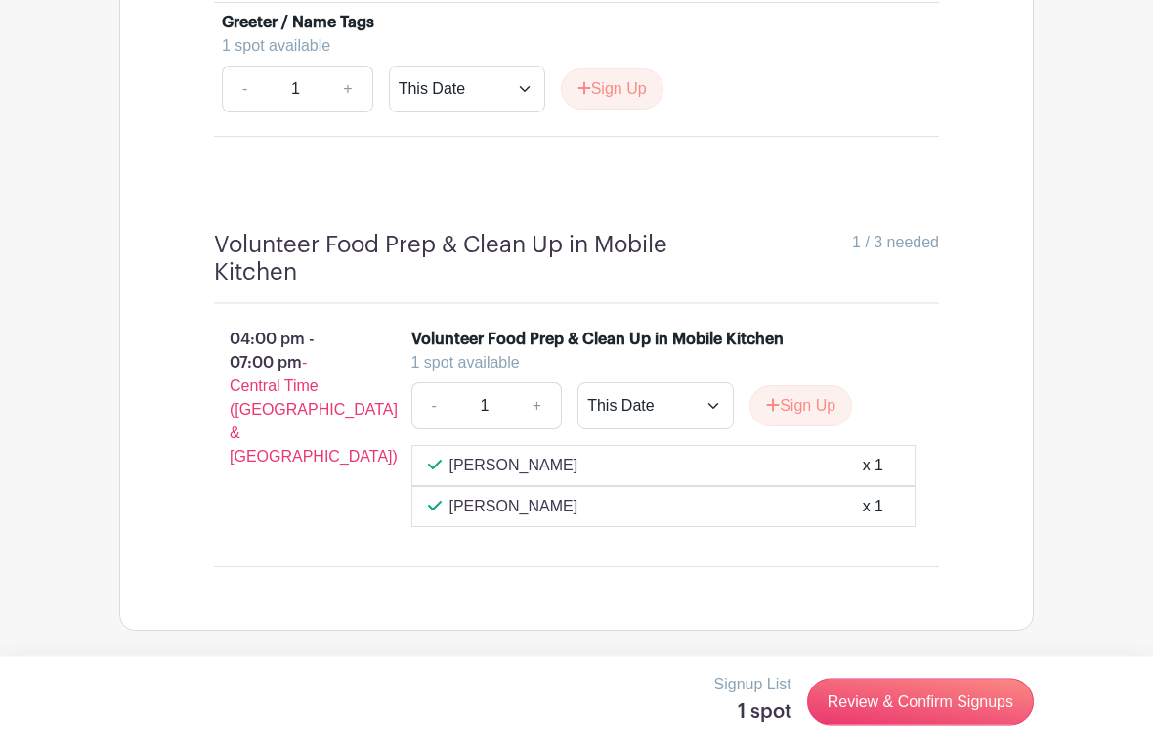
scroll to position [2696, 0]
click at [807, 412] on button "Sign Up" at bounding box center [801, 406] width 103 height 41
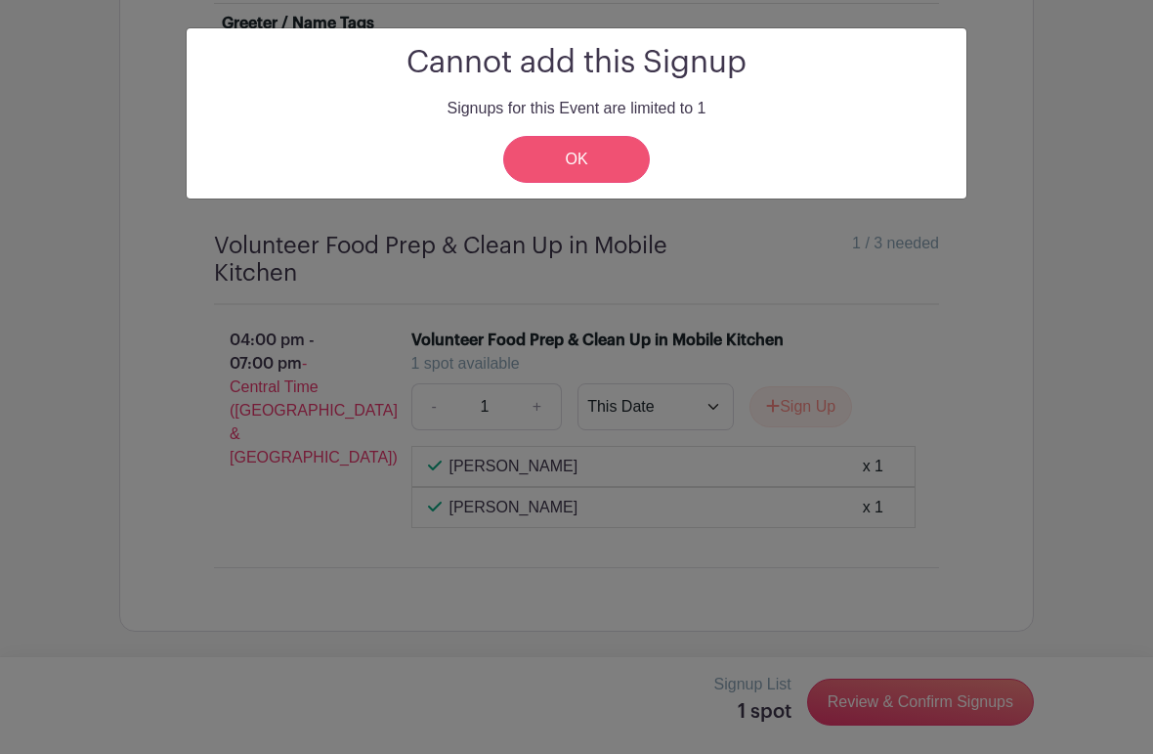
click at [557, 169] on link "OK" at bounding box center [576, 159] width 147 height 47
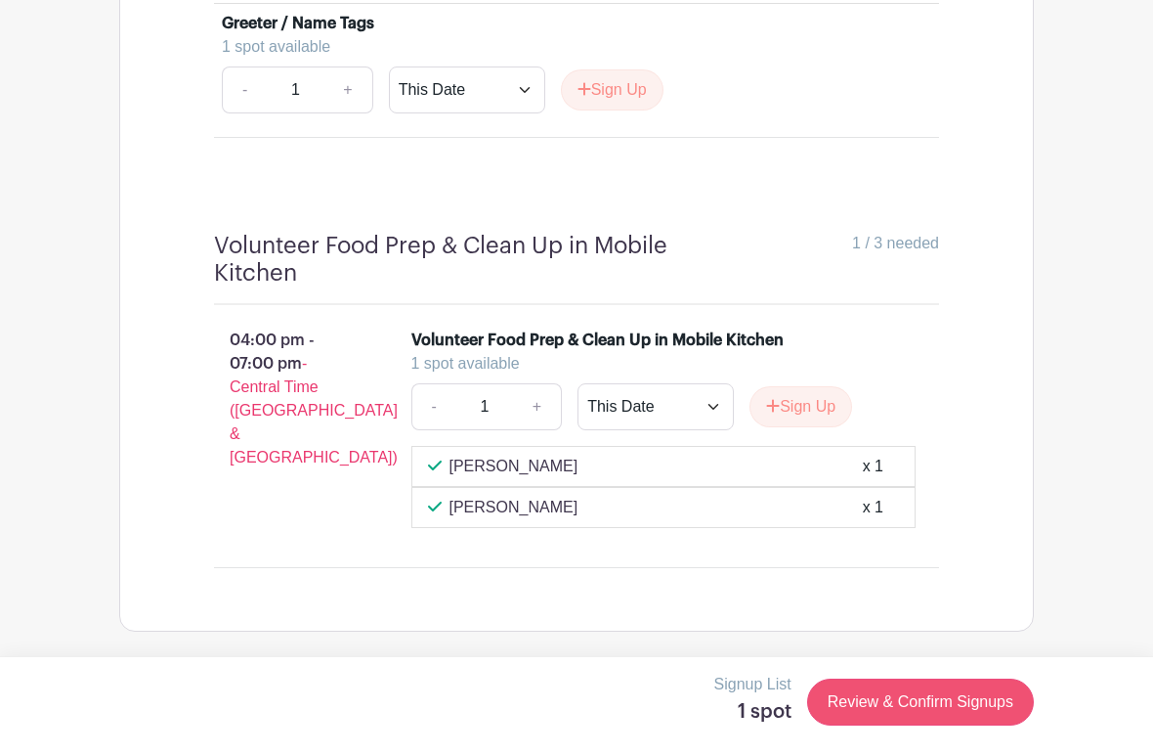
click at [883, 713] on link "Review & Confirm Signups" at bounding box center [920, 701] width 227 height 47
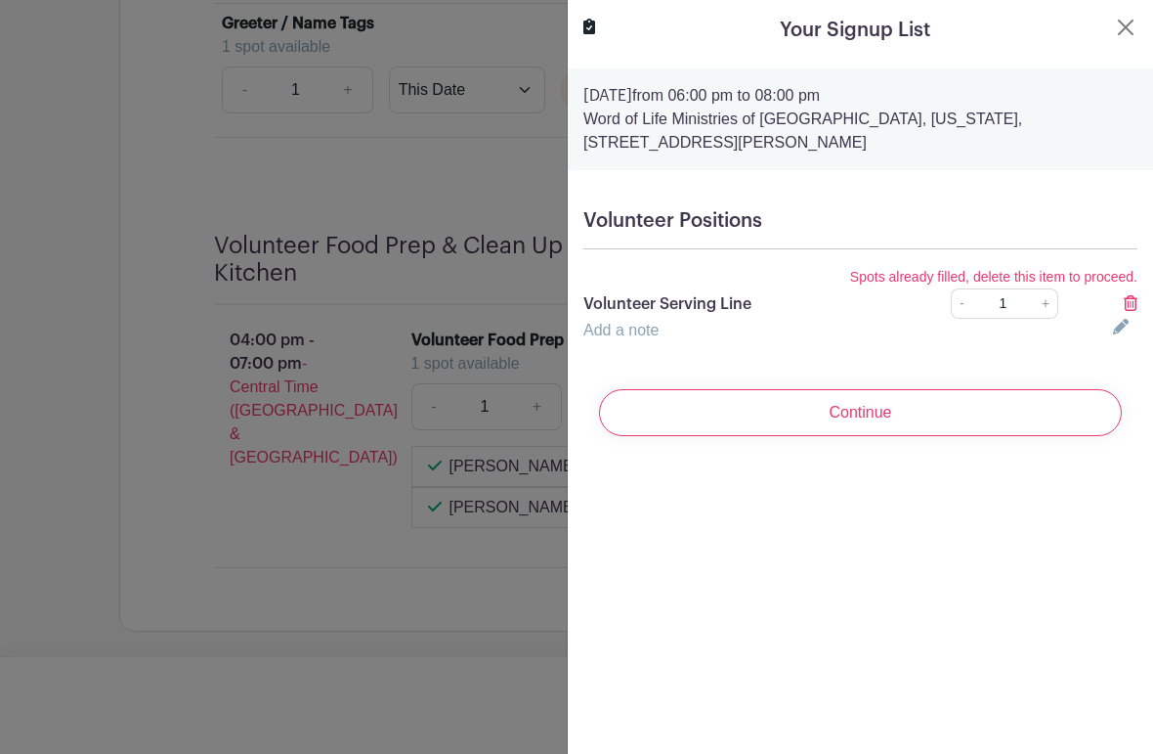
click at [181, 183] on div at bounding box center [576, 377] width 1153 height 754
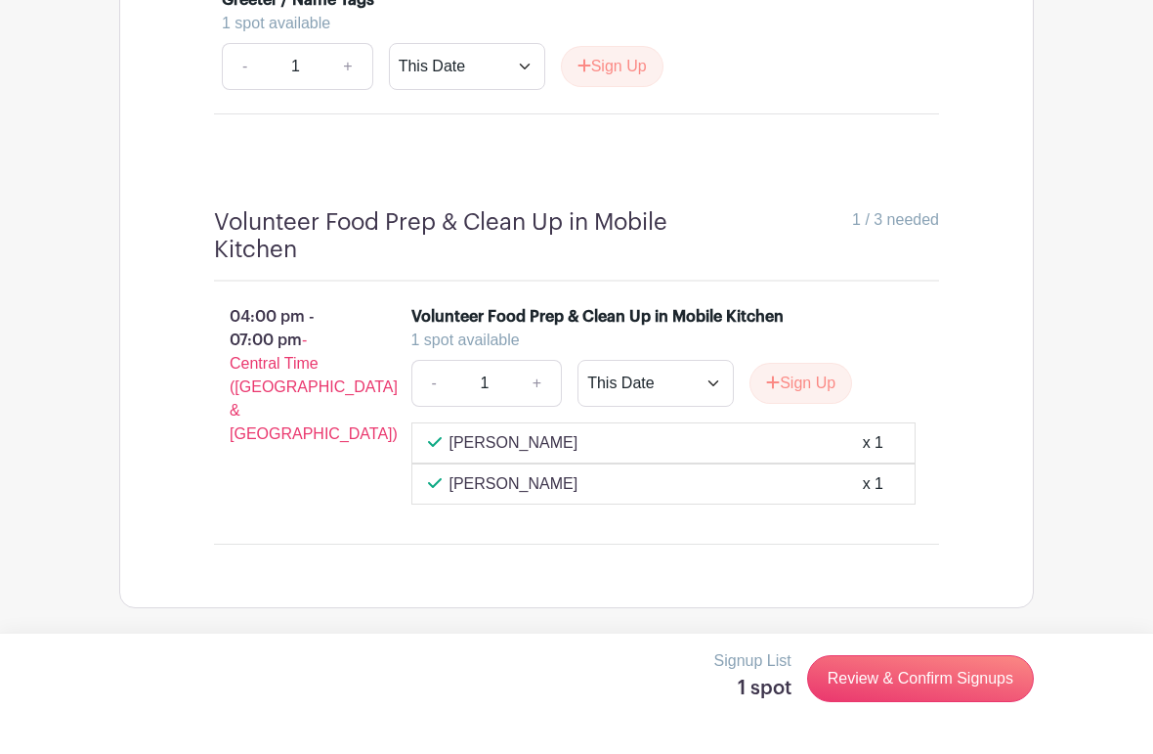
scroll to position [2700, 0]
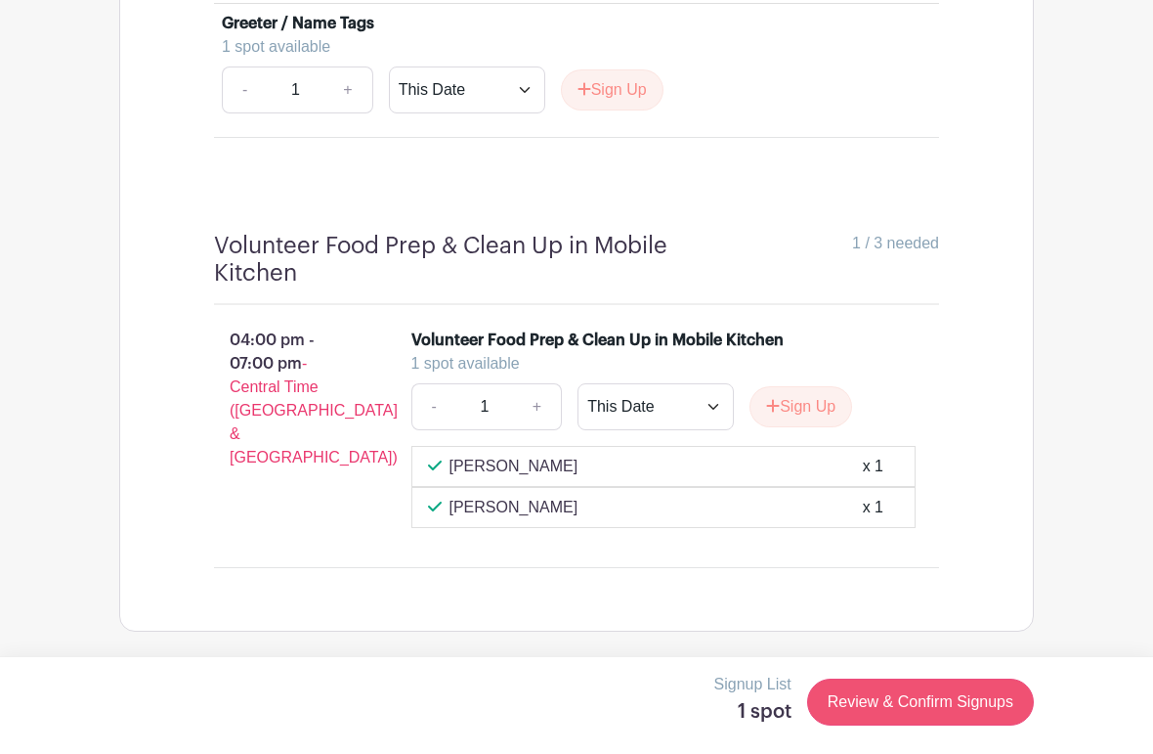
click at [955, 706] on link "Review & Confirm Signups" at bounding box center [920, 701] width 227 height 47
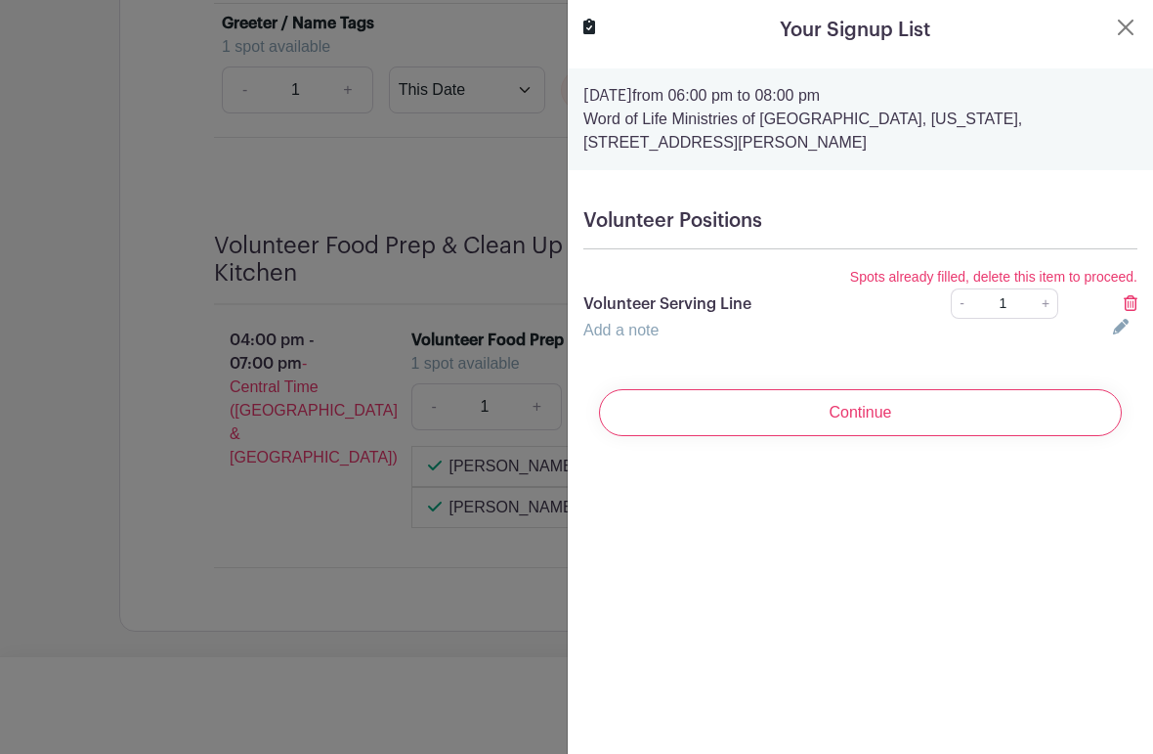
click at [1124, 334] on icon at bounding box center [1121, 327] width 16 height 16
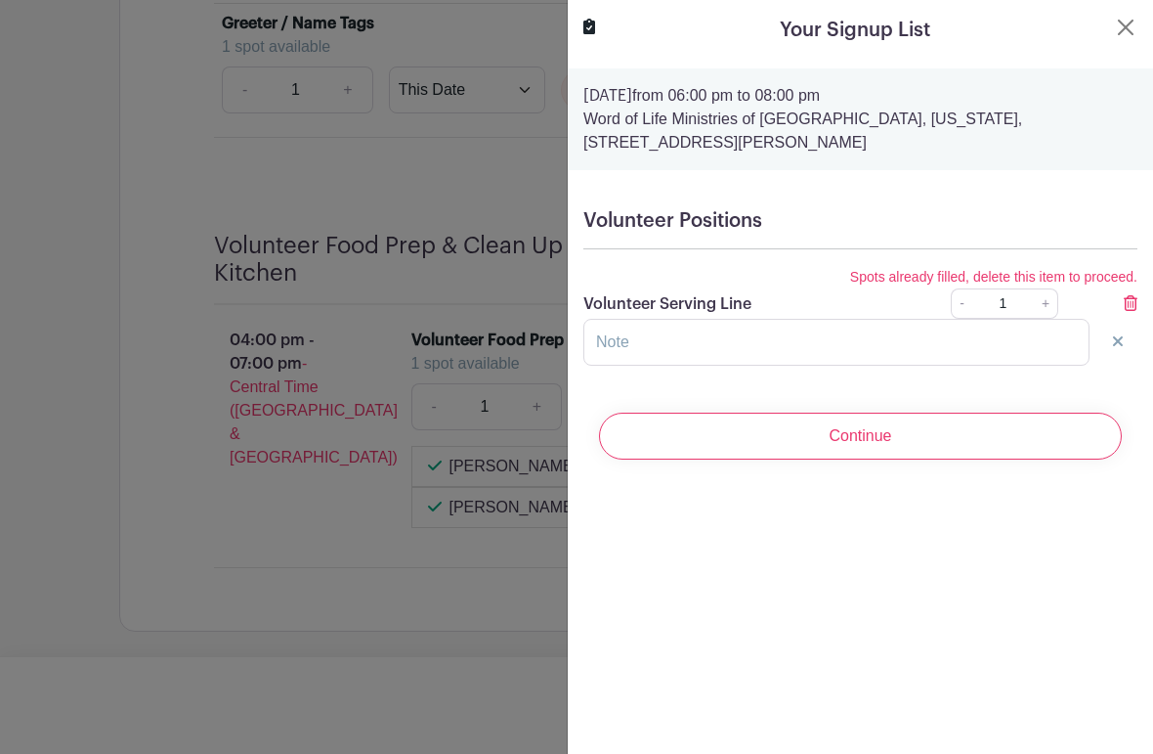
click at [669, 229] on h5 "Volunteer Positions" at bounding box center [861, 220] width 554 height 23
click at [721, 229] on h5 "Volunteer Positions" at bounding box center [861, 220] width 554 height 23
click at [673, 290] on div "Spots already filled, delete this item to proceed. Volunteer Serving Line - 1 +" at bounding box center [861, 292] width 578 height 54
click at [1122, 340] on icon at bounding box center [1118, 341] width 10 height 10
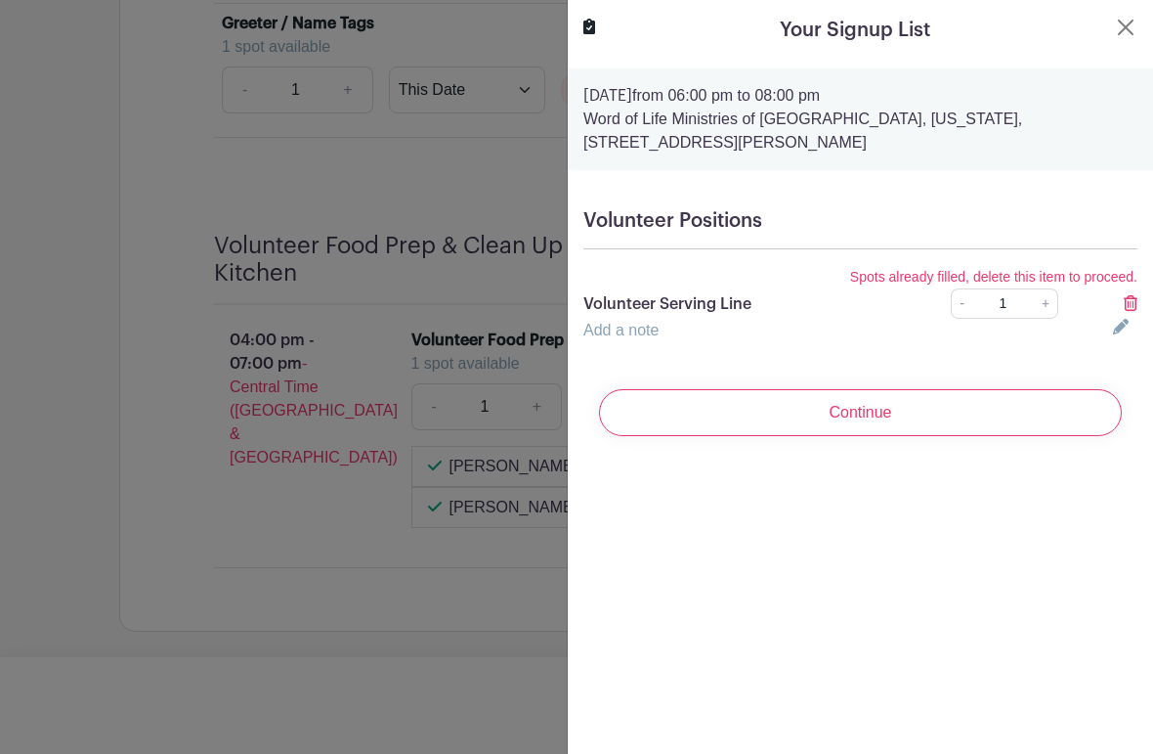
click at [1128, 306] on icon at bounding box center [1131, 303] width 14 height 16
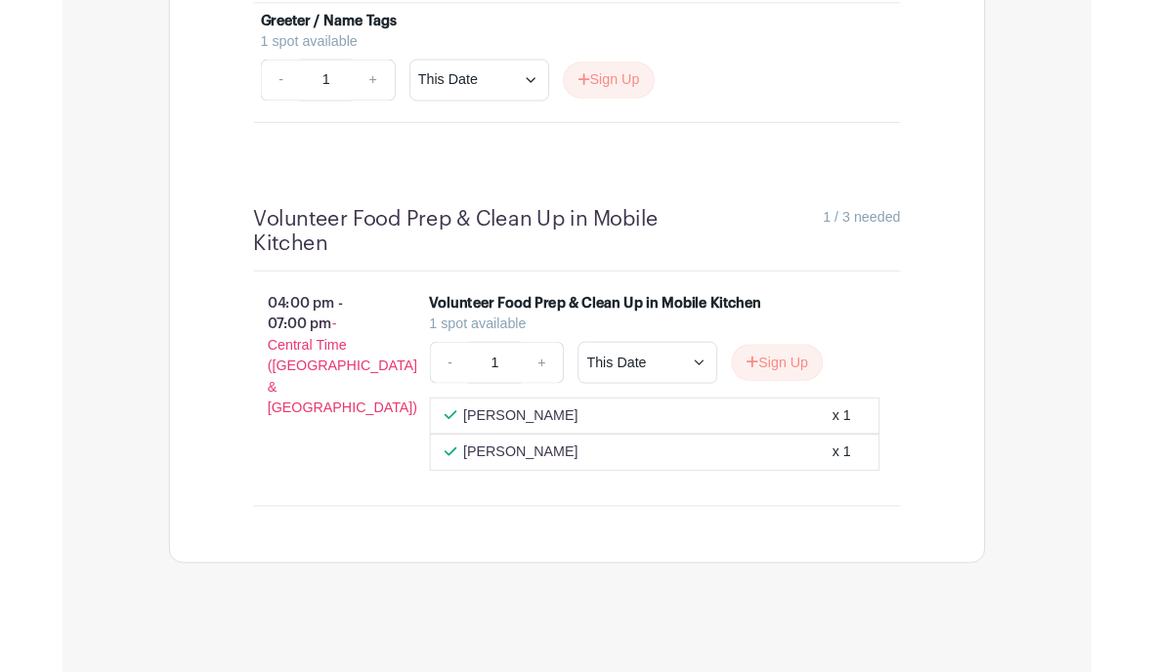
scroll to position [2694, 0]
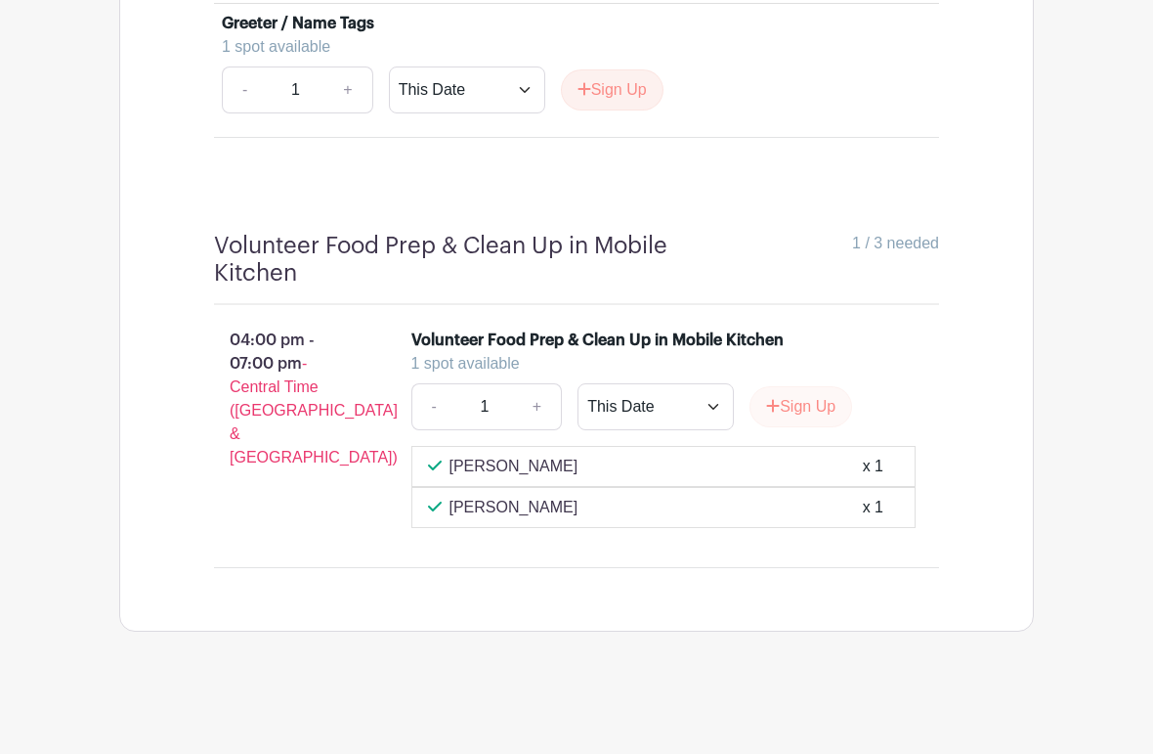
click at [803, 413] on button "Sign Up" at bounding box center [801, 406] width 103 height 41
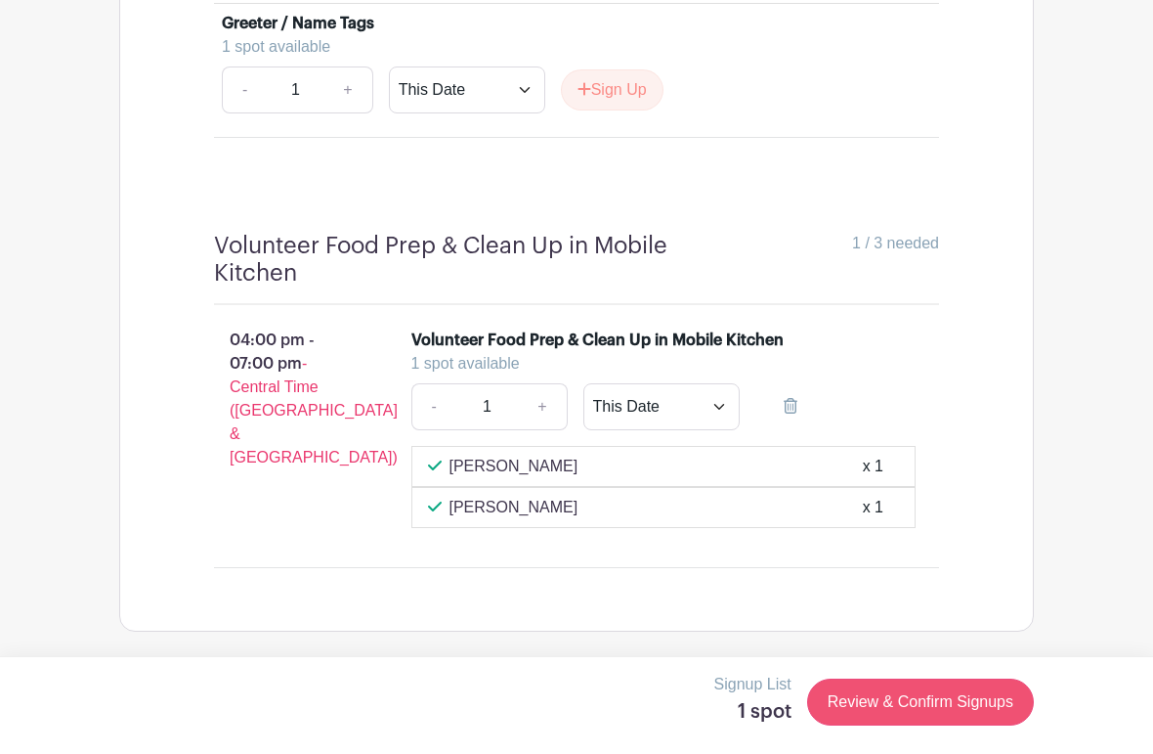
click at [899, 713] on link "Review & Confirm Signups" at bounding box center [920, 701] width 227 height 47
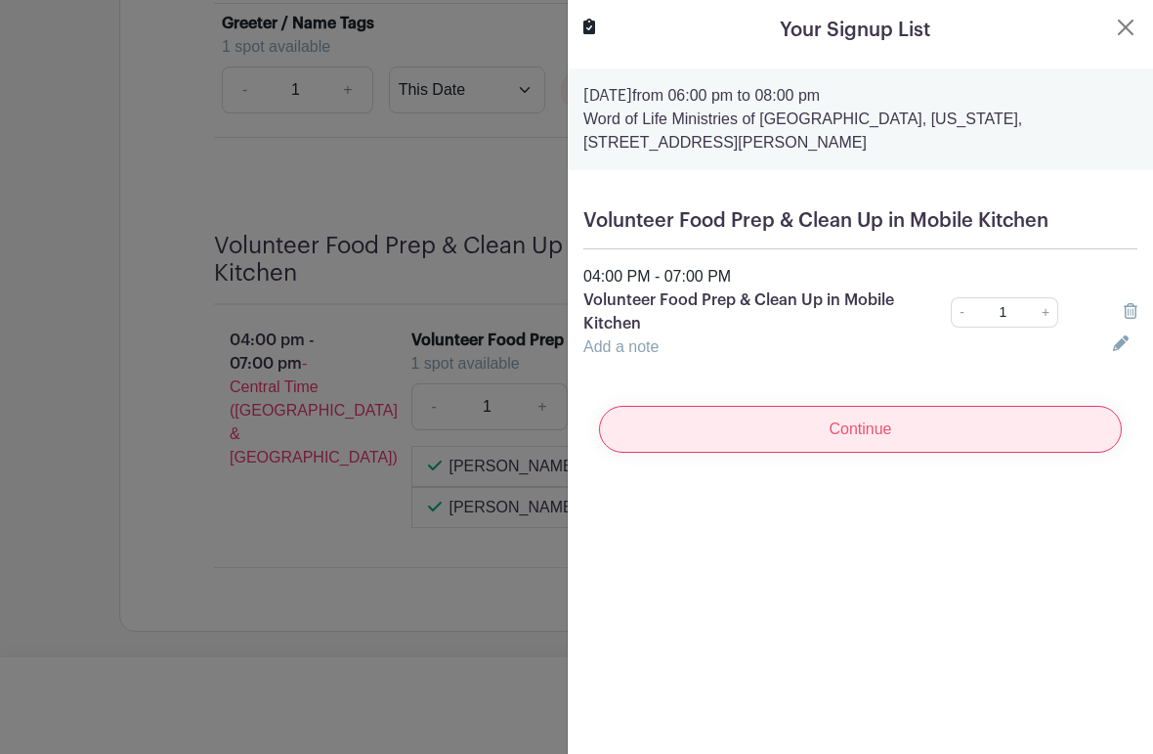
click at [984, 430] on input "Continue" at bounding box center [860, 429] width 523 height 47
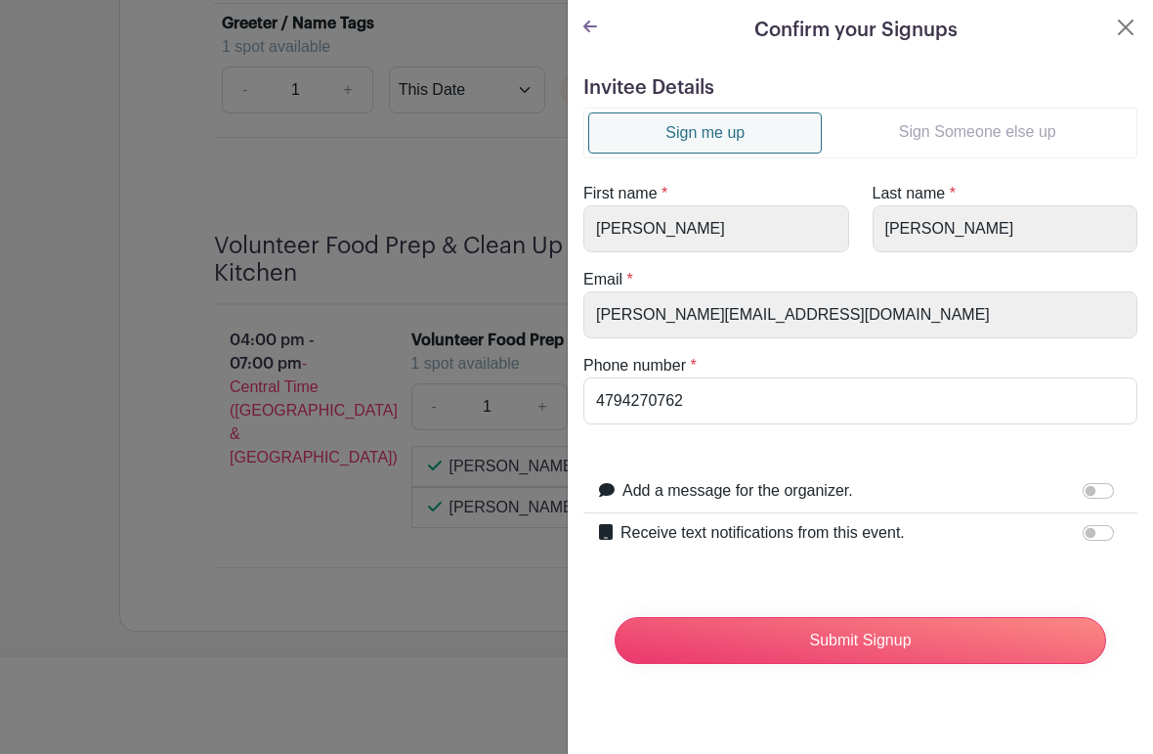
click at [1001, 138] on link "Sign Someone else up" at bounding box center [977, 131] width 311 height 39
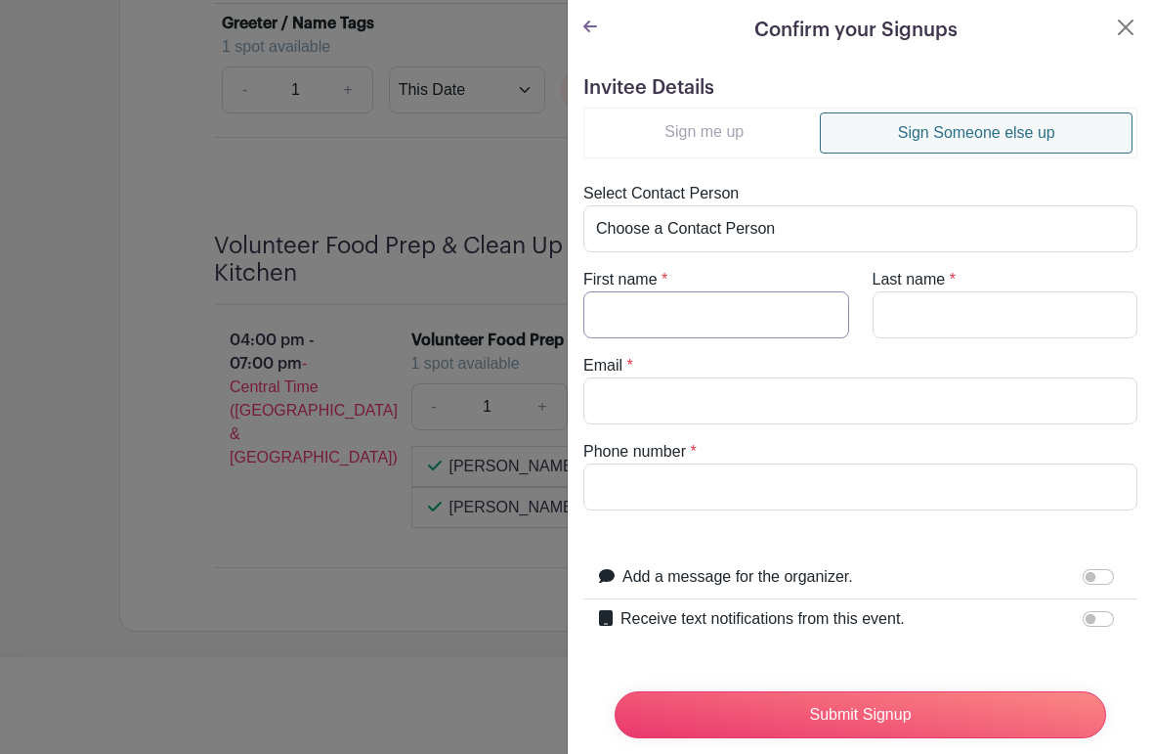
click at [757, 323] on input "First name" at bounding box center [717, 314] width 266 height 47
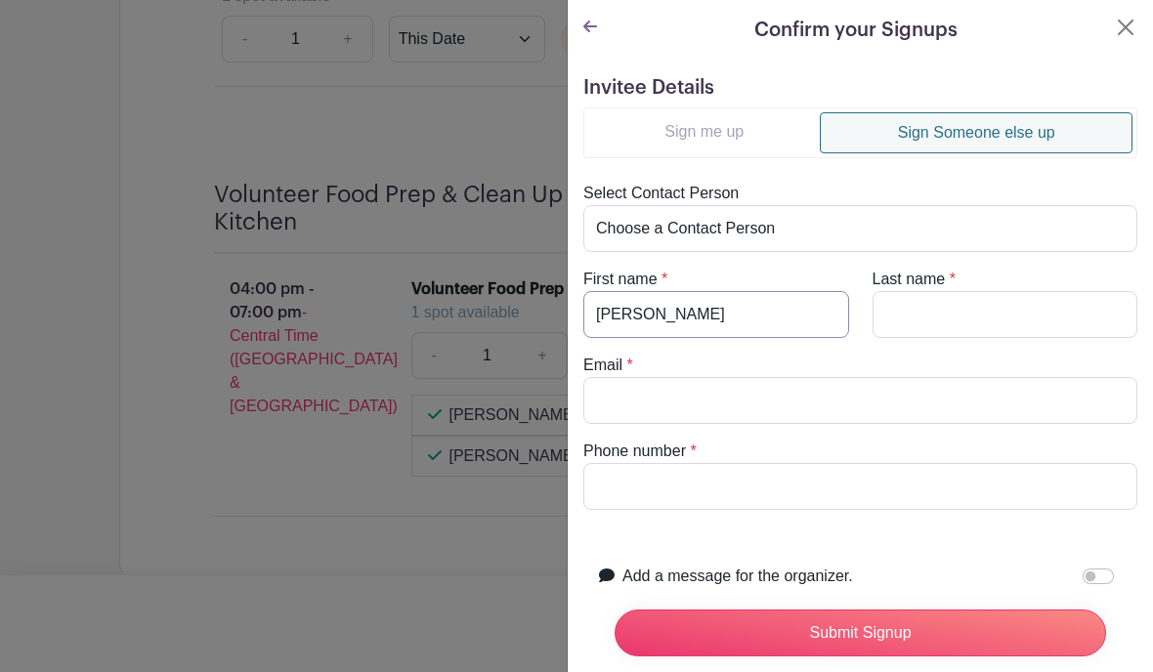
type input "Lisa"
type input "Amedee"
click at [638, 408] on input "Email" at bounding box center [861, 400] width 554 height 47
type input "lgoodyear830@yahoo.com"
click at [633, 497] on input "Phone number" at bounding box center [861, 486] width 554 height 47
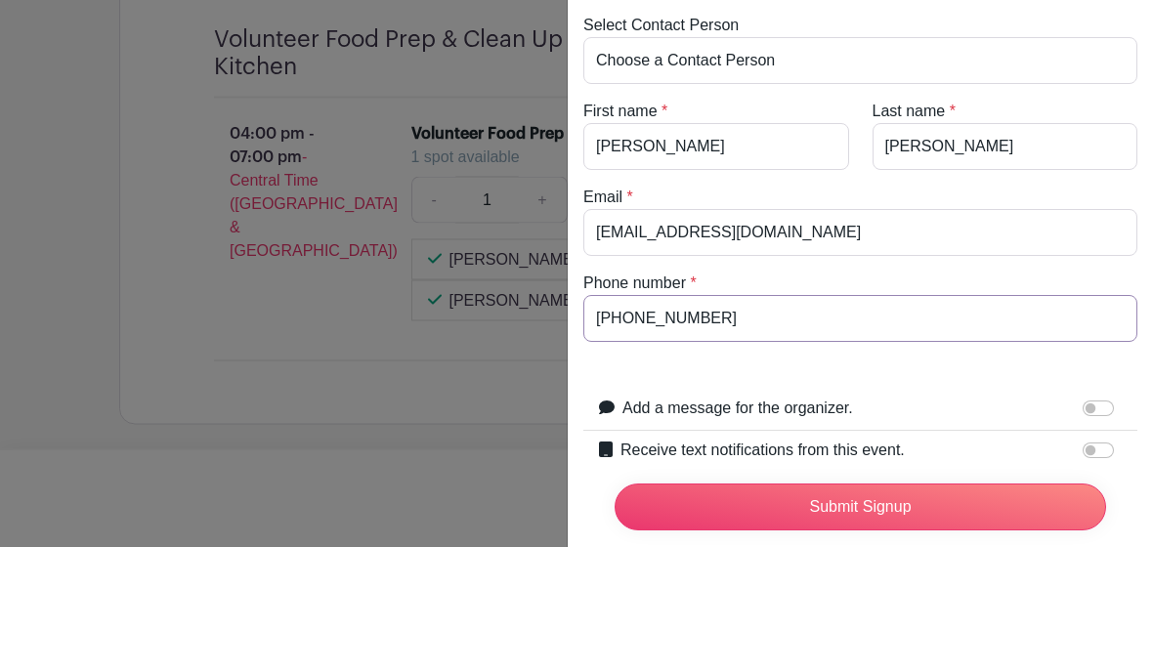
scroll to position [2776, 0]
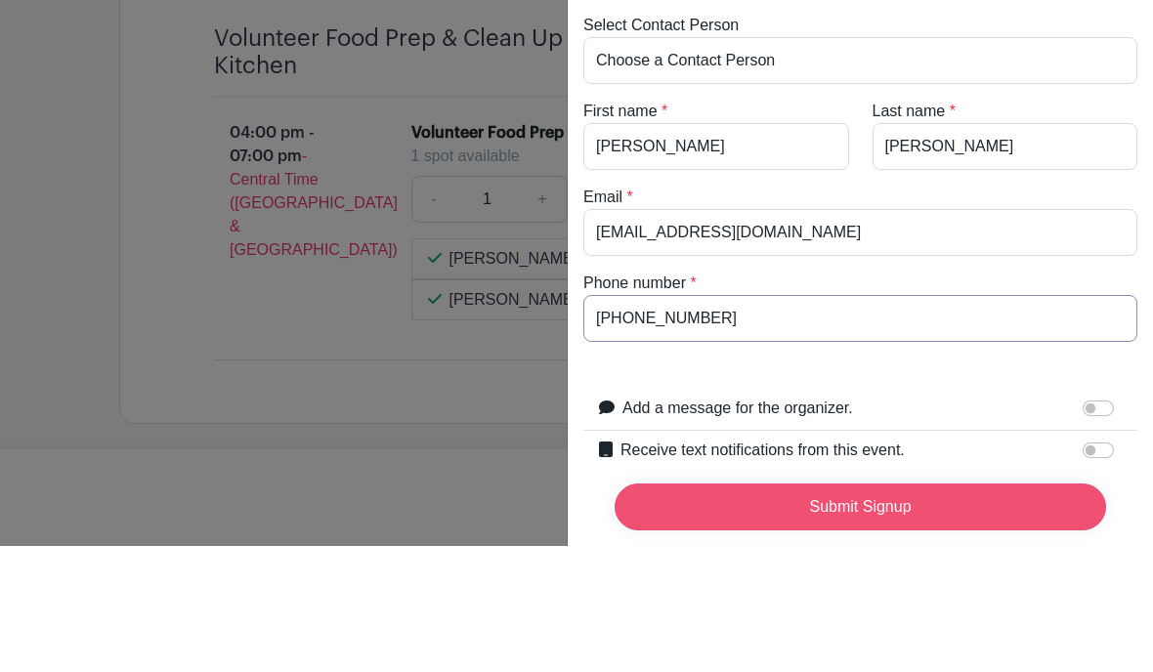
type input "479-233-0587"
click at [996, 610] on input "Submit Signup" at bounding box center [861, 633] width 492 height 47
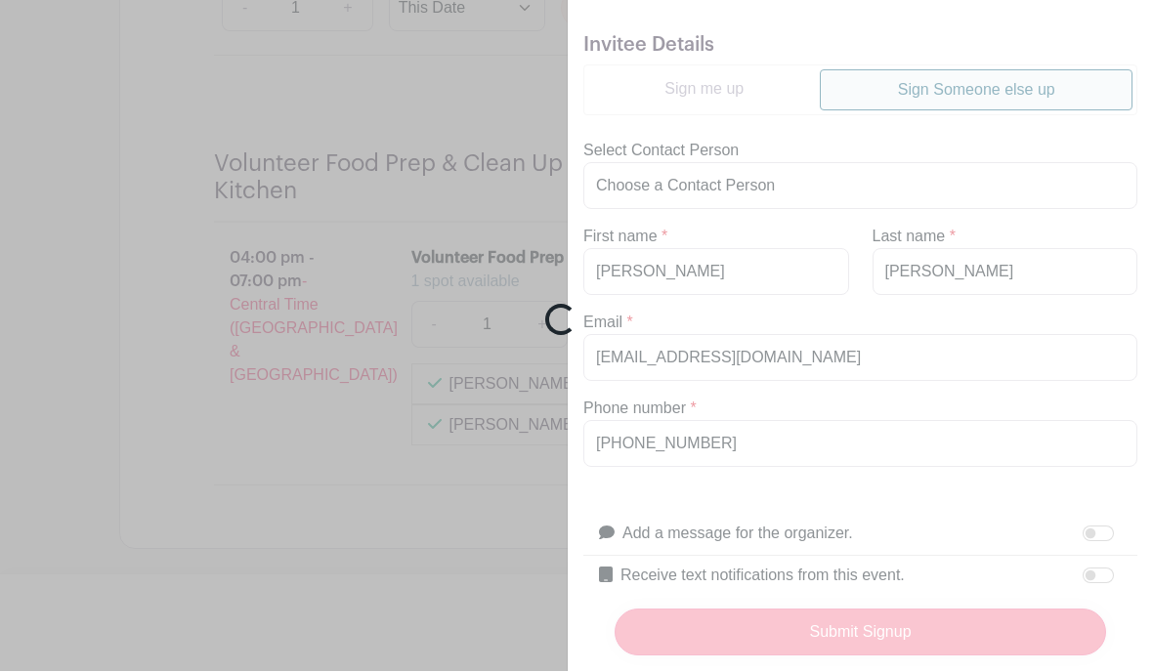
scroll to position [2777, 0]
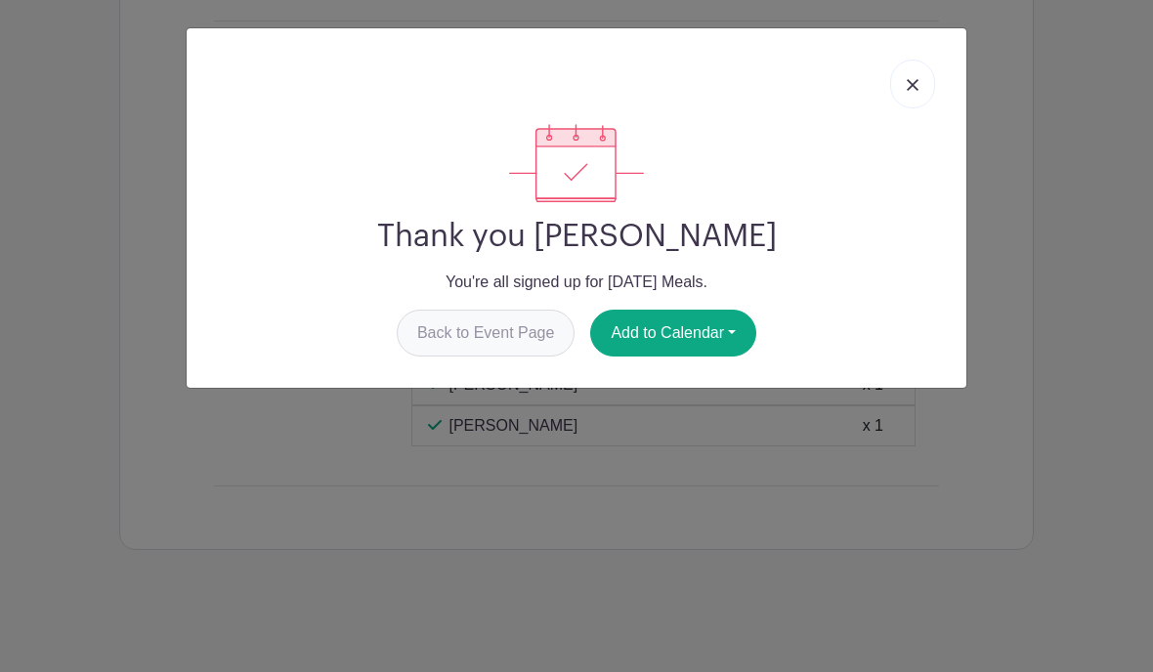
click at [468, 335] on link "Back to Event Page" at bounding box center [486, 333] width 179 height 47
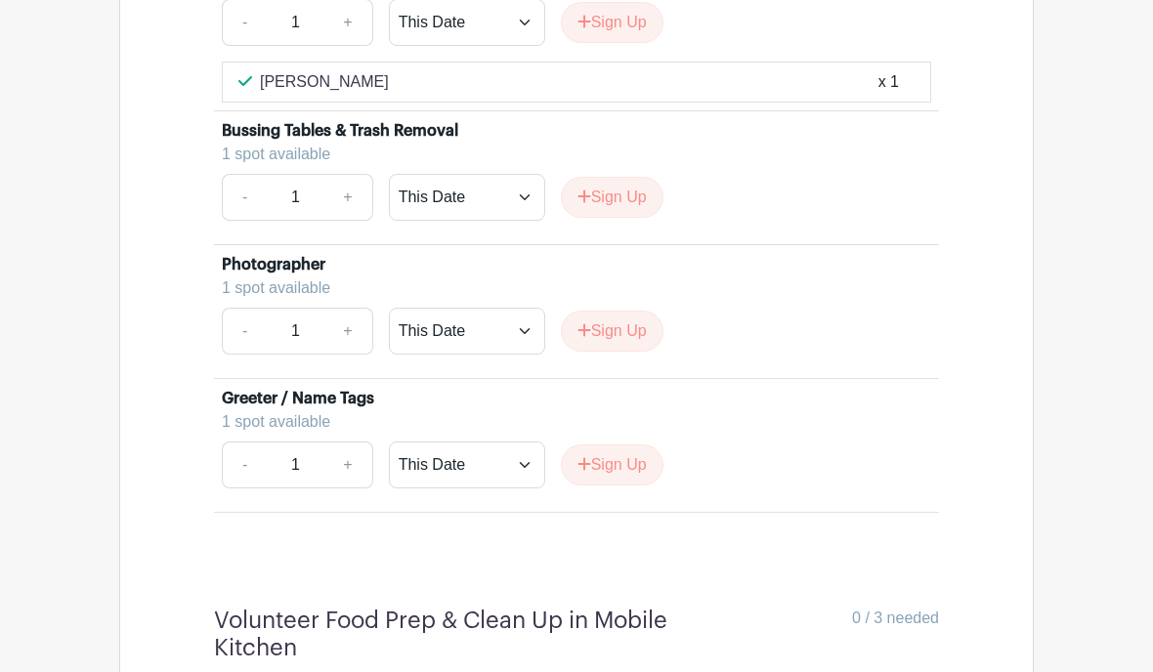
scroll to position [2265, 0]
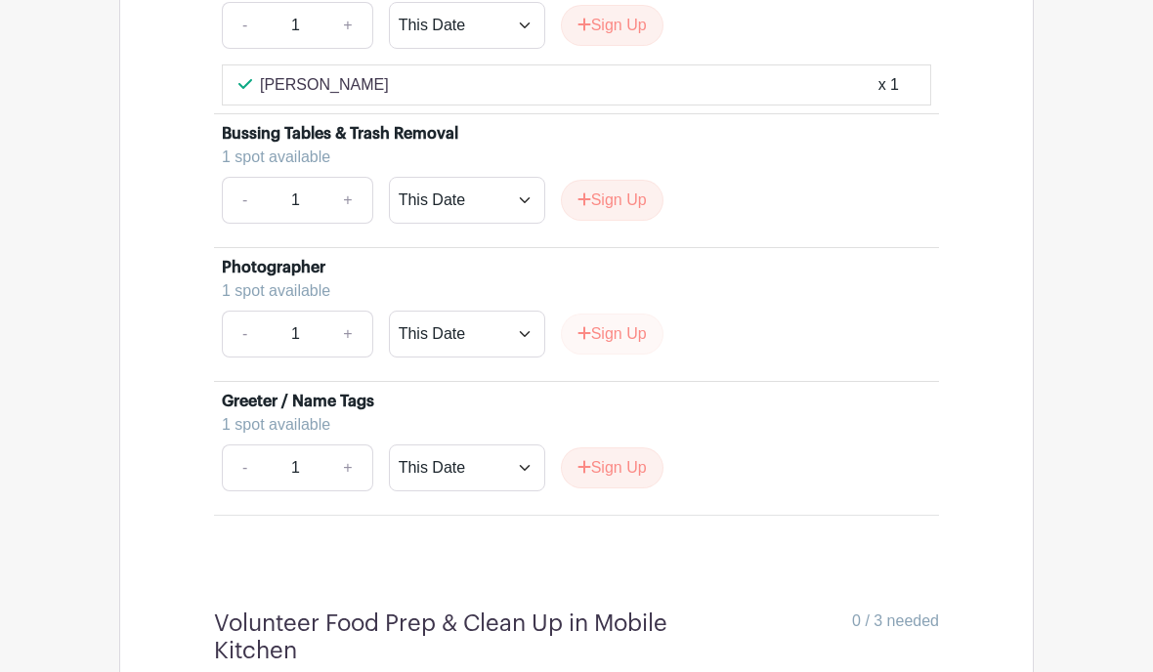
click at [614, 355] on button "Sign Up" at bounding box center [612, 334] width 103 height 41
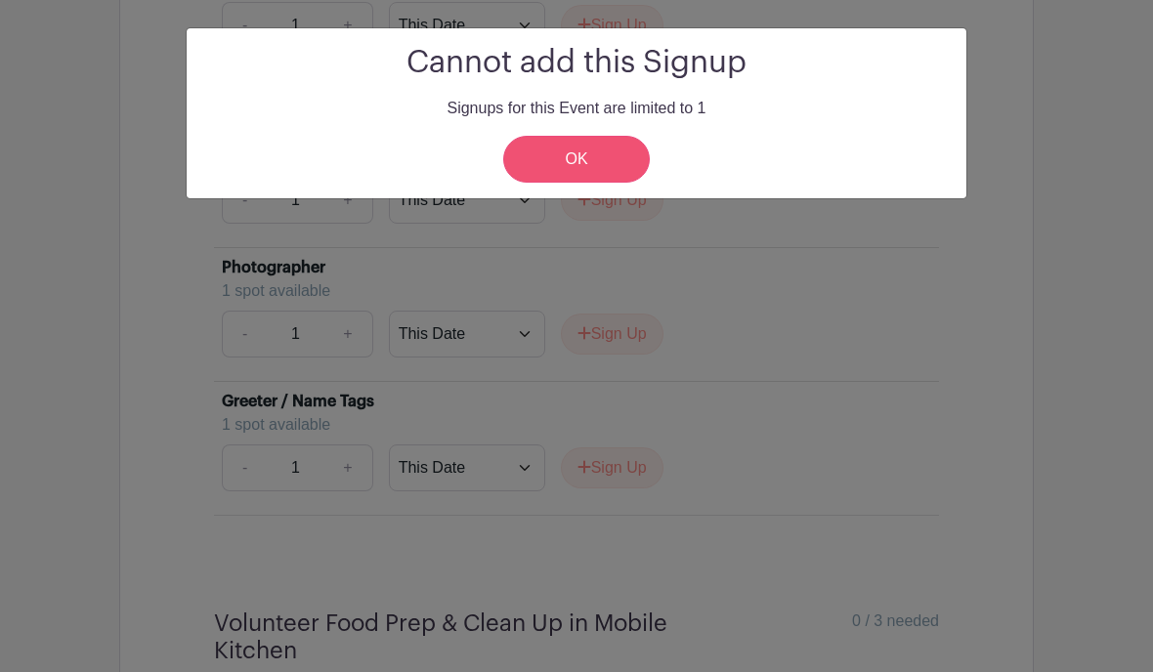
click at [585, 181] on link "OK" at bounding box center [576, 159] width 147 height 47
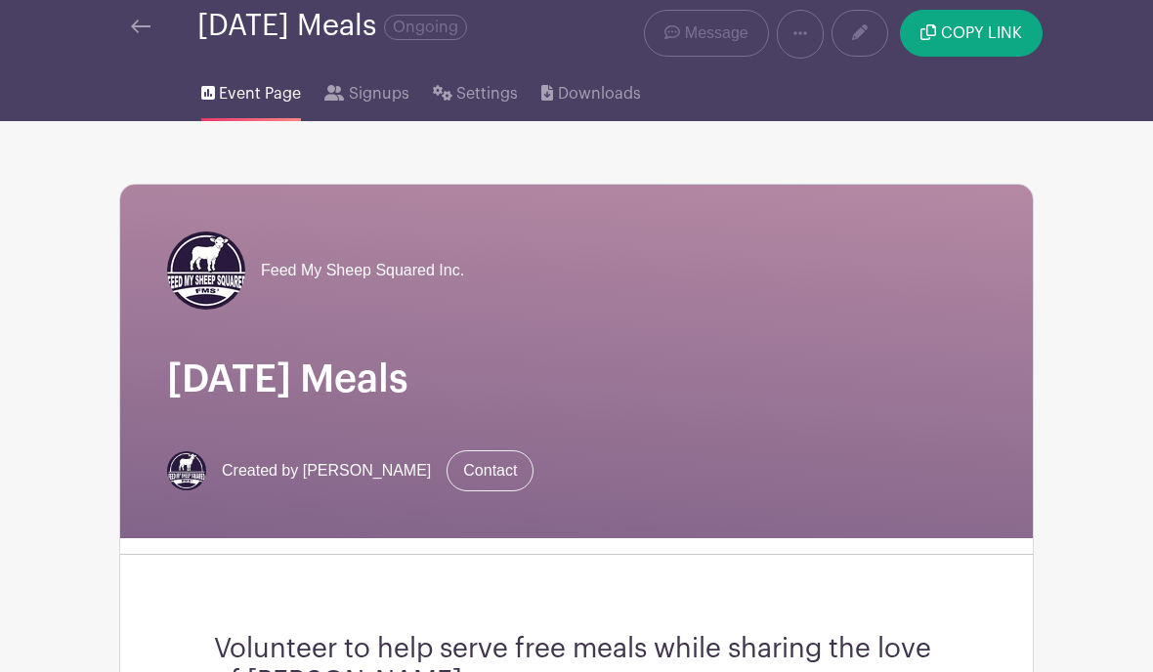
scroll to position [0, 0]
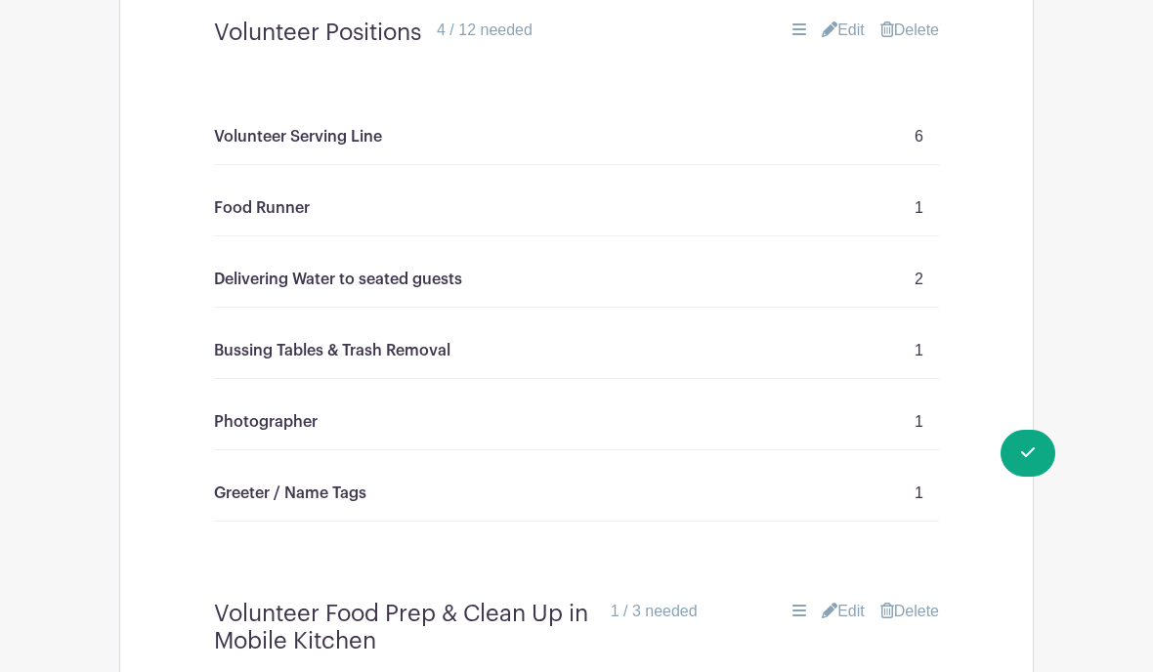
scroll to position [1597, 0]
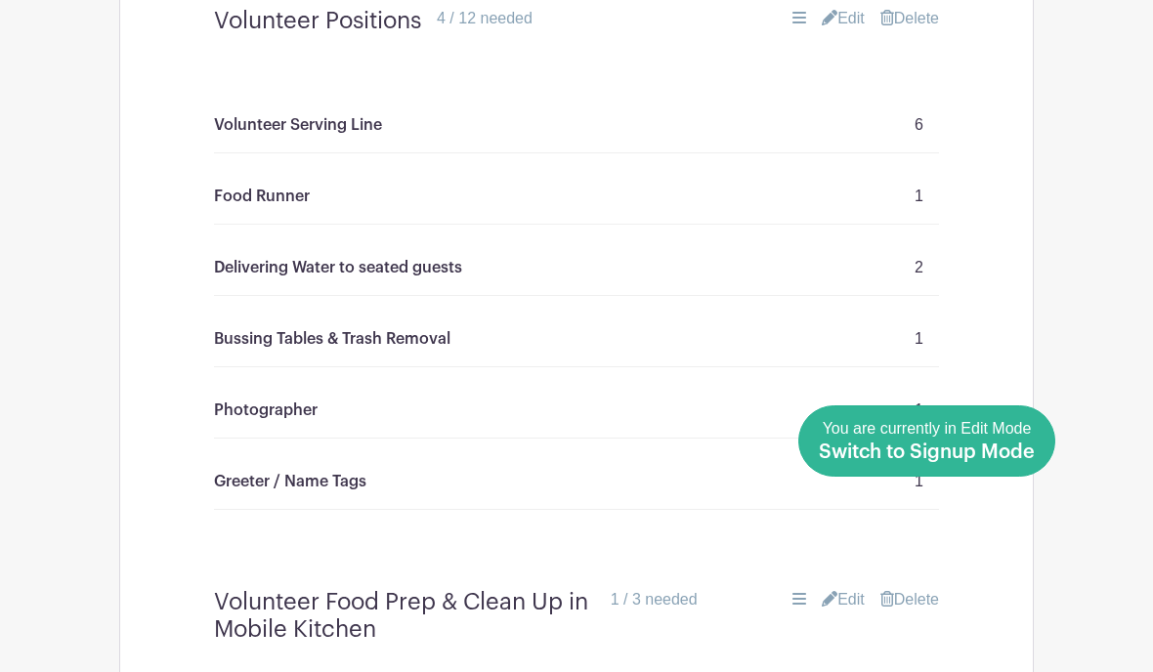
click at [1035, 477] on link "Done Editing You are currently in Edit Mode Switch to Signup Mode" at bounding box center [927, 441] width 257 height 71
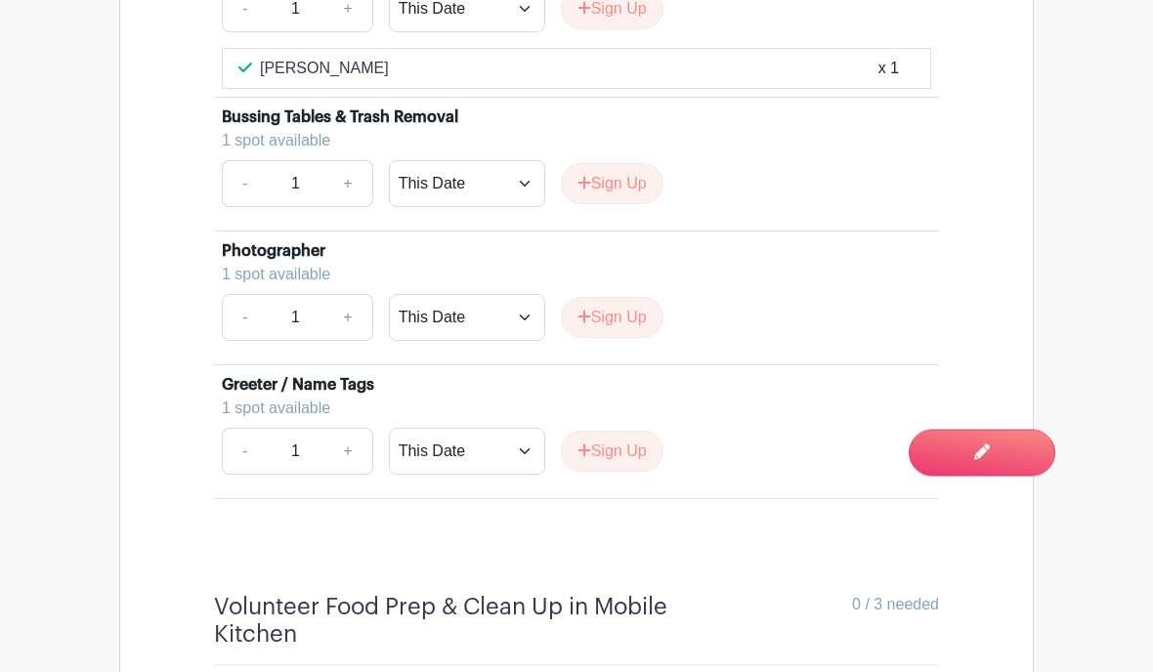
scroll to position [2285, 0]
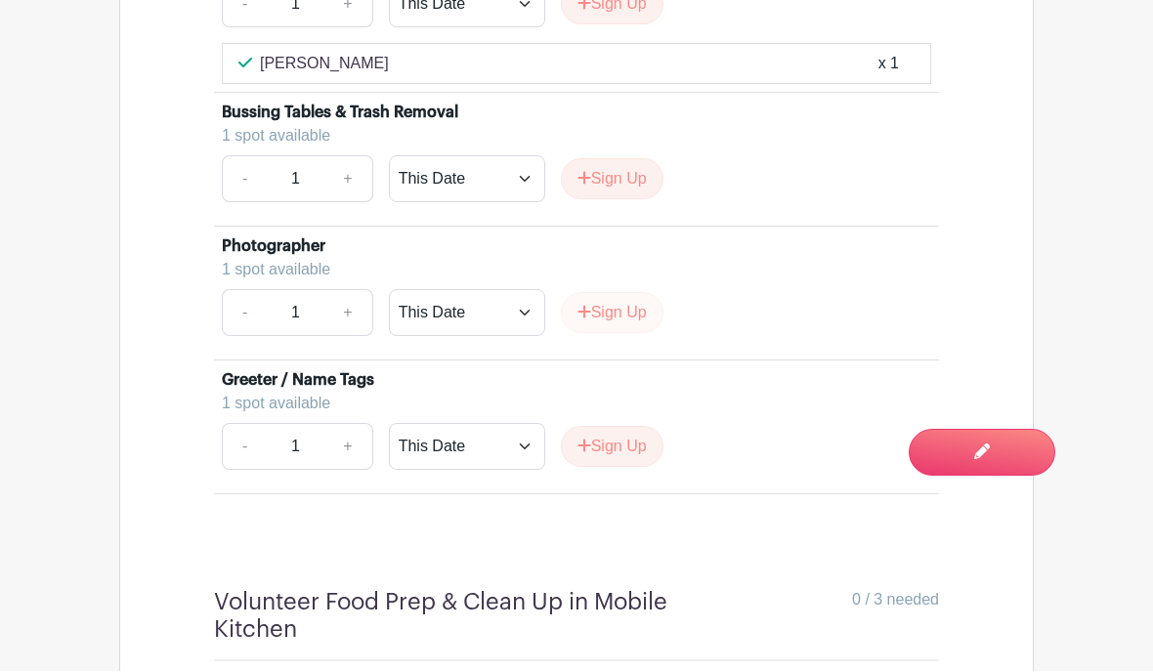
click at [613, 334] on button "Sign Up" at bounding box center [612, 313] width 103 height 41
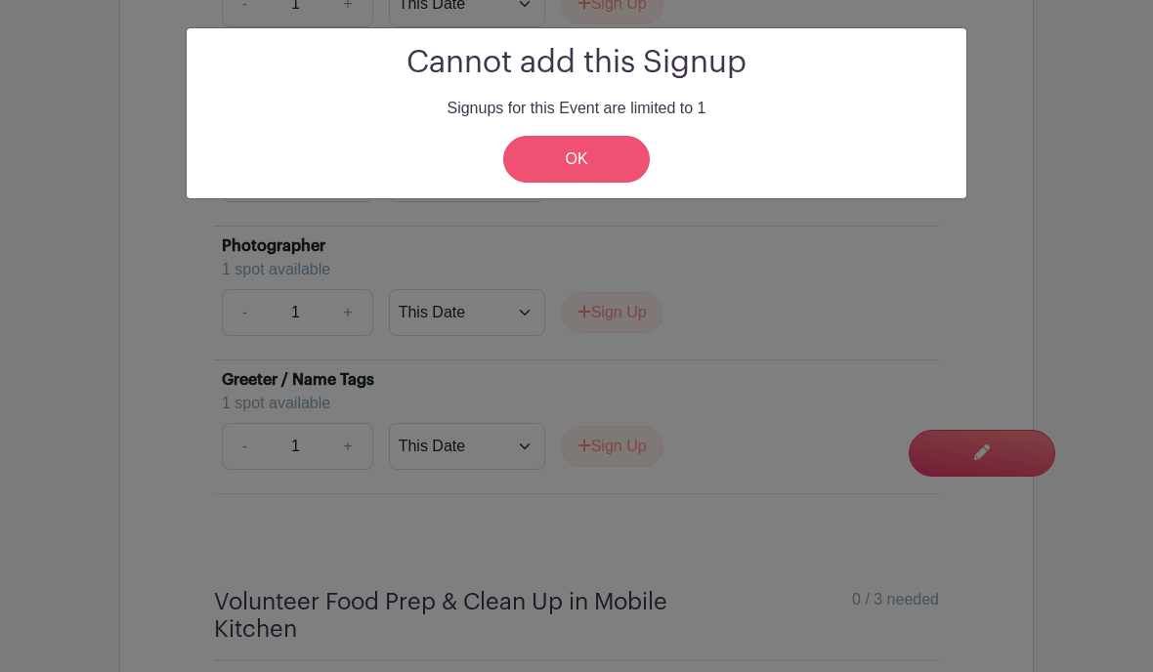
click at [584, 158] on link "OK" at bounding box center [576, 159] width 147 height 47
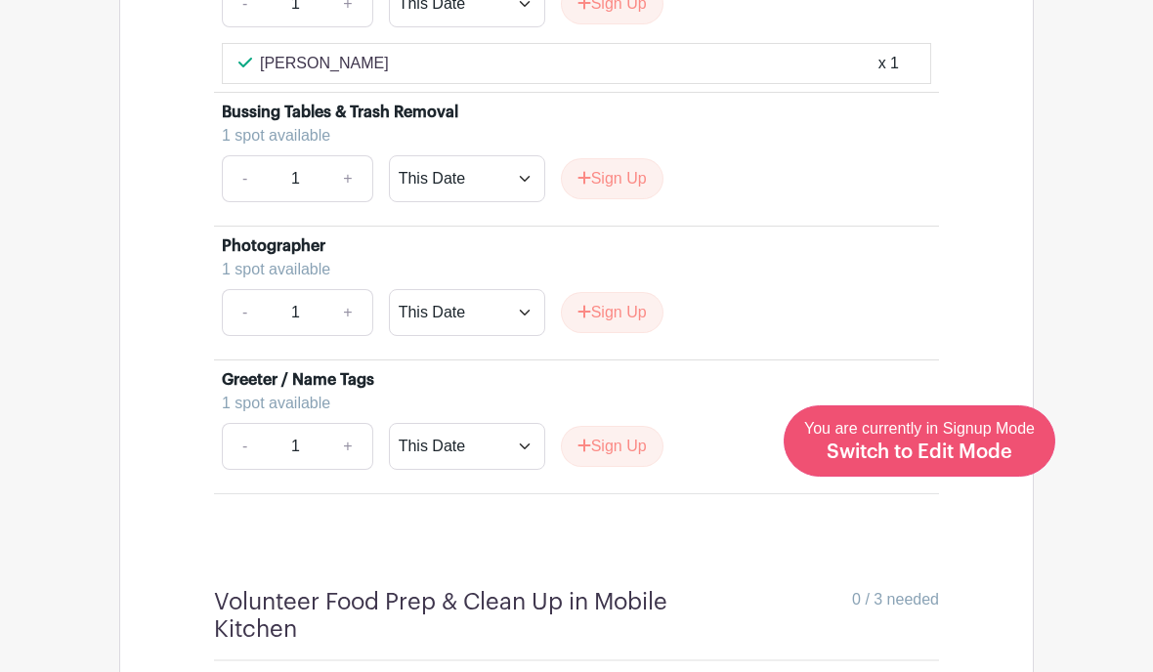
click at [1008, 437] on span "You are currently in Signup Mode Switch to Edit Mode" at bounding box center [919, 440] width 231 height 41
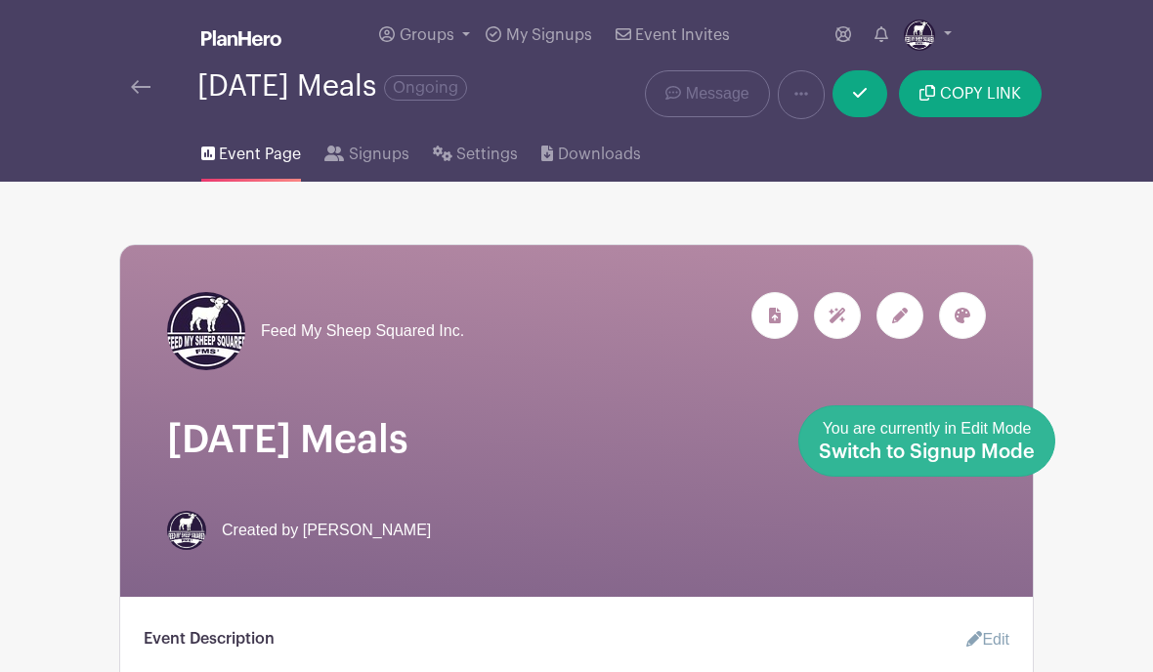
click at [1042, 453] on link "Done Editing You are currently in Edit Mode Switch to Signup Mode" at bounding box center [927, 441] width 257 height 71
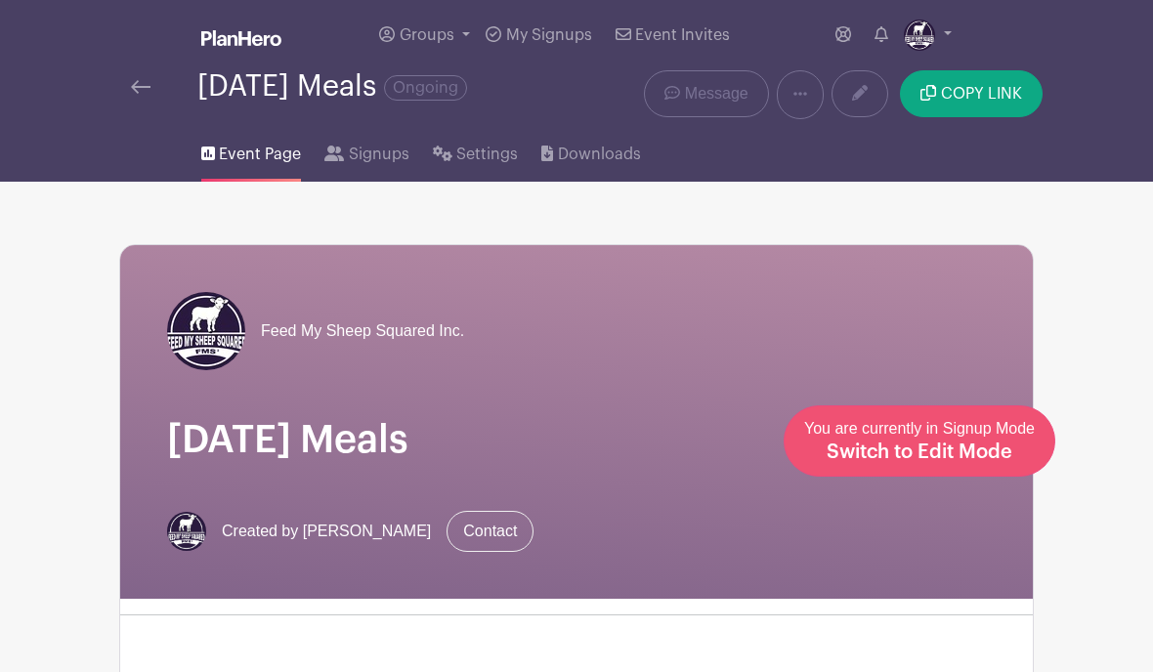
click at [991, 465] on link "Edit Event You are currently in Signup Mode Switch to Edit Mode" at bounding box center [920, 441] width 272 height 71
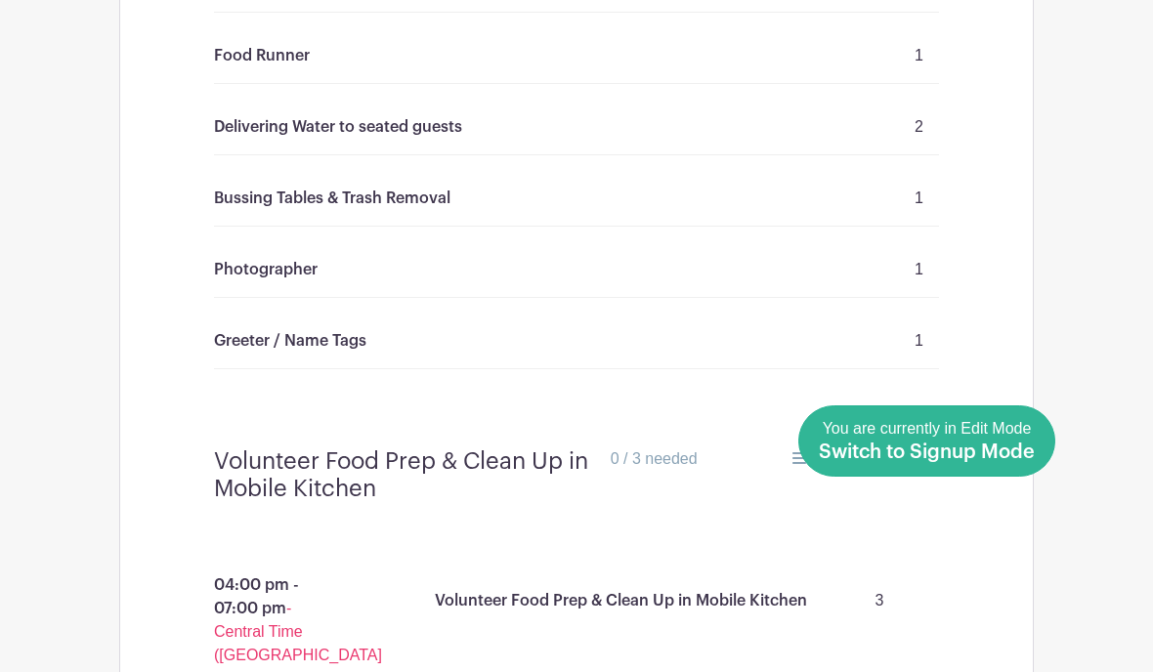
click at [1027, 465] on div "You are currently in Edit Mode Switch to Signup Mode" at bounding box center [927, 441] width 216 height 48
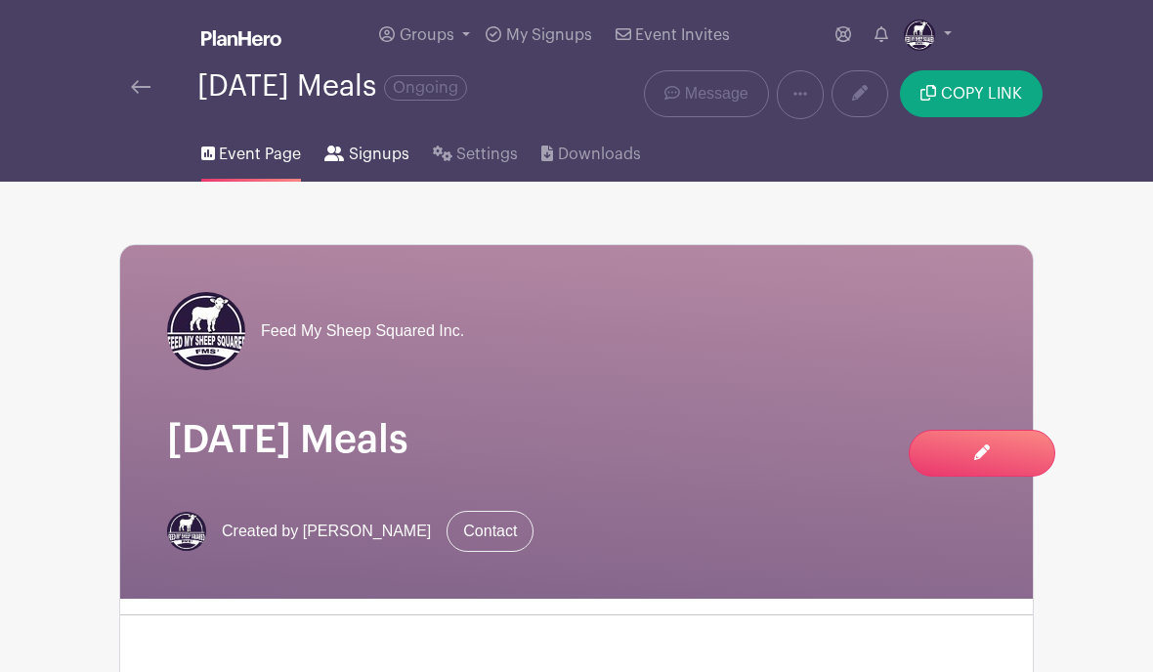
click at [380, 155] on span "Signups" at bounding box center [379, 154] width 61 height 23
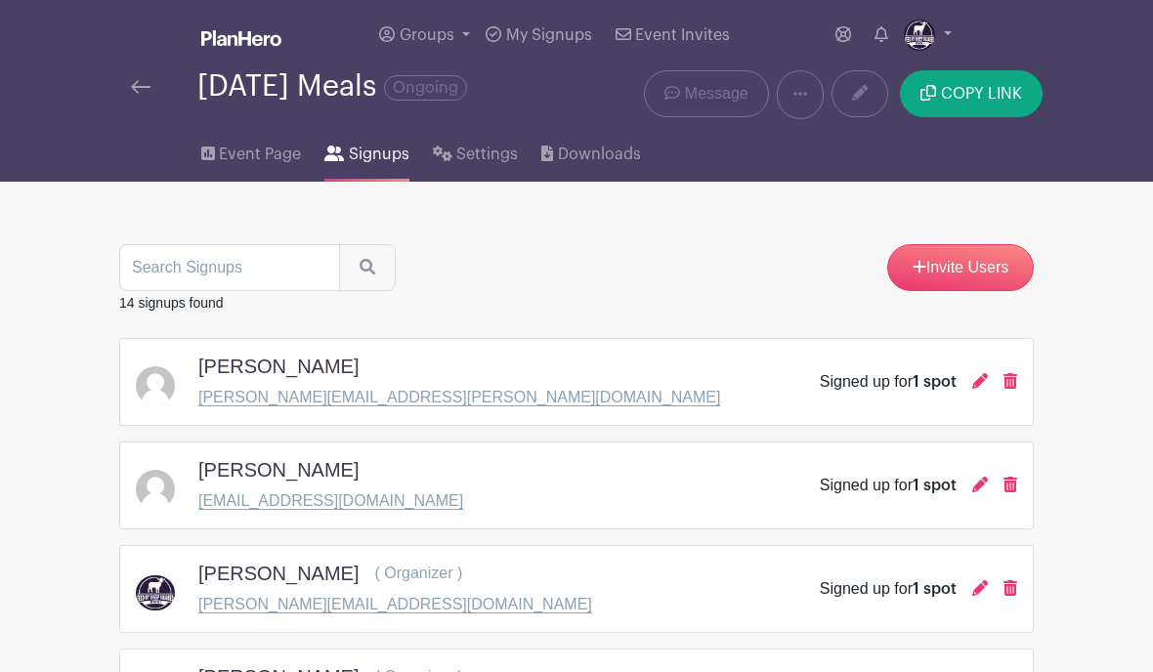
click at [160, 82] on div at bounding box center [164, 86] width 66 height 23
click at [139, 83] on img at bounding box center [141, 87] width 20 height 14
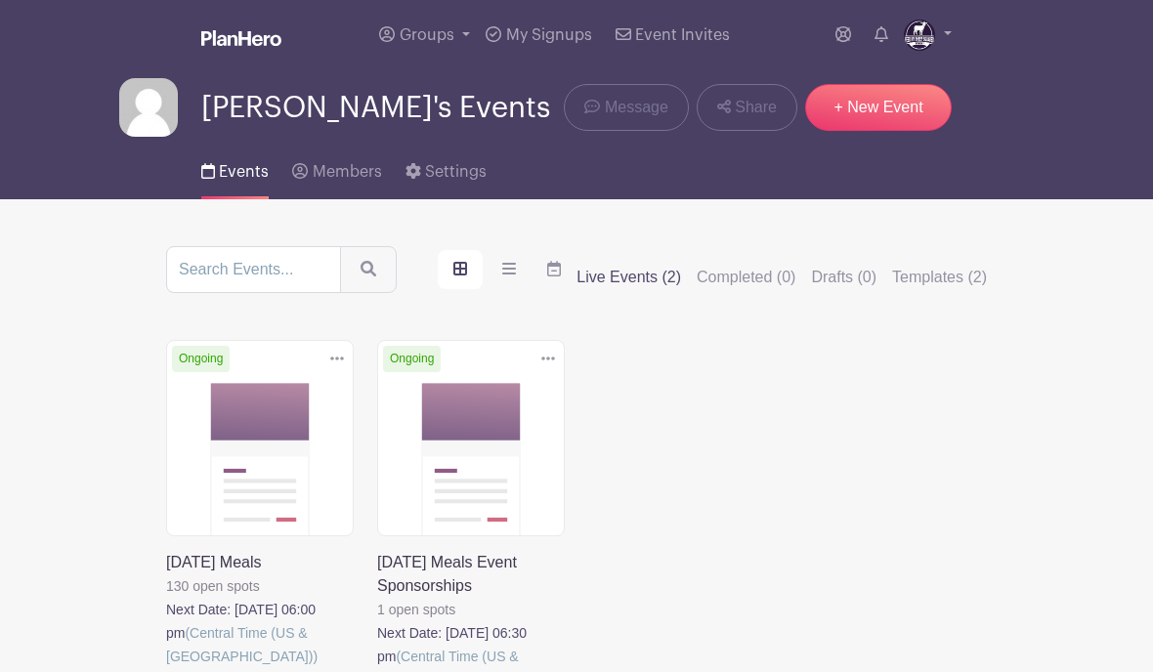
click at [166, 669] on link at bounding box center [166, 669] width 0 height 0
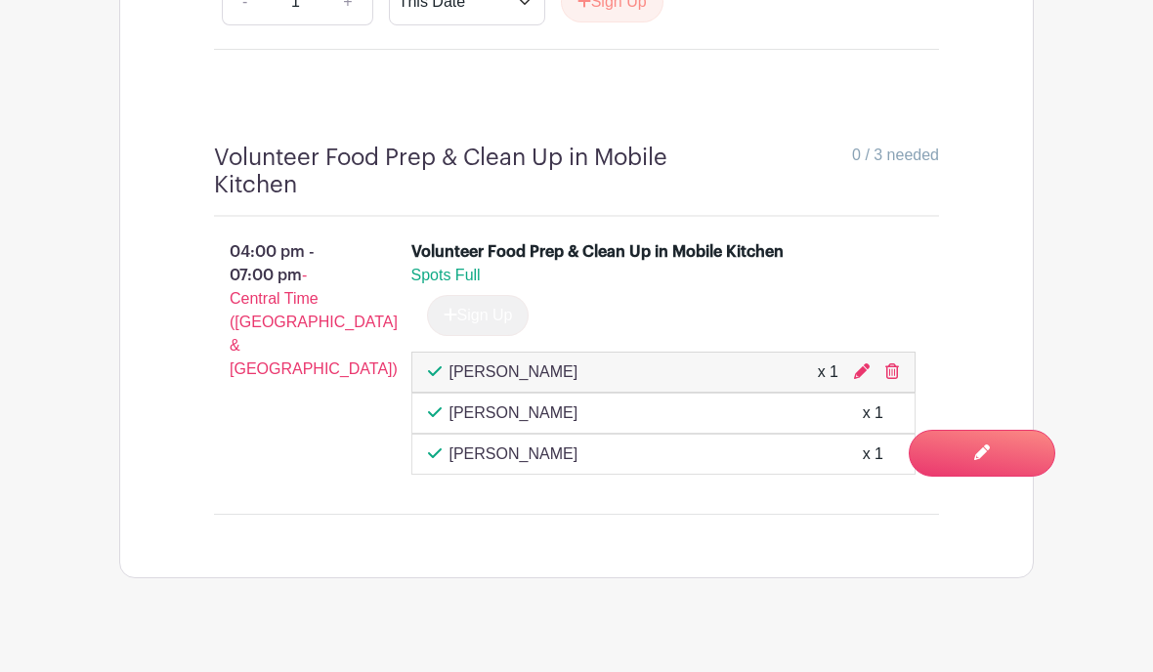
scroll to position [2720, 0]
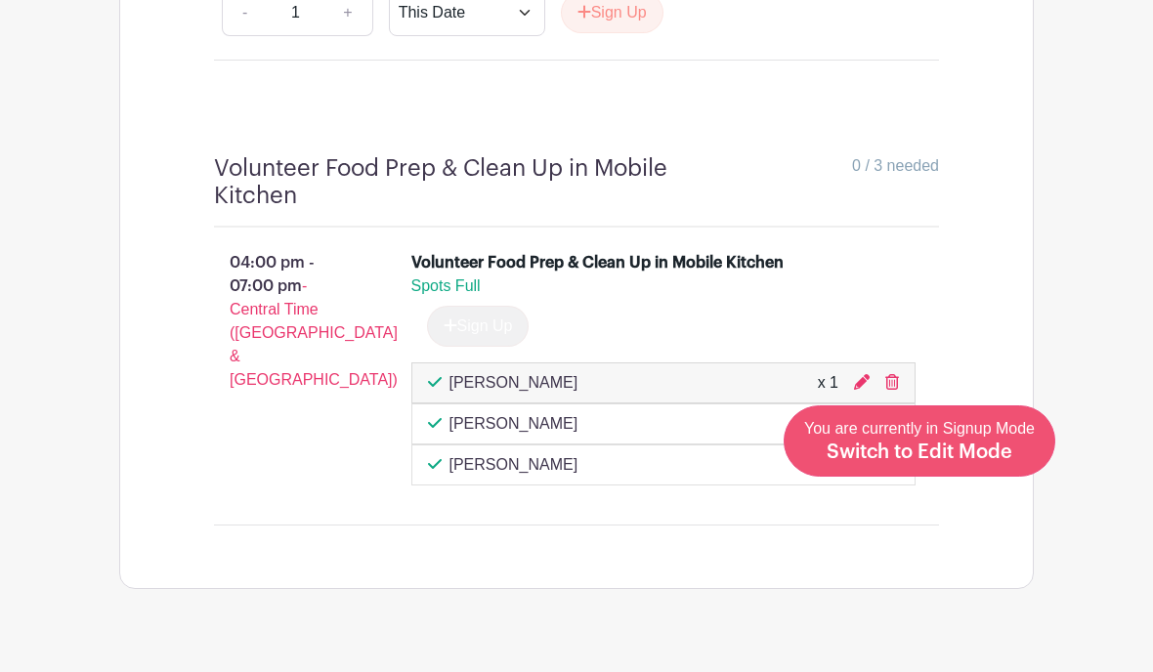
click at [1008, 462] on span "Switch to Edit Mode" at bounding box center [920, 453] width 186 height 20
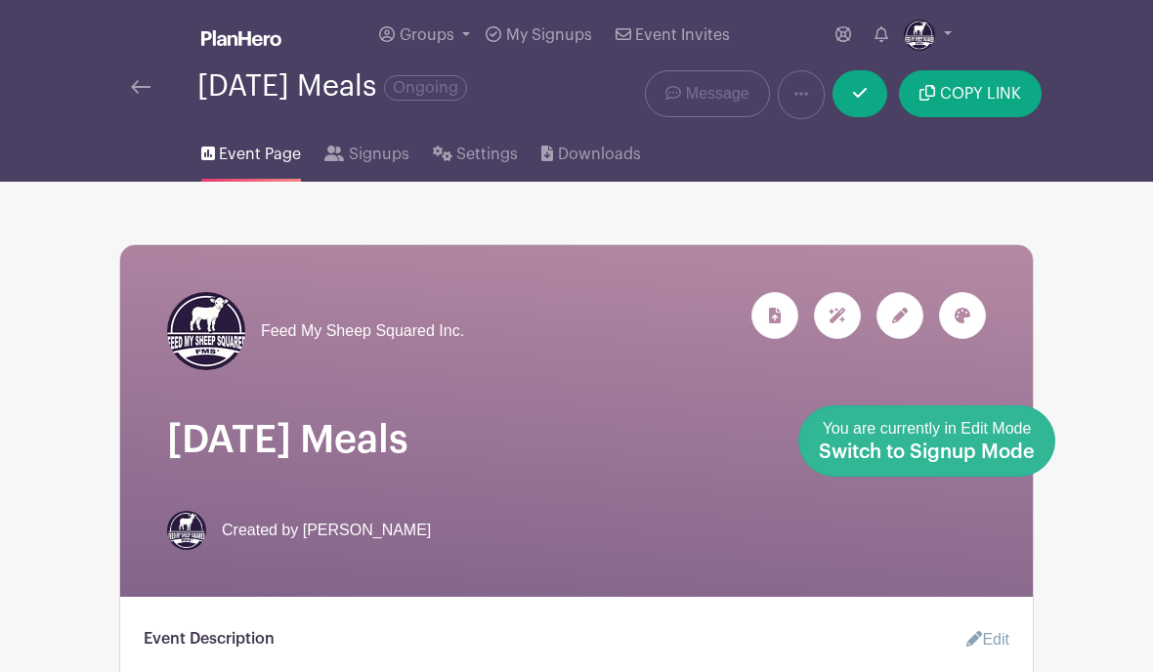
click at [1035, 458] on link "Done Editing You are currently in Edit Mode Switch to Signup Mode" at bounding box center [927, 441] width 257 height 71
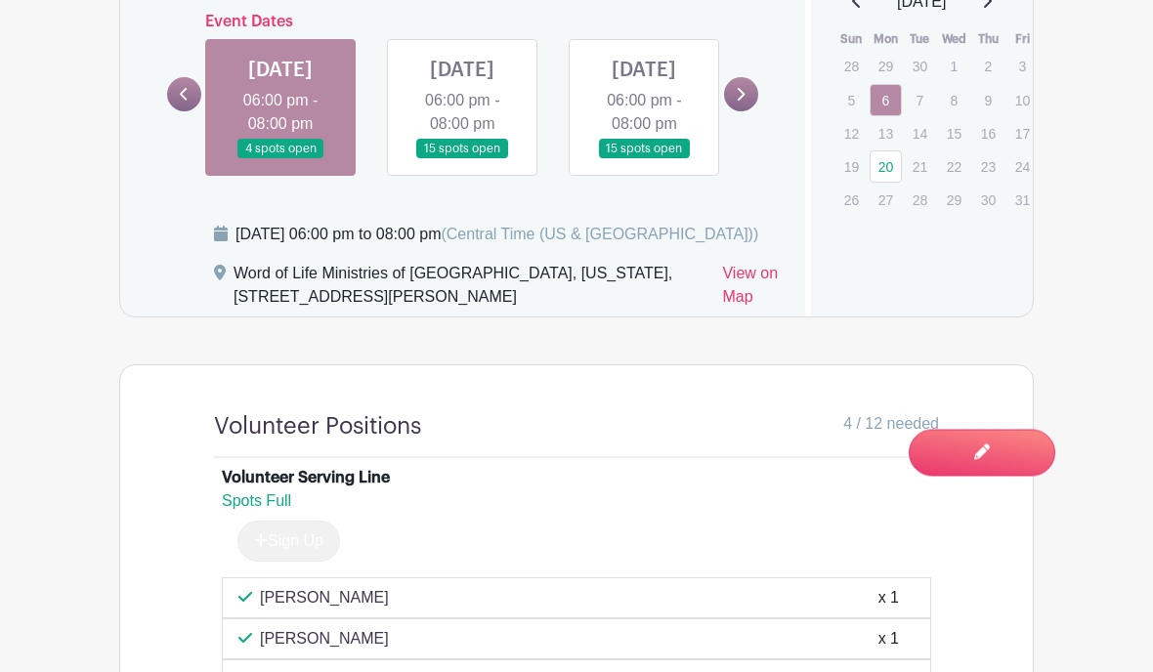
scroll to position [1172, 0]
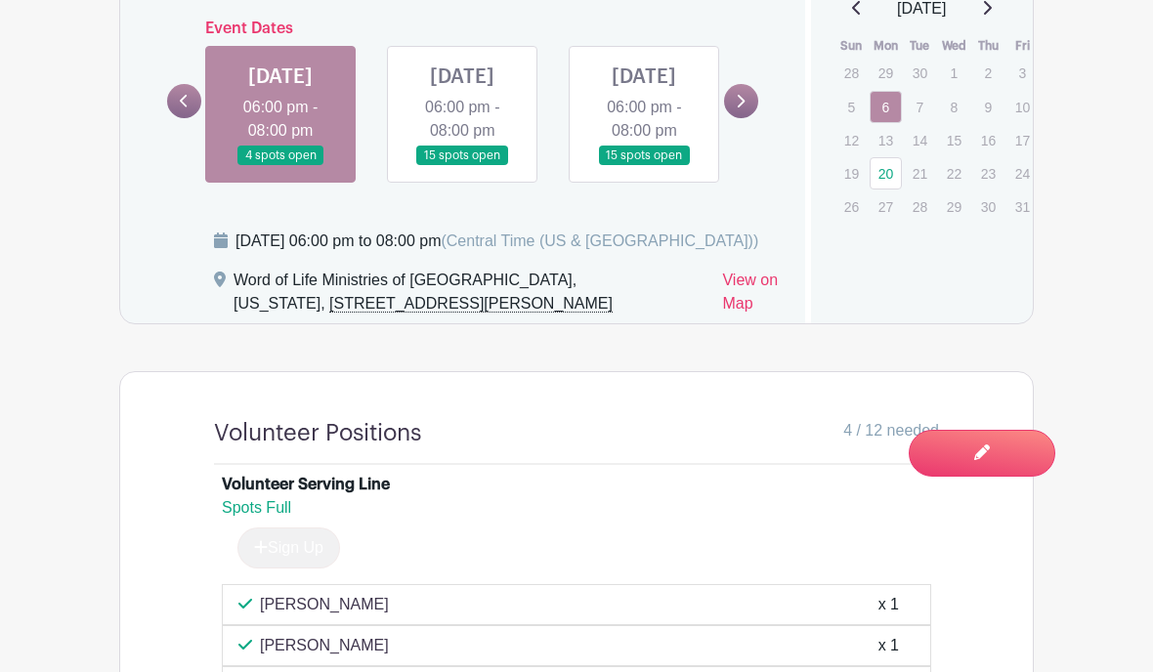
click at [281, 166] on link at bounding box center [281, 166] width 0 height 0
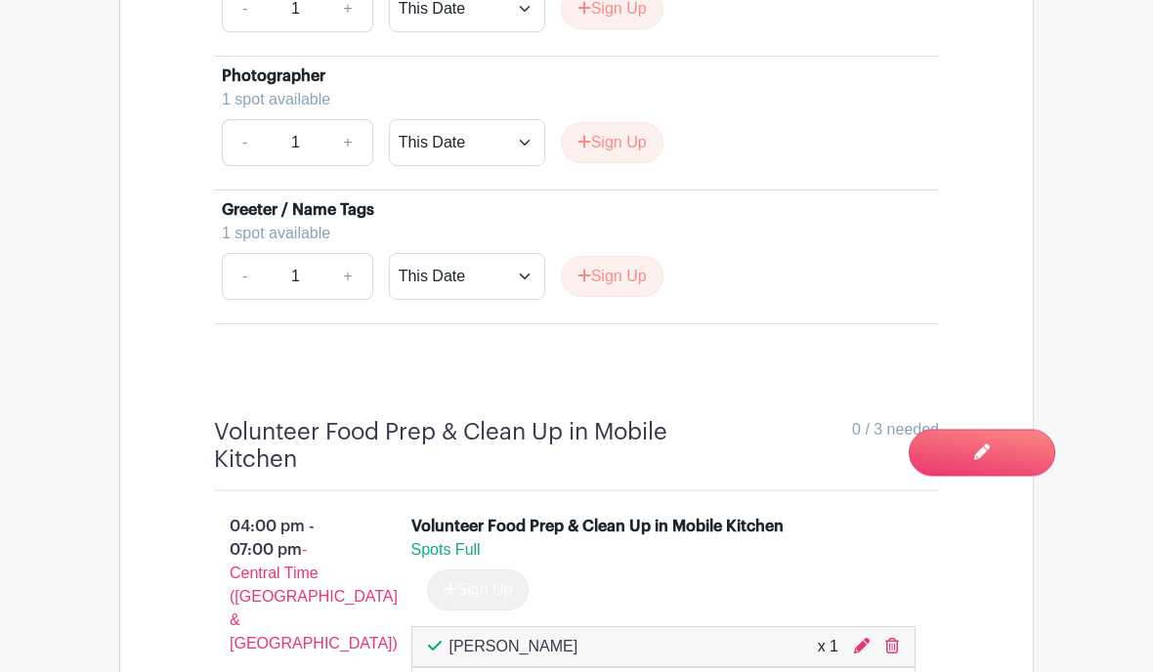
scroll to position [2417, 0]
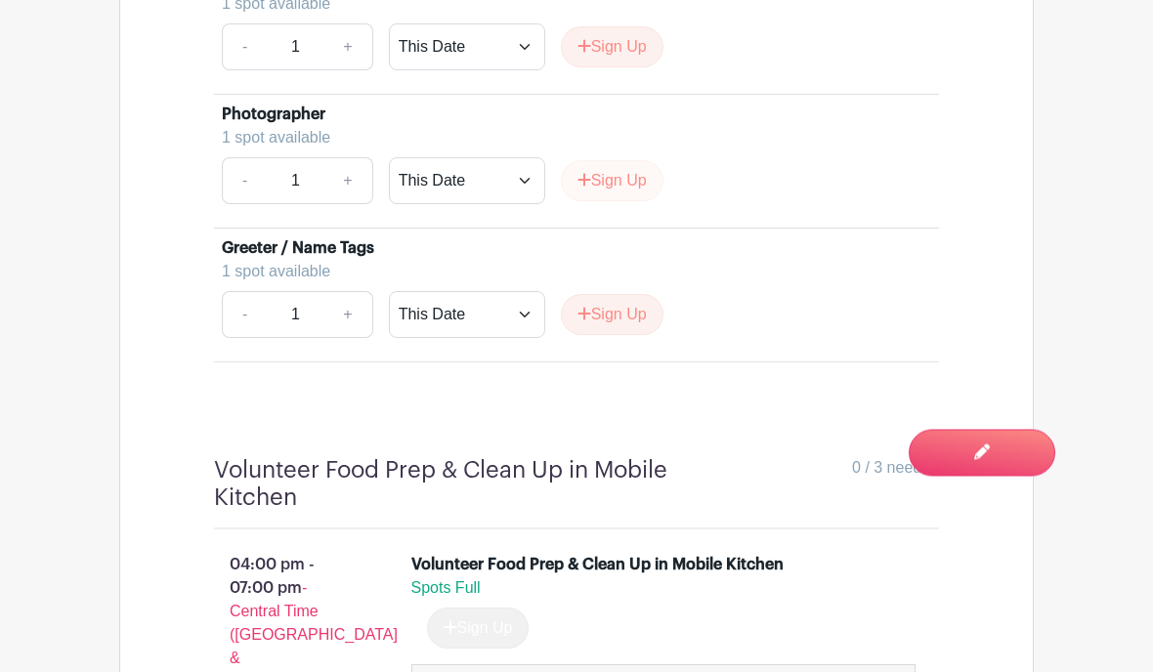
click at [617, 202] on button "Sign Up" at bounding box center [612, 181] width 103 height 41
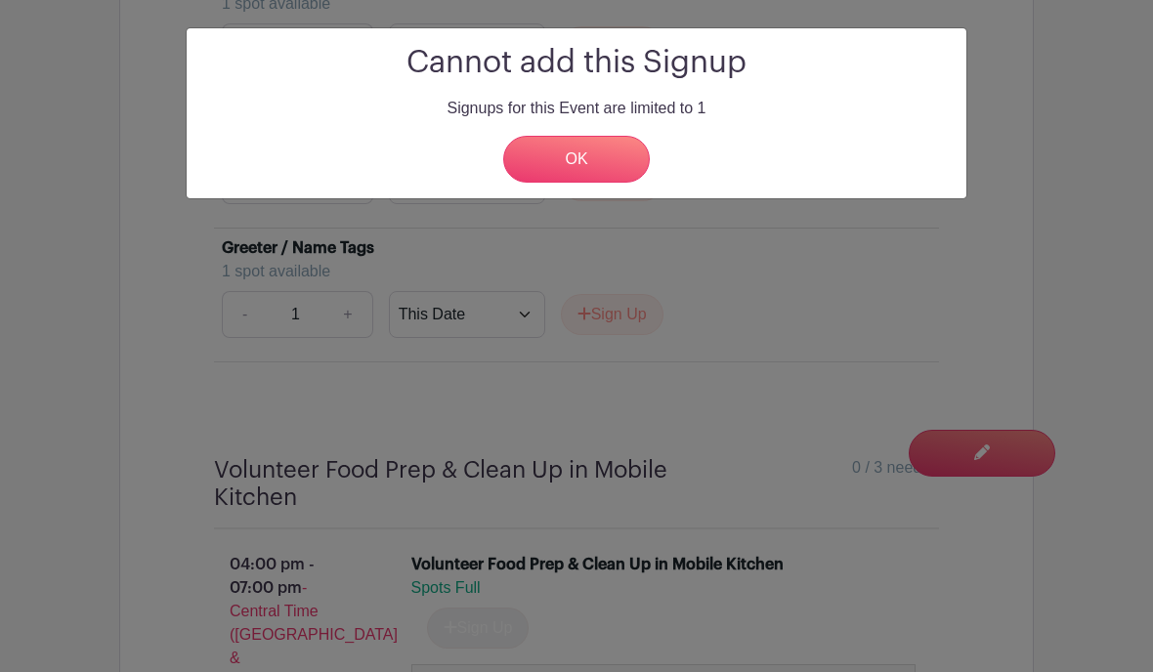
click at [135, 151] on div "Cannot add this Signup Signups for this Event are limited to 1 OK" at bounding box center [576, 336] width 1153 height 672
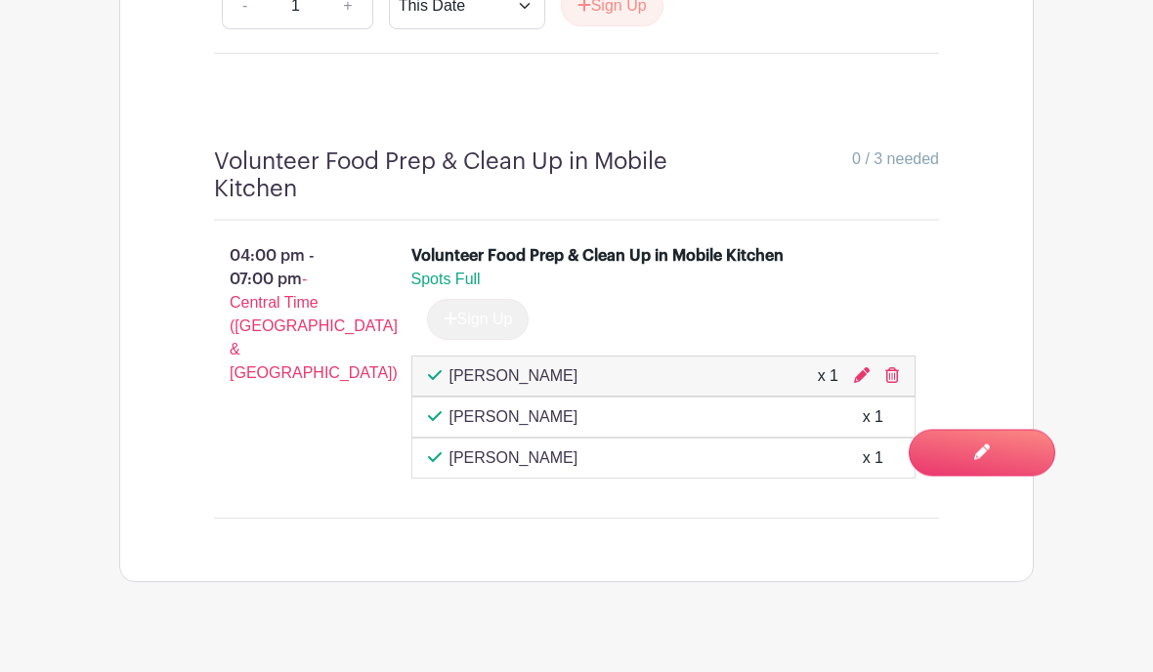
scroll to position [2729, 0]
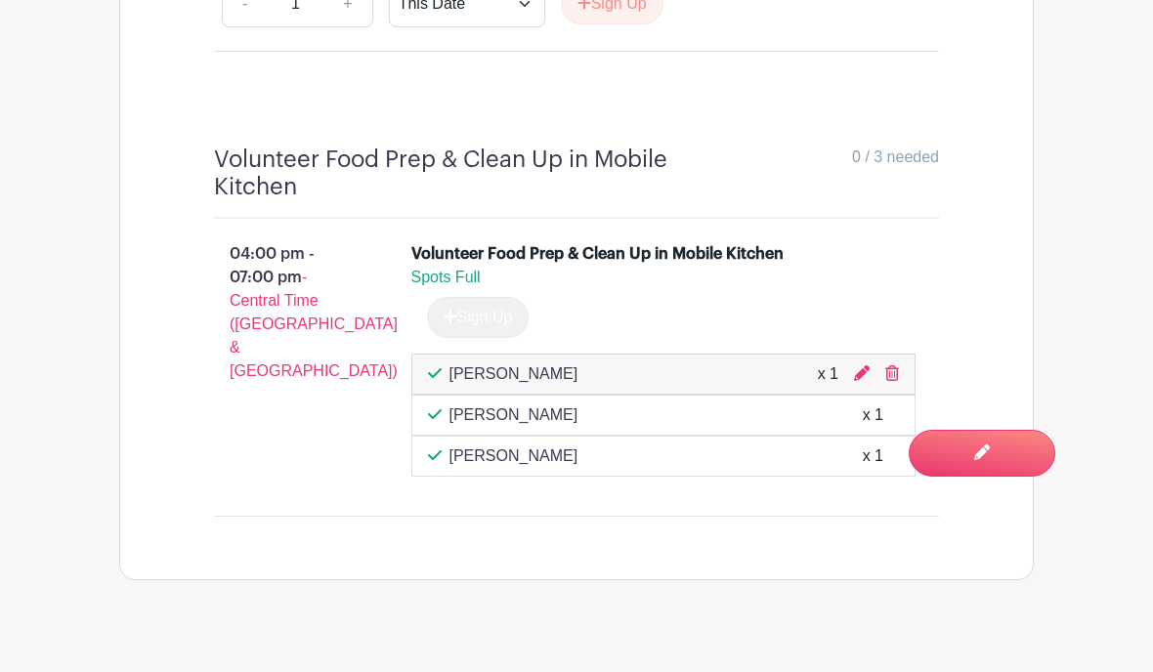
click at [435, 285] on span "Spots Full" at bounding box center [445, 277] width 69 height 17
click at [468, 266] on div "Volunteer Food Prep & Clean Up in Mobile Kitchen" at bounding box center [597, 253] width 372 height 23
click at [265, 314] on p "04:00 pm - 07:00 pm - Central Time (US & Canada)" at bounding box center [281, 313] width 197 height 156
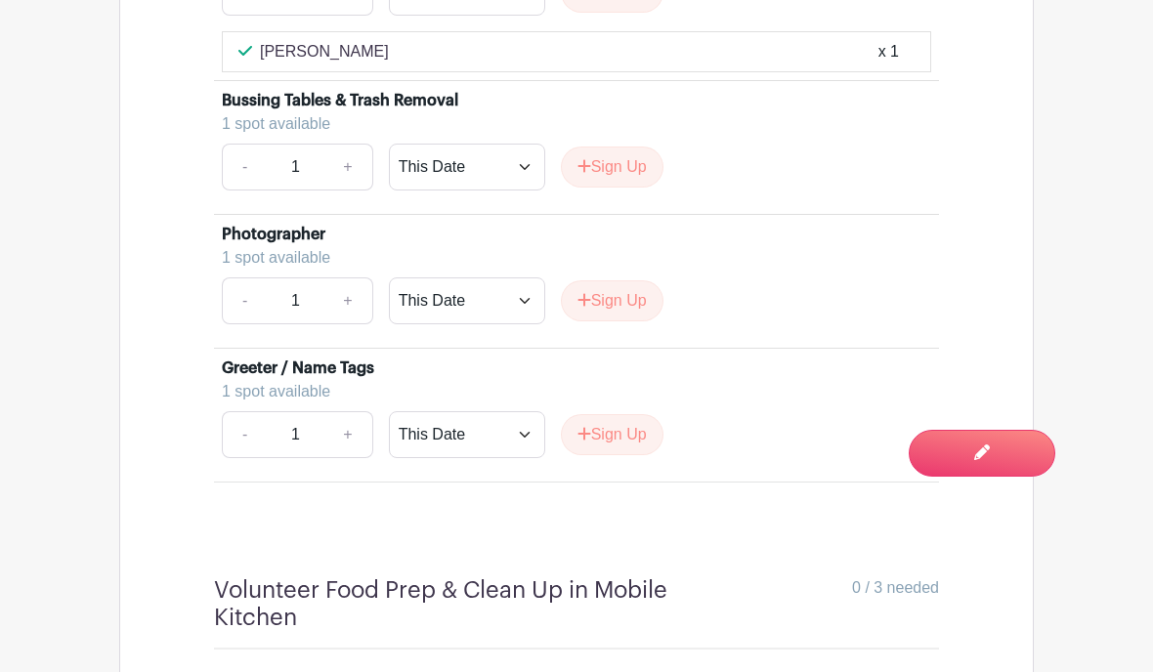
scroll to position [2296, 0]
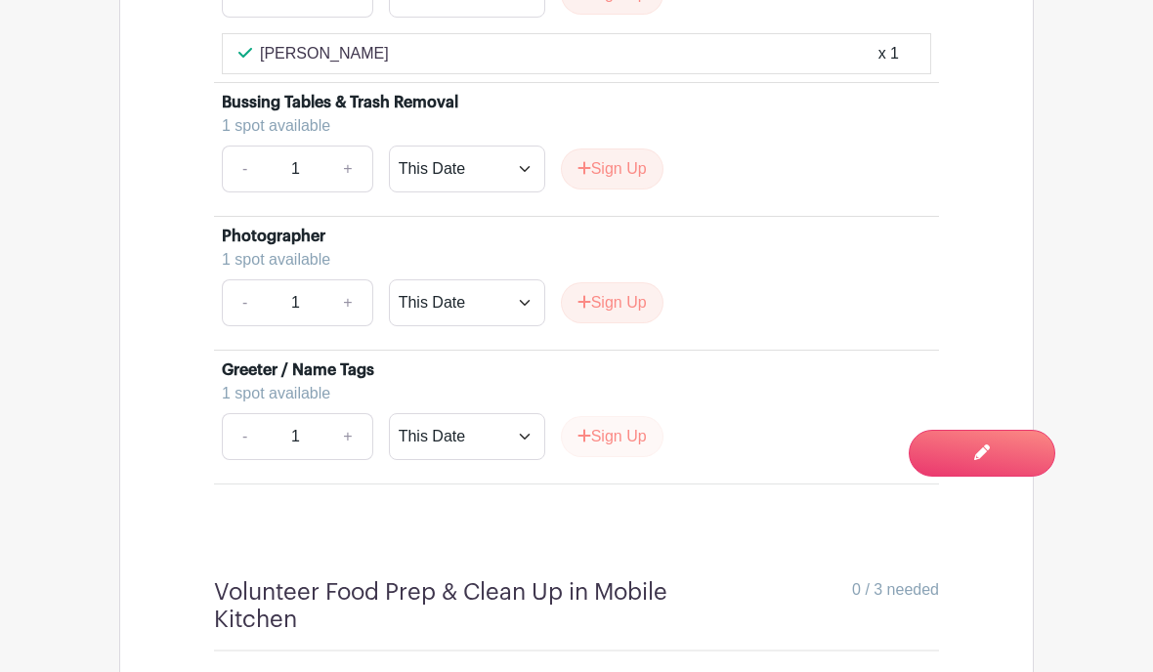
click at [596, 457] on button "Sign Up" at bounding box center [612, 436] width 103 height 41
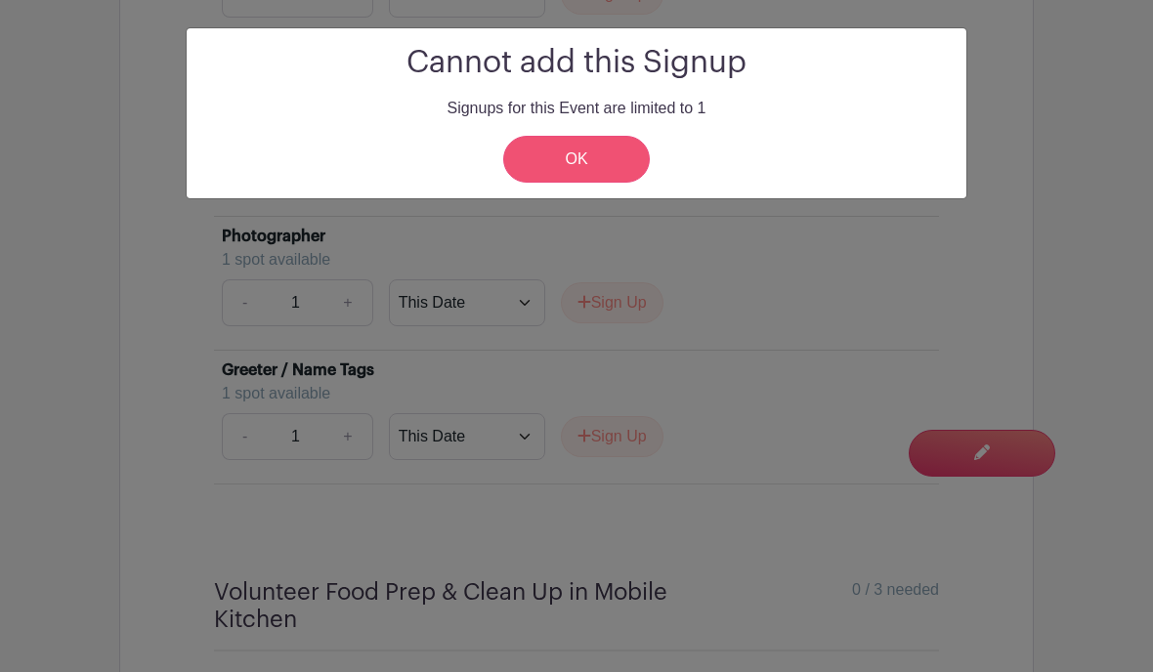
click at [591, 164] on link "OK" at bounding box center [576, 159] width 147 height 47
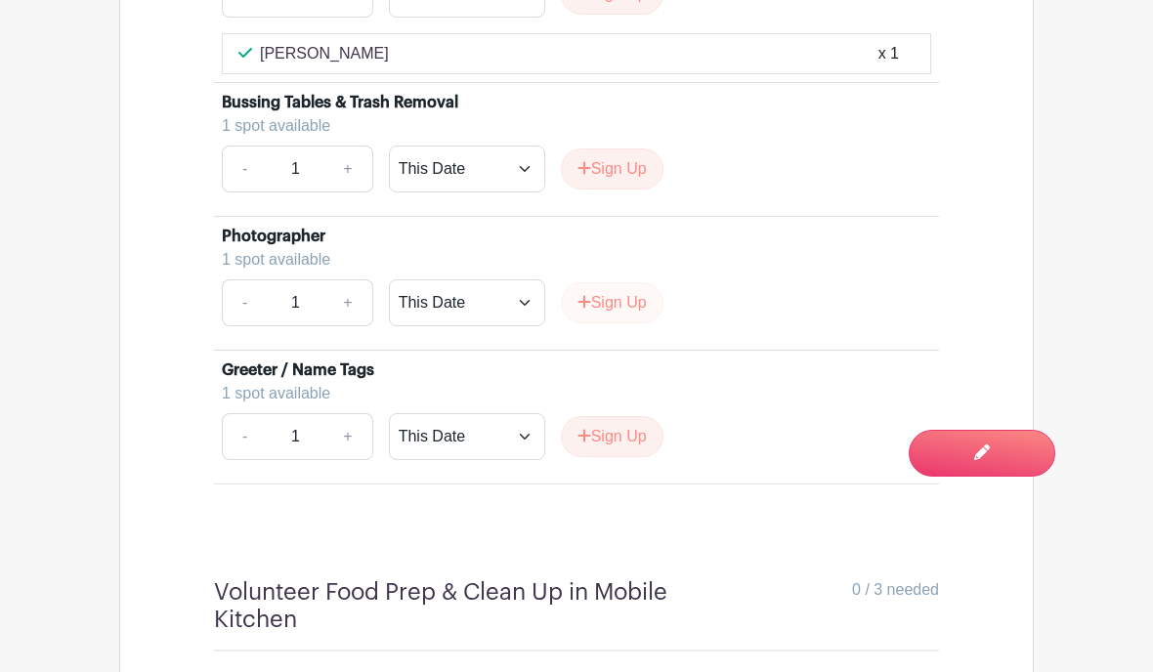
click at [616, 324] on button "Sign Up" at bounding box center [612, 302] width 103 height 41
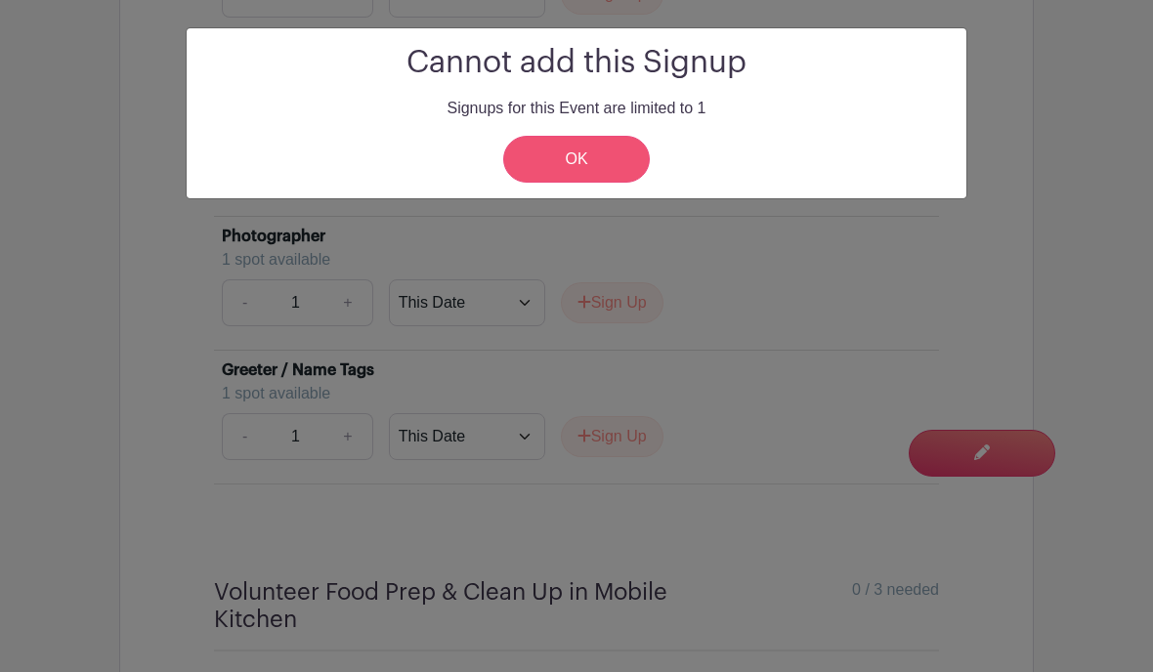
click at [589, 151] on link "OK" at bounding box center [576, 159] width 147 height 47
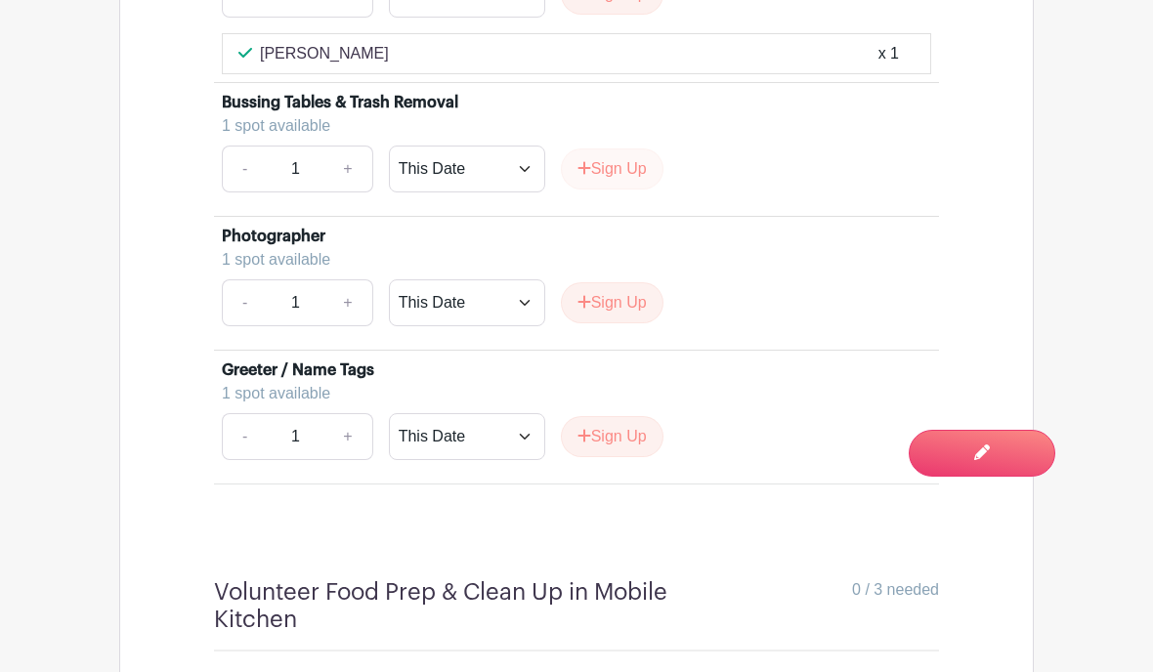
click at [604, 190] on button "Sign Up" at bounding box center [612, 169] width 103 height 41
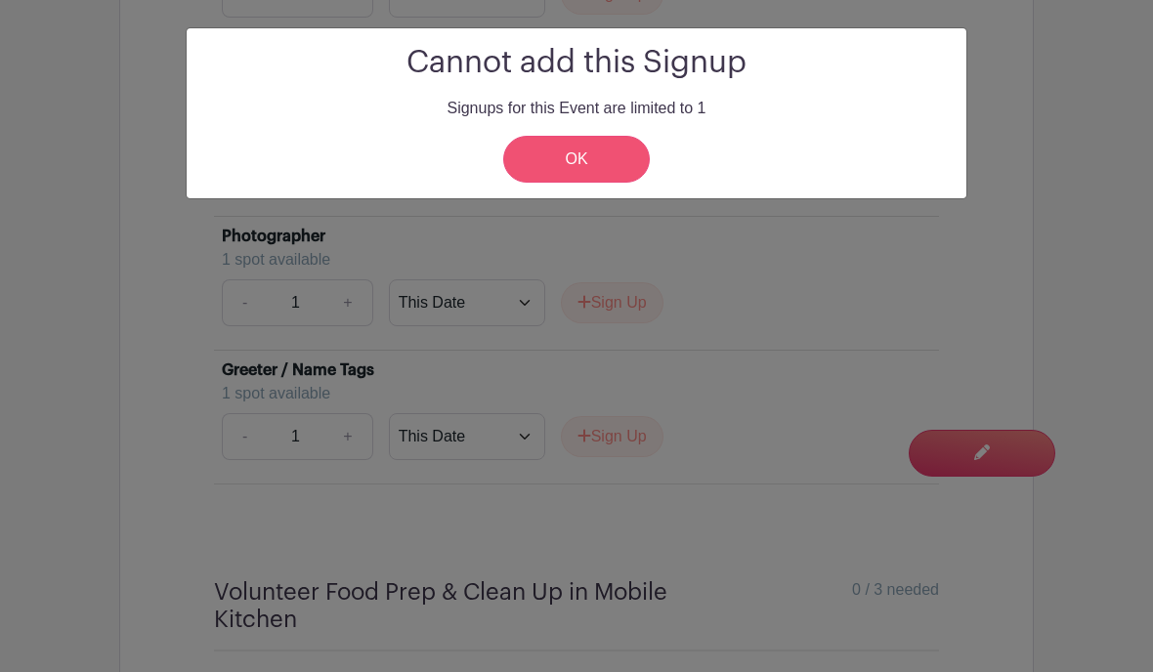
click at [573, 149] on link "OK" at bounding box center [576, 159] width 147 height 47
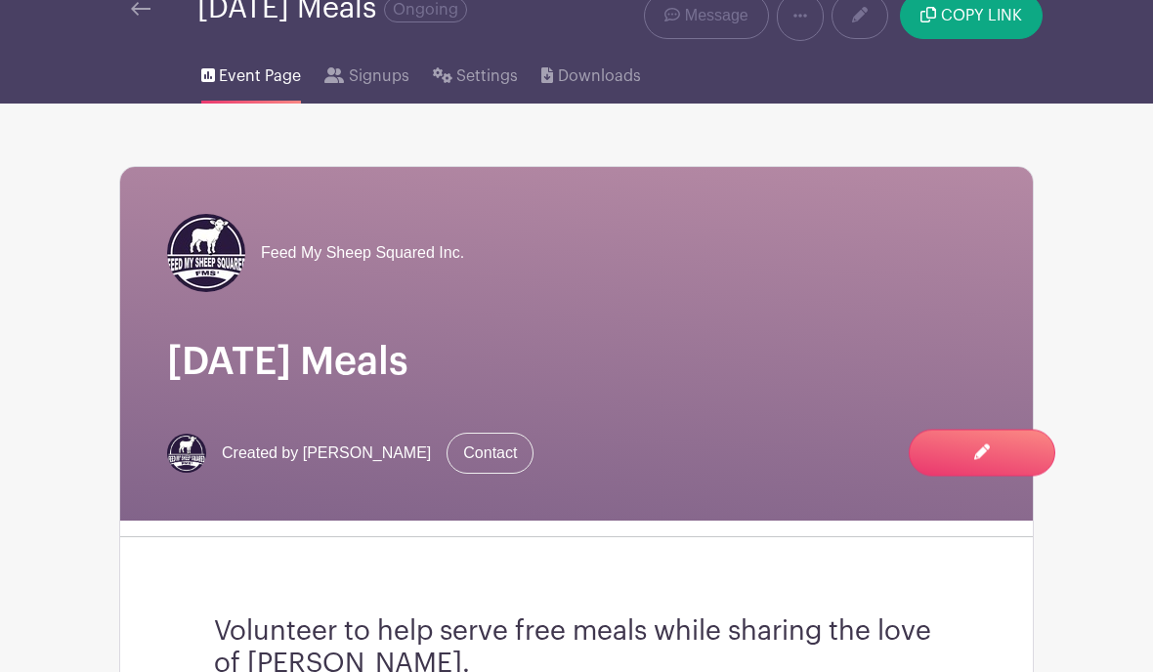
scroll to position [0, 0]
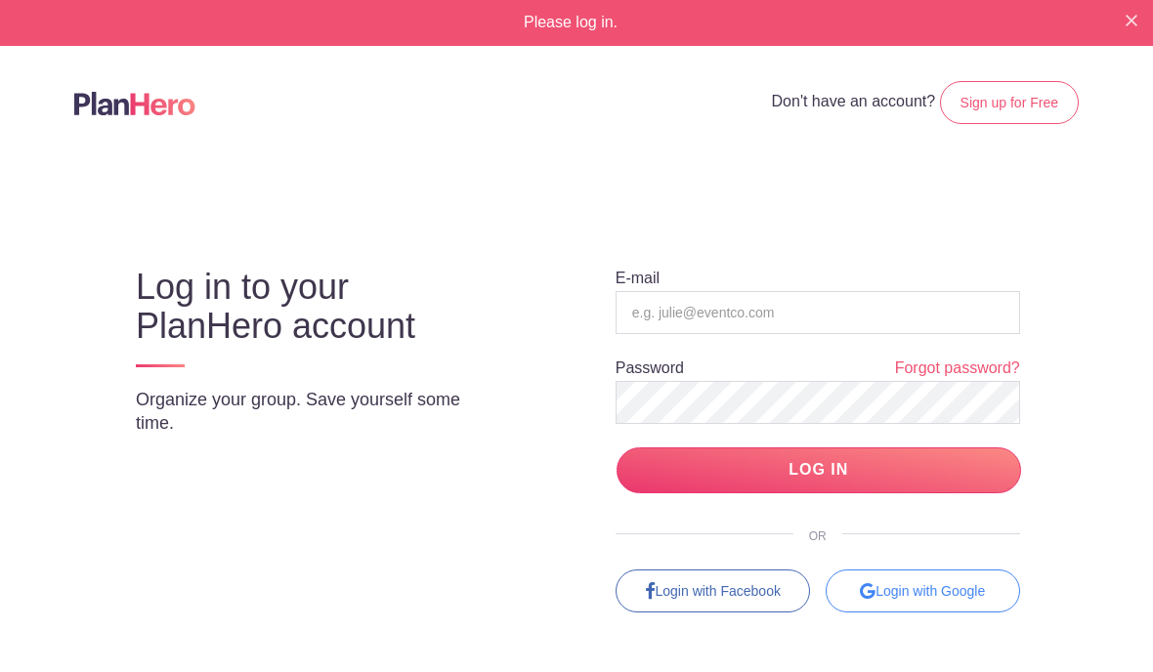
scroll to position [1, 0]
